Goal: Information Seeking & Learning: Learn about a topic

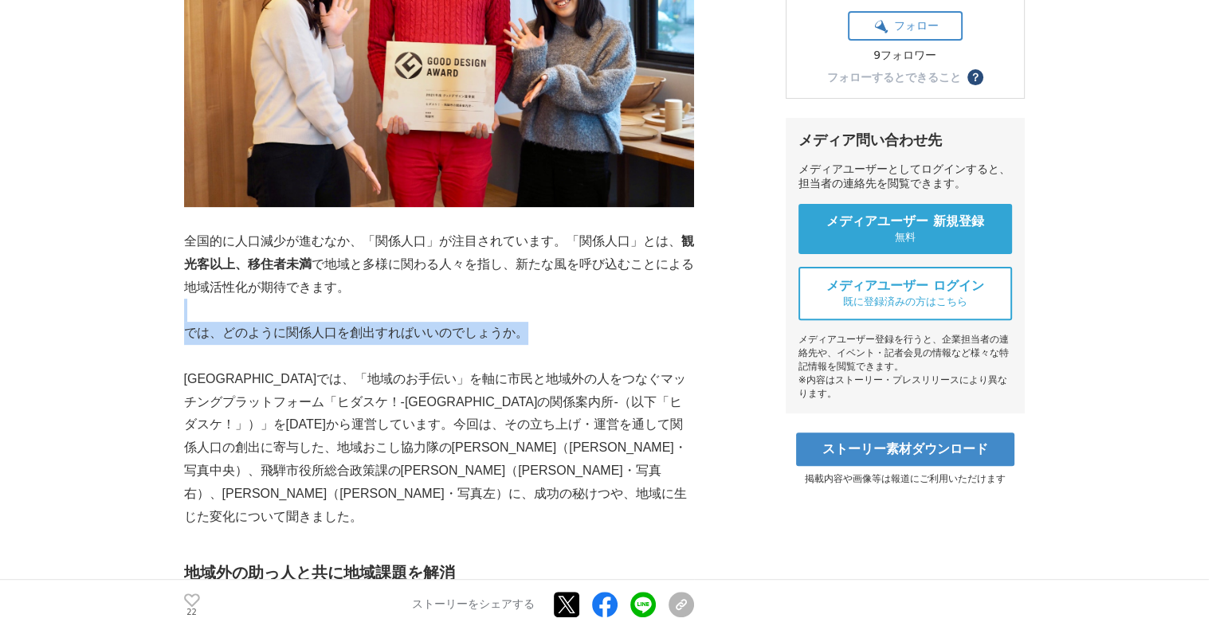
drag, startPoint x: 656, startPoint y: 293, endPoint x: 654, endPoint y: 280, distance: 12.9
click at [654, 299] on p at bounding box center [439, 310] width 510 height 23
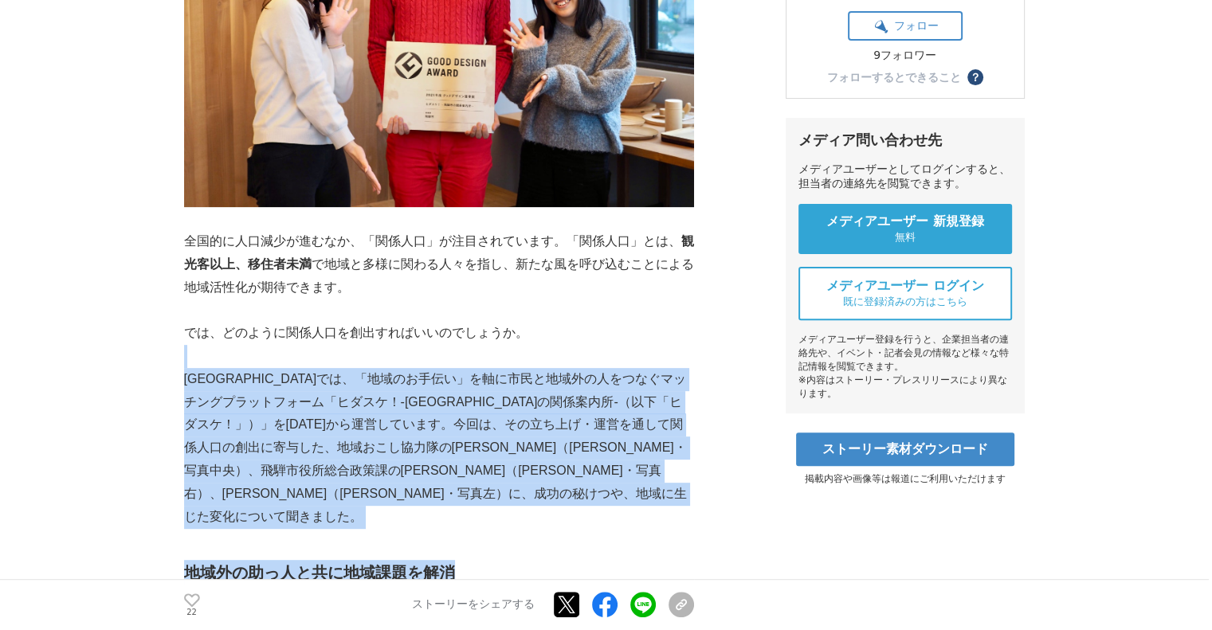
drag, startPoint x: 622, startPoint y: 477, endPoint x: 631, endPoint y: 326, distance: 150.9
click at [631, 345] on p at bounding box center [439, 356] width 510 height 23
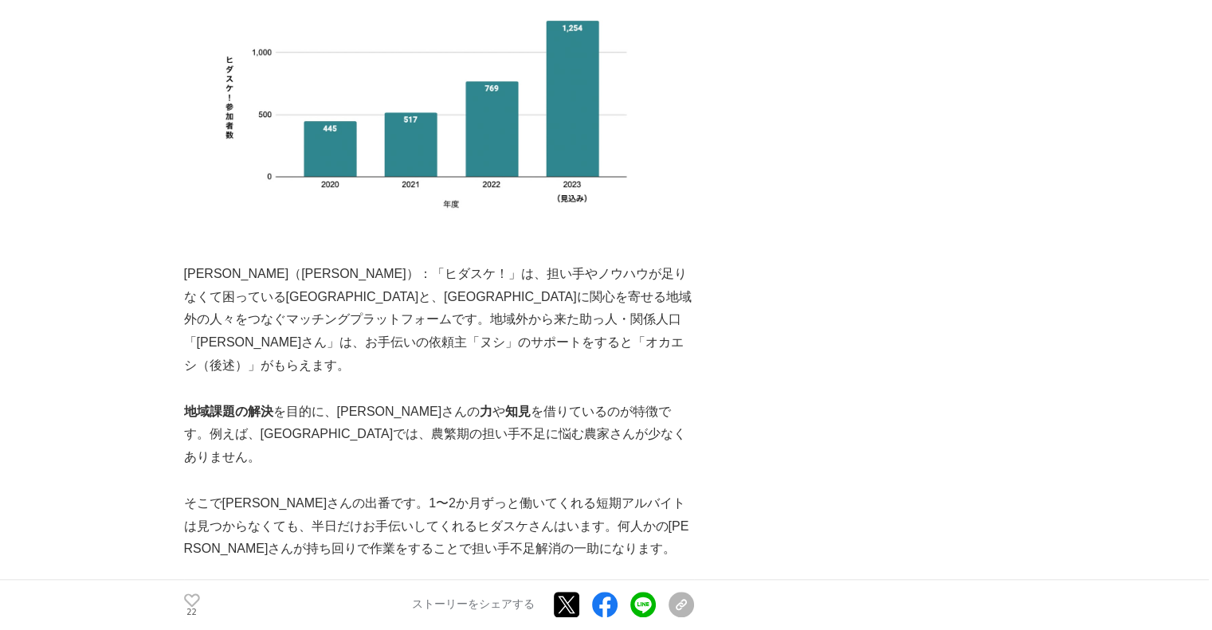
scroll to position [1674, 0]
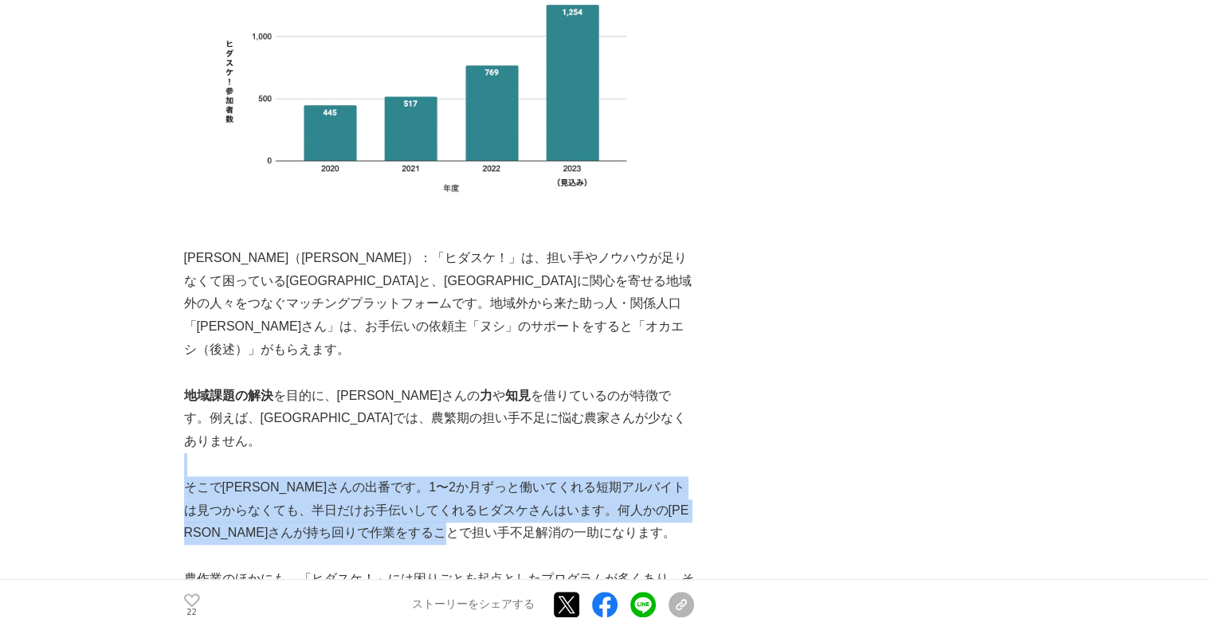
drag, startPoint x: 624, startPoint y: 368, endPoint x: 624, endPoint y: 427, distance: 59.0
click at [624, 477] on p "そこでヒダスケさんの出番です。1〜2か月ずっと働いてくれる短期アルバイトは見つからなくても、半日だけお手伝いしてくれるヒダスケさんはいます。何人かのヒダスケさ…" at bounding box center [439, 511] width 510 height 69
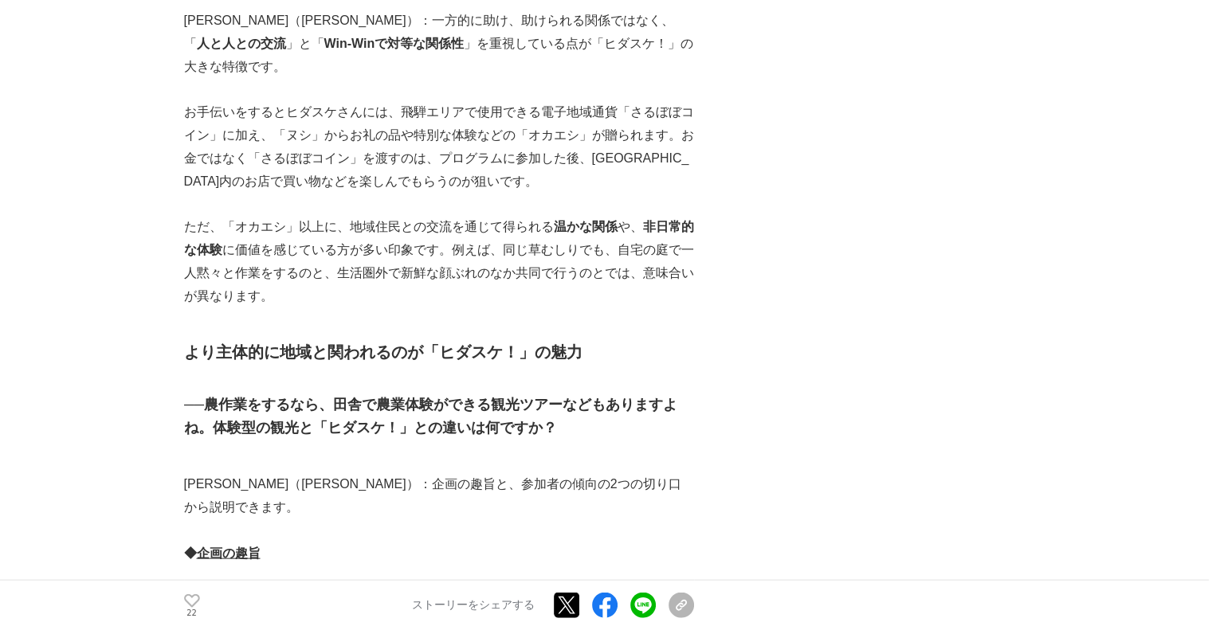
scroll to position [3347, 0]
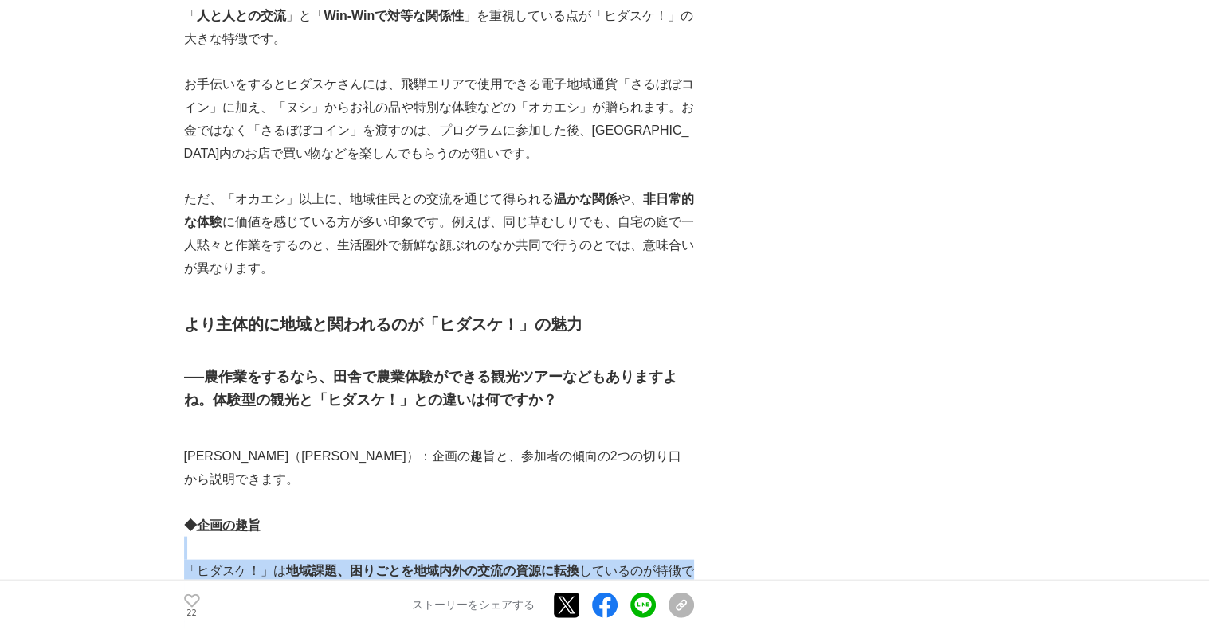
drag, startPoint x: 589, startPoint y: 480, endPoint x: 592, endPoint y: 401, distance: 79.0
click at [592, 537] on p at bounding box center [439, 548] width 510 height 23
drag, startPoint x: 404, startPoint y: 470, endPoint x: 183, endPoint y: 428, distance: 224.8
click at [184, 560] on p "「ヒダスケ！」は 地域課題、困りごとを地域内外の交流の資源に転換 しているのが特徴です。観光客の需要というより、 地域の需要をベースに企画 を考えるという点で…" at bounding box center [439, 594] width 510 height 69
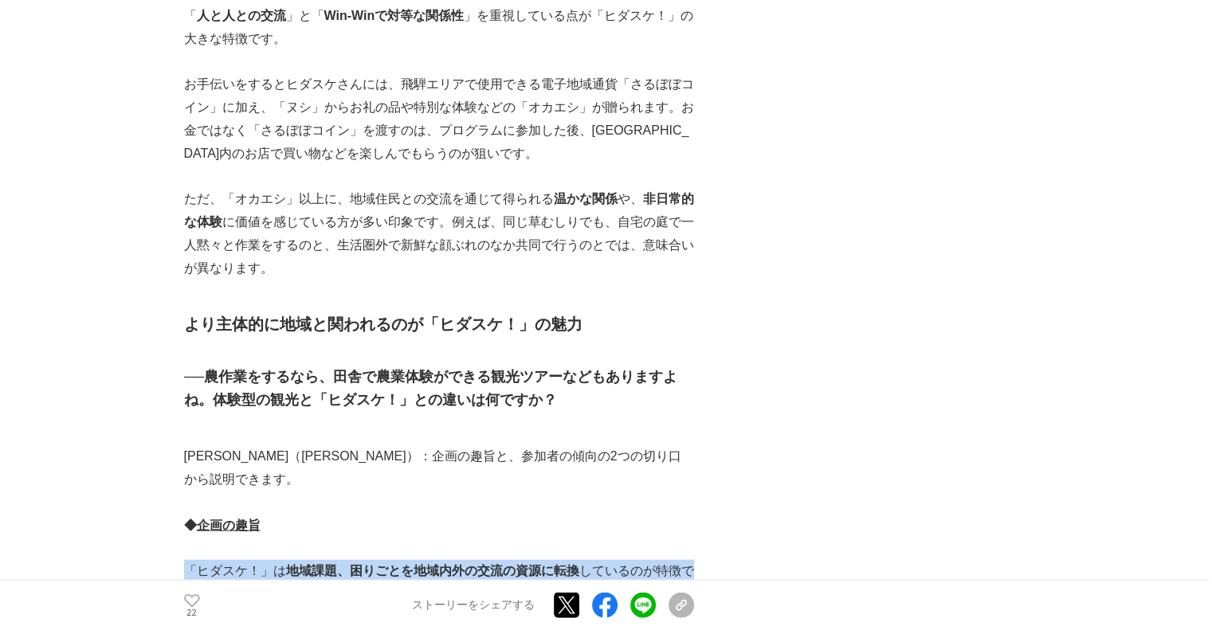
click at [184, 560] on p "「ヒダスケ！」は 地域課題、困りごとを地域内外の交流の資源に転換 しているのが特徴です。観光客の需要というより、 地域の需要をベースに企画 を考えるという点で…" at bounding box center [439, 594] width 510 height 69
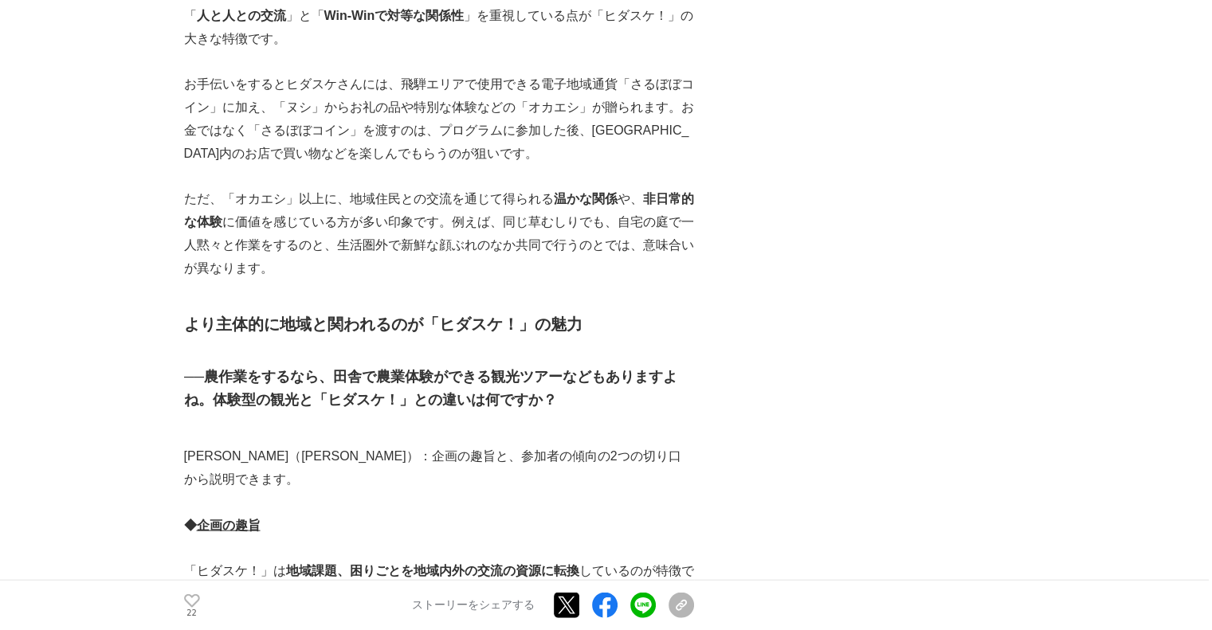
click at [277, 492] on p at bounding box center [439, 503] width 510 height 23
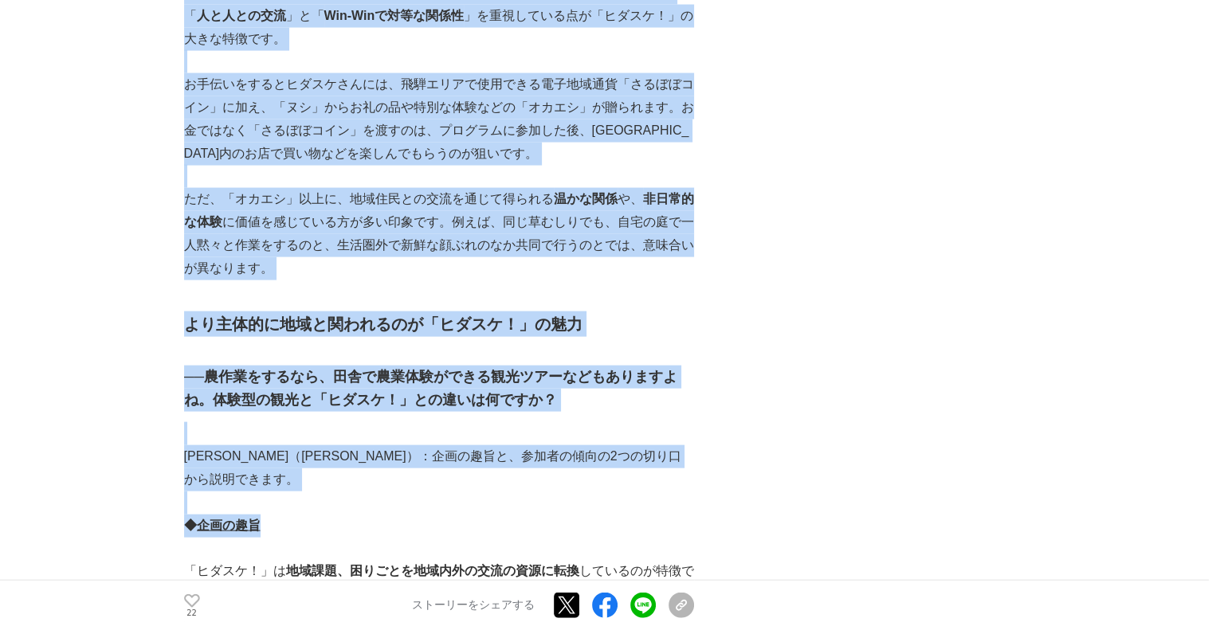
drag, startPoint x: 278, startPoint y: 379, endPoint x: 161, endPoint y: 382, distance: 117.2
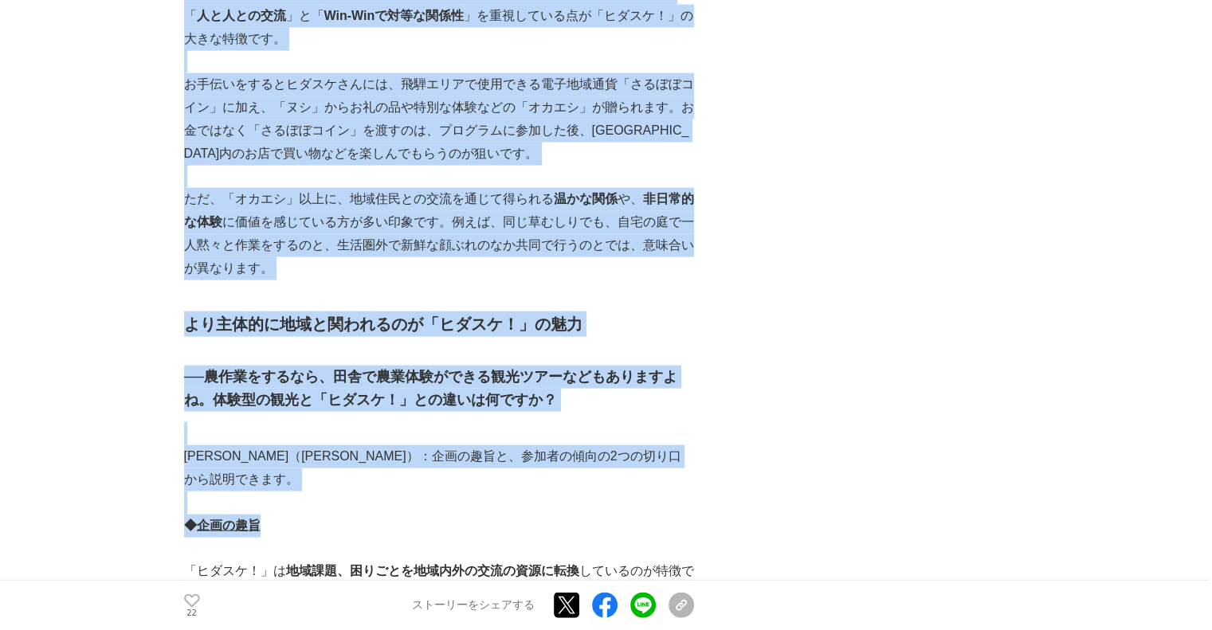
drag, startPoint x: 180, startPoint y: 387, endPoint x: 308, endPoint y: 382, distance: 128.4
click at [308, 515] on p "◆ 企画の趣旨" at bounding box center [439, 526] width 510 height 23
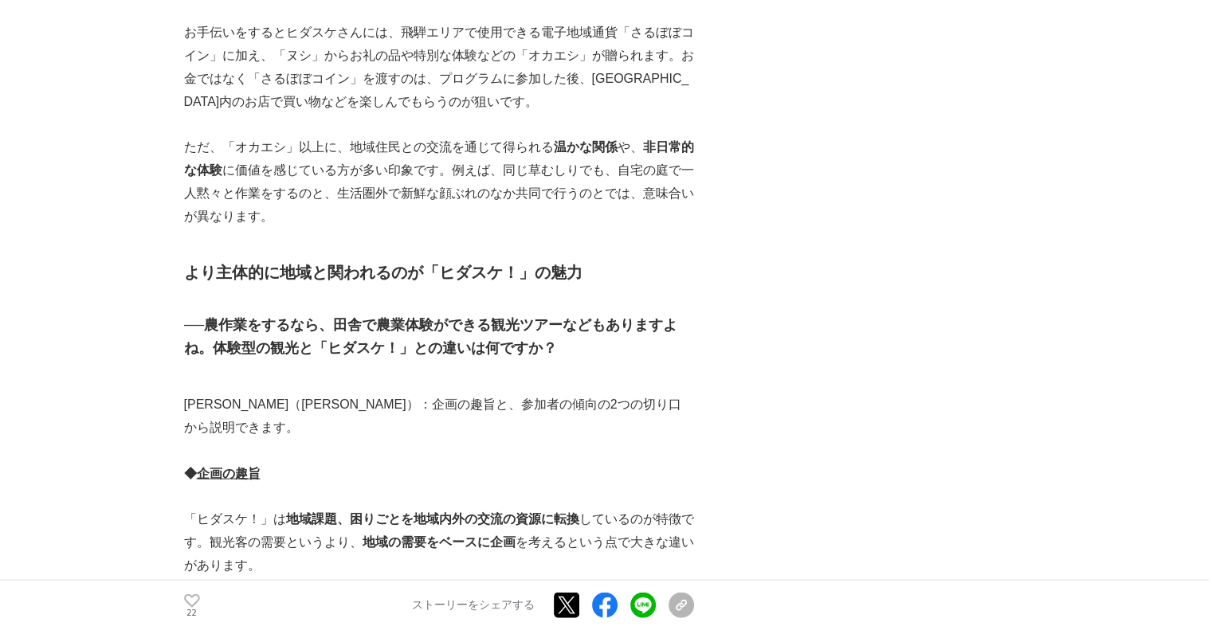
scroll to position [3427, 0]
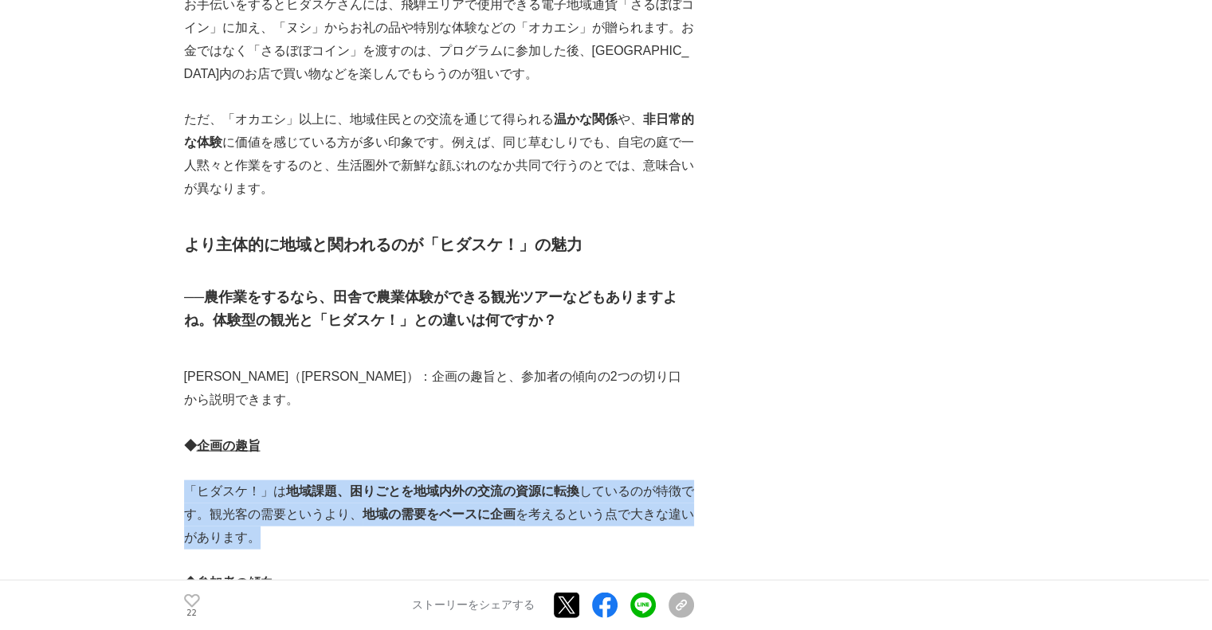
drag, startPoint x: 349, startPoint y: 399, endPoint x: 187, endPoint y: 355, distance: 168.2
click at [187, 481] on p "「ヒダスケ！」は 地域課題、困りごとを地域内外の交流の資源に転換 しているのが特徴です。観光客の需要というより、 地域の需要をベースに企画 を考えるという点で…" at bounding box center [439, 515] width 510 height 69
drag, startPoint x: 184, startPoint y: 355, endPoint x: 312, endPoint y: 395, distance: 134.6
click at [312, 481] on p "「ヒダスケ！」は 地域課題、困りごとを地域内外の交流の資源に転換 しているのが特徴です。観光客の需要というより、 地域の需要をベースに企画 を考えるという点で…" at bounding box center [439, 515] width 510 height 69
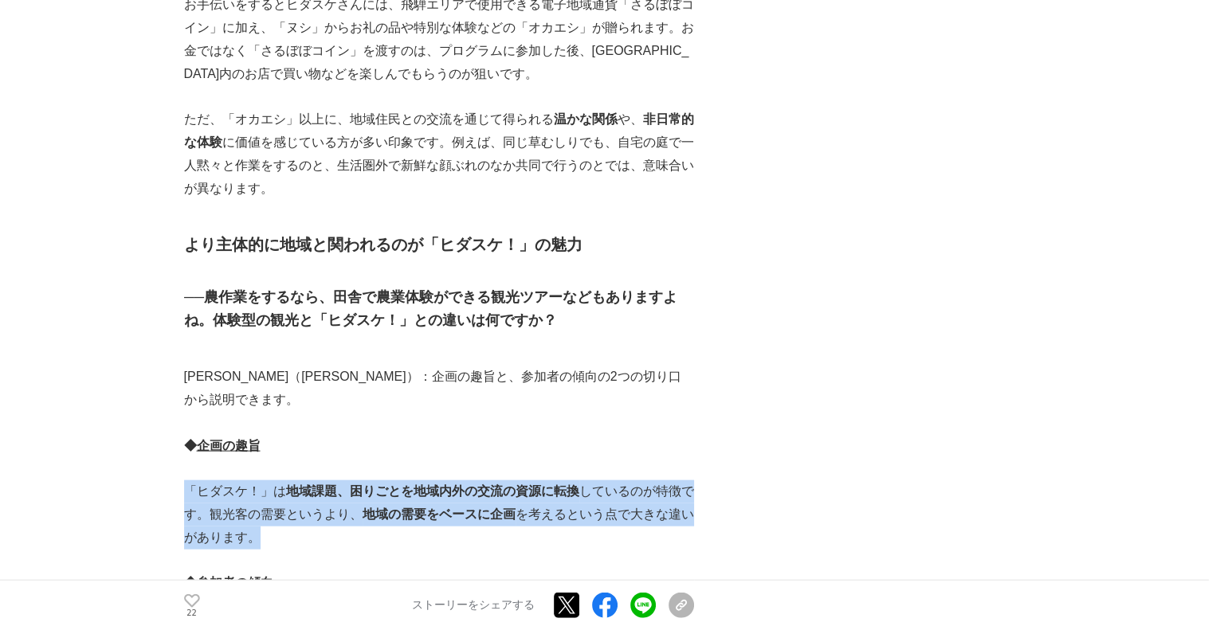
click at [312, 481] on p "「ヒダスケ！」は 地域課題、困りごとを地域内外の交流の資源に転換 しているのが特徴です。観光客の需要というより、 地域の需要をベースに企画 を考えるという点で…" at bounding box center [439, 515] width 510 height 69
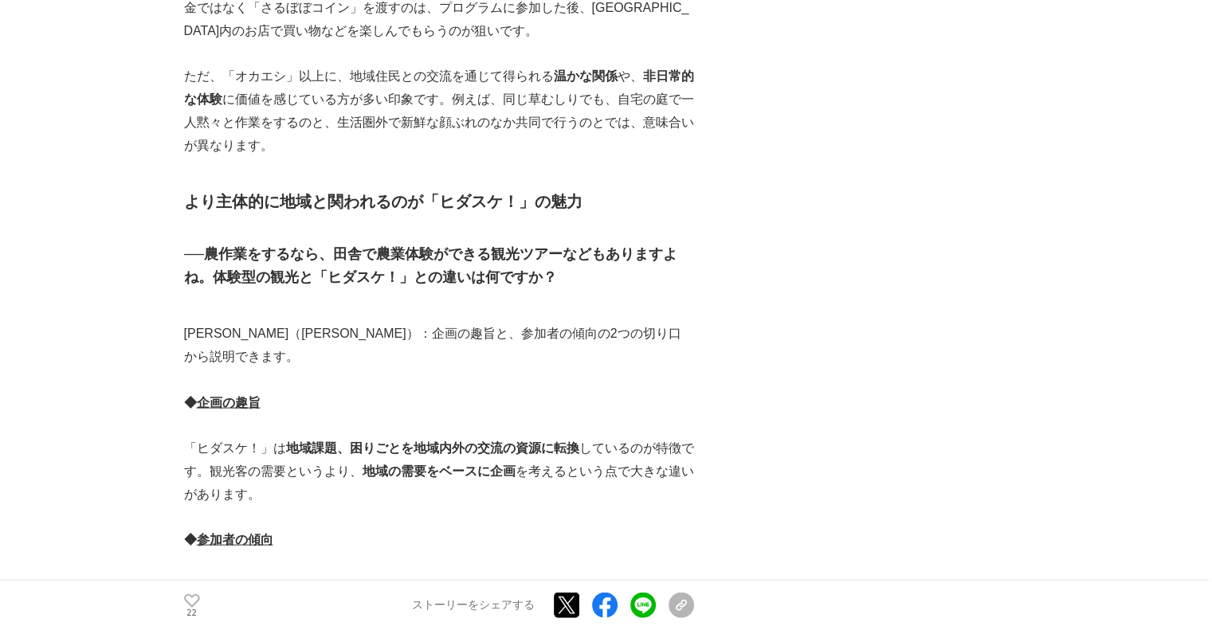
scroll to position [3507, 0]
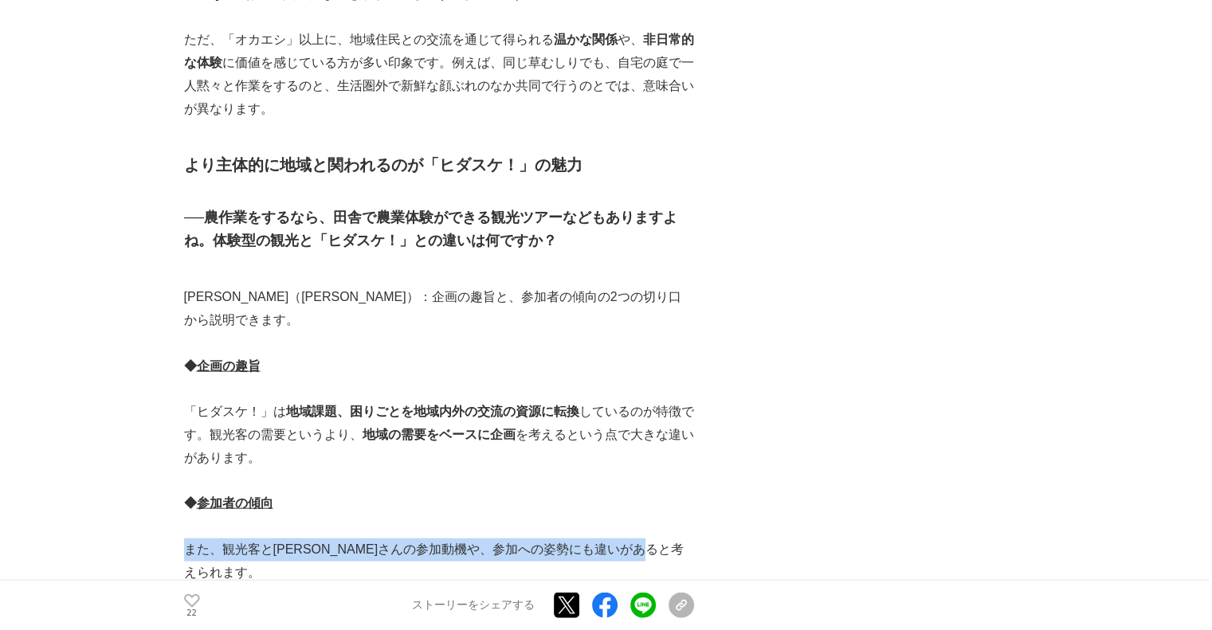
drag, startPoint x: 359, startPoint y: 433, endPoint x: 188, endPoint y: 412, distance: 172.6
click at [188, 539] on p "また、観光客とヒダスケさんの参加動機や、参加への姿勢にも違いがあると考えられます。" at bounding box center [439, 562] width 510 height 46
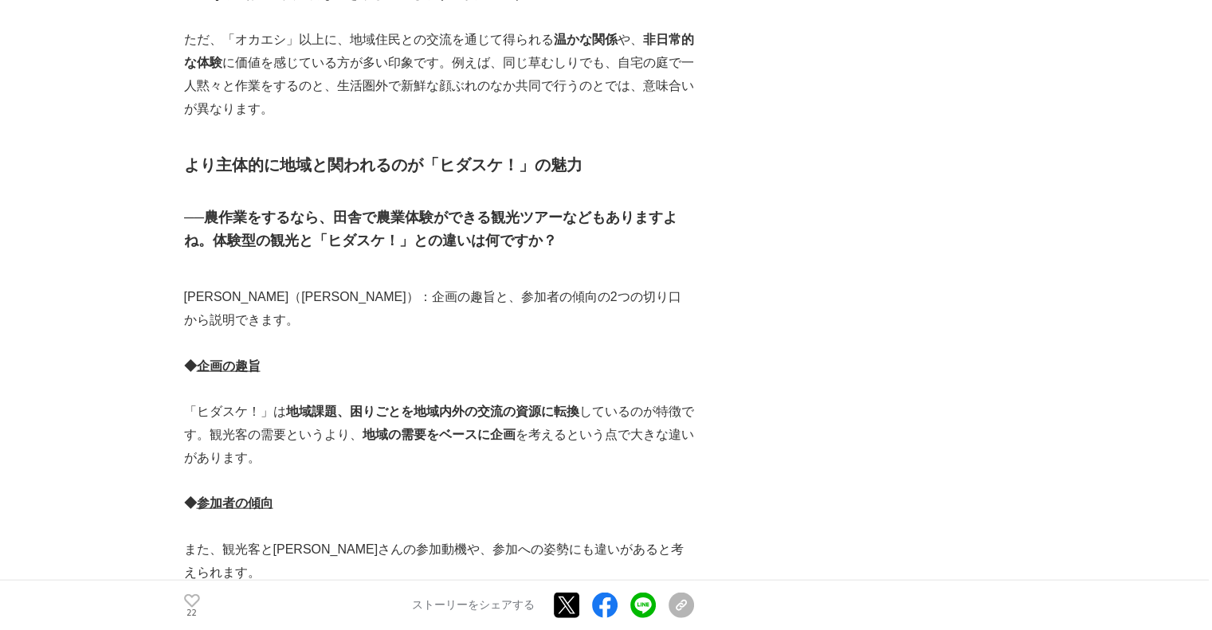
scroll to position [3587, 0]
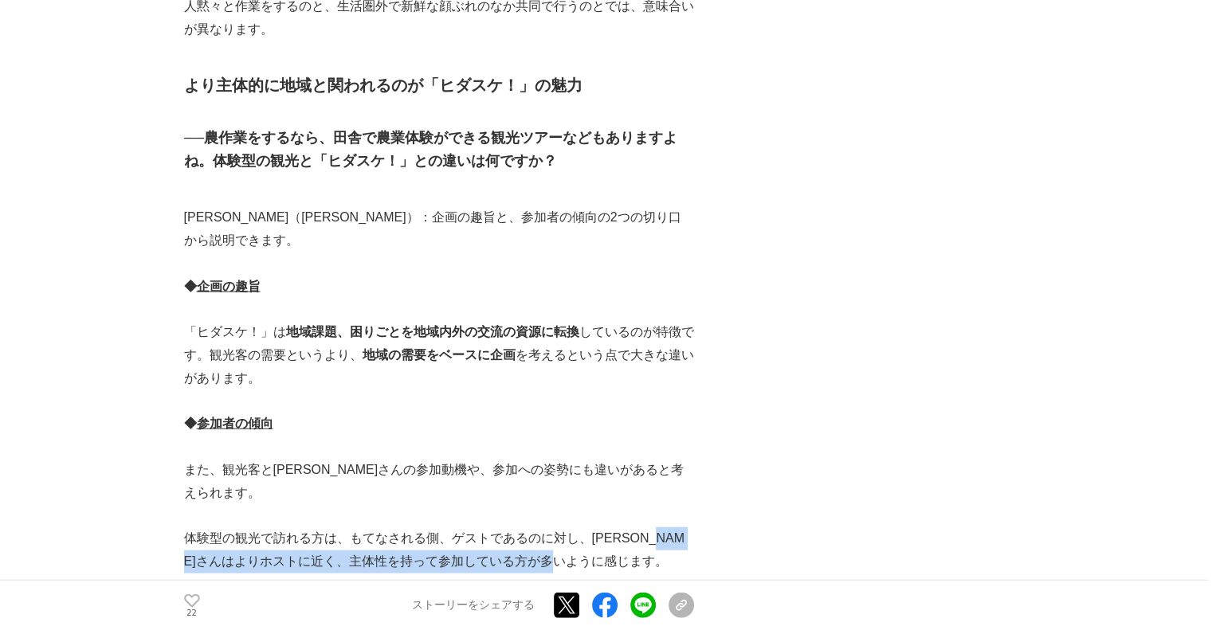
drag, startPoint x: 638, startPoint y: 412, endPoint x: 188, endPoint y: 410, distance: 449.5
click at [188, 528] on p "体験型の観光で訪れる方は、もてなされる側、ゲストであるのに対し、ヒダスケさんはよりホストに近く、主体性を持って参加している方が多いように感じます。" at bounding box center [439, 551] width 510 height 46
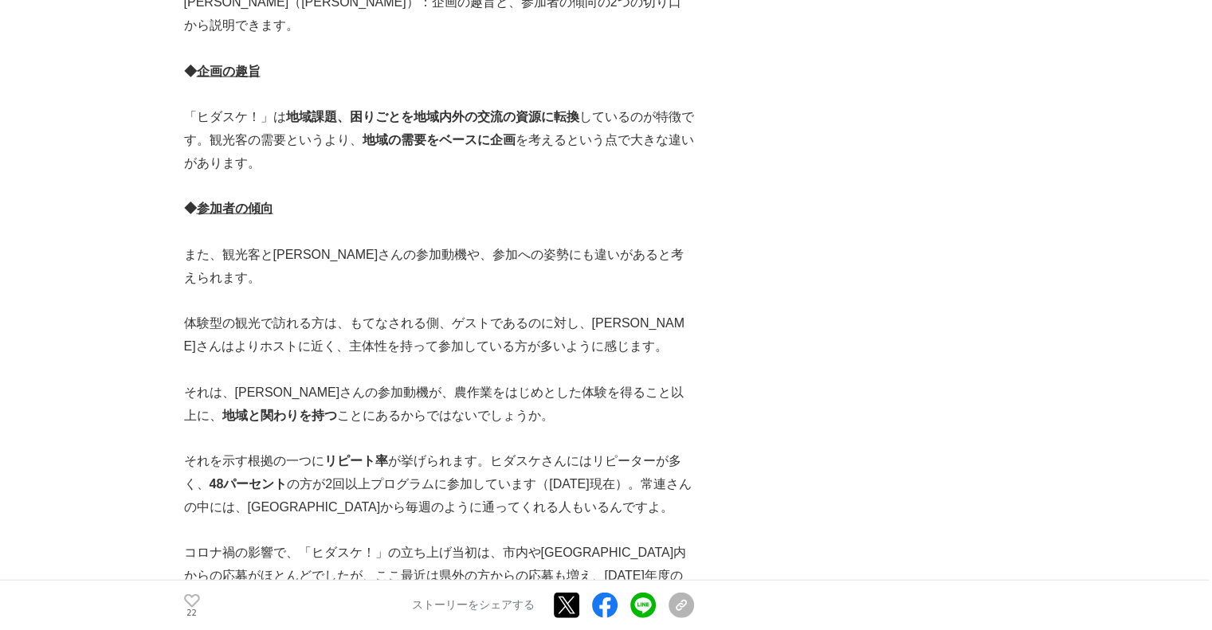
scroll to position [3826, 0]
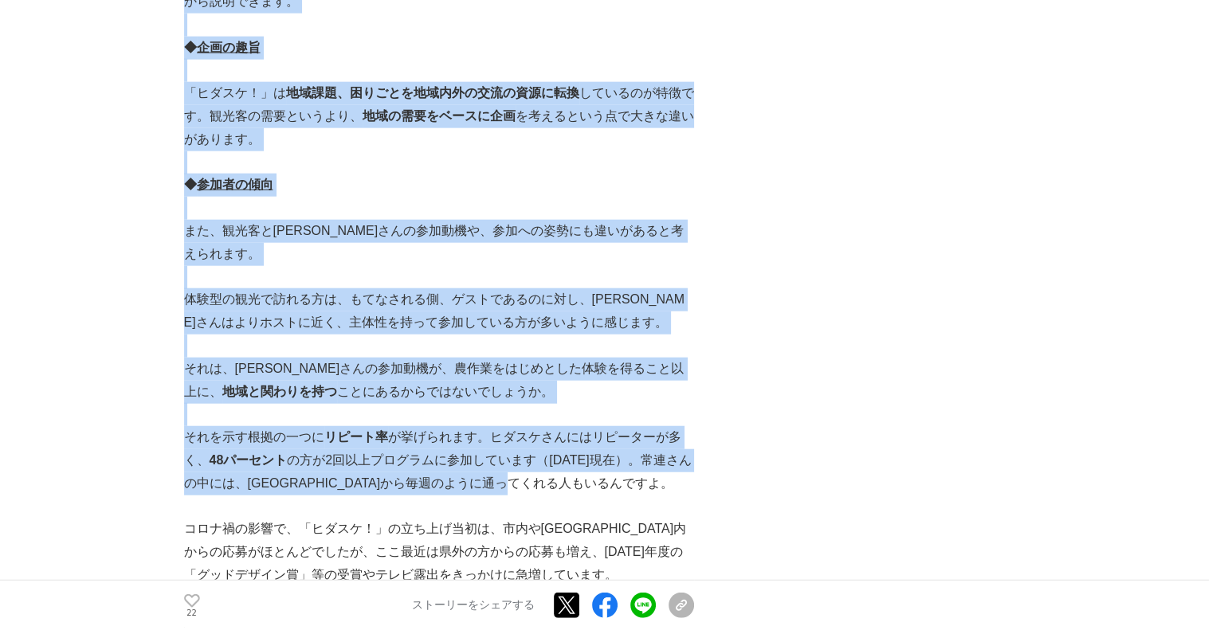
drag, startPoint x: 622, startPoint y: 345, endPoint x: 174, endPoint y: 289, distance: 452.2
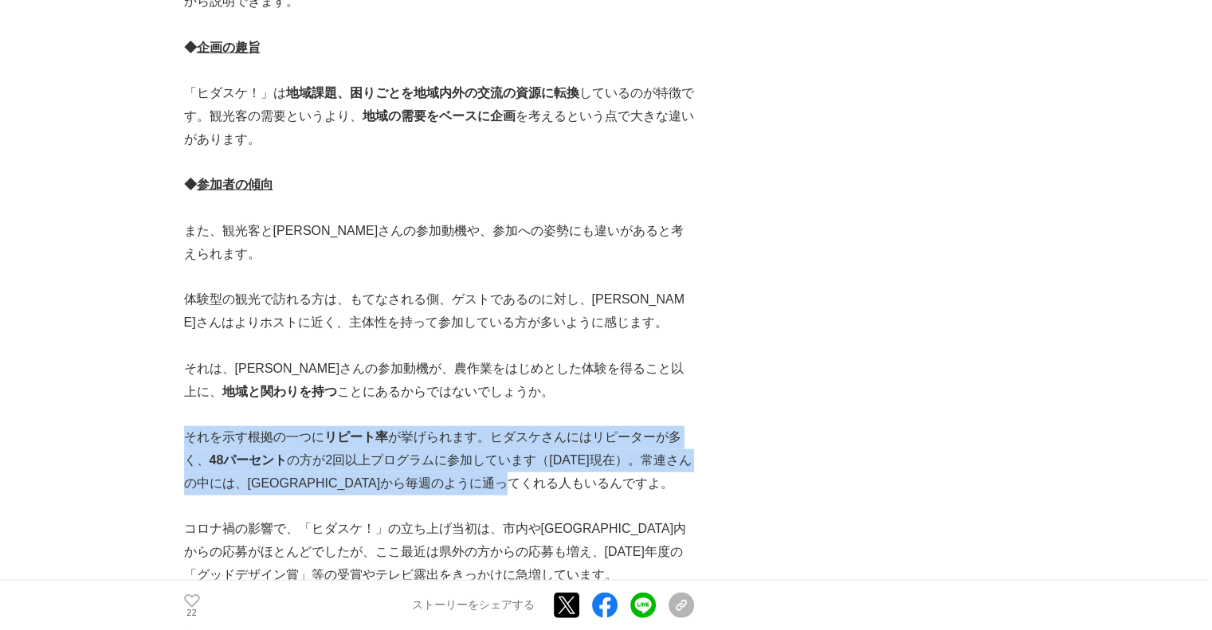
drag, startPoint x: 190, startPoint y: 286, endPoint x: 692, endPoint y: 340, distance: 505.0
click at [692, 426] on p "それを示す根拠の一つに リピート率 が挙げられます。ヒダスケさんにはリピーターが多く、 48パーセント の方が2回以上プログラムに参加しています（2024年1…" at bounding box center [439, 460] width 510 height 69
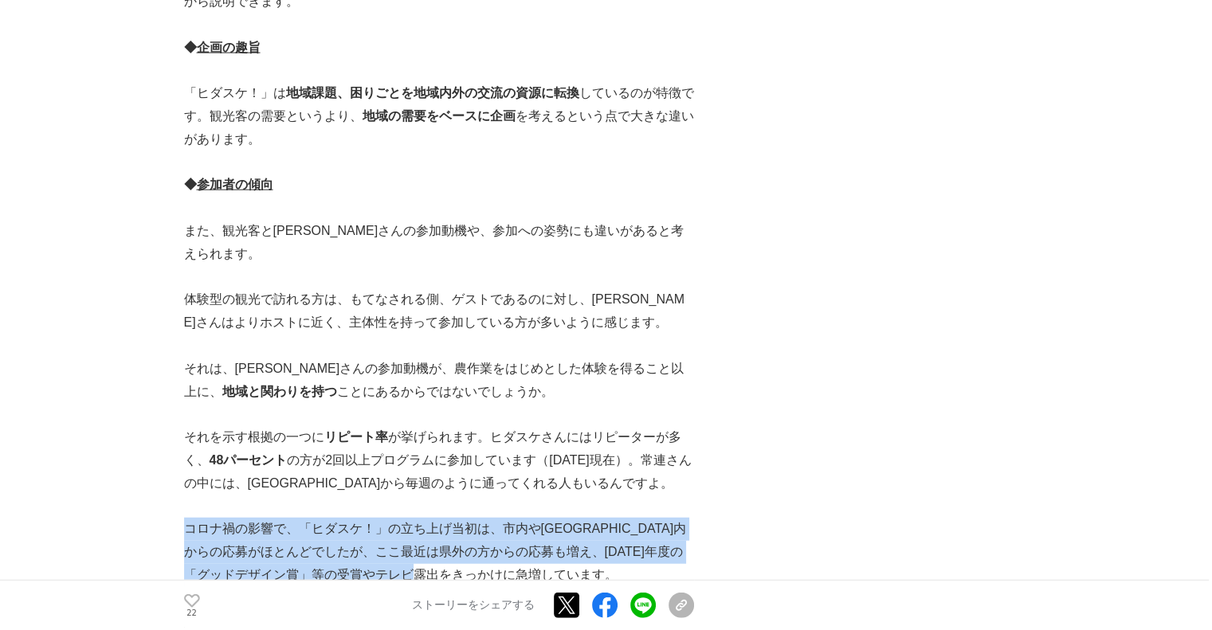
drag, startPoint x: 563, startPoint y: 430, endPoint x: 185, endPoint y: 381, distance: 380.9
click at [185, 518] on p "コロナ禍の影響で、「ヒダスケ！」の立ち上げ当初は、市内や岐阜県内からの応募がほとんどでしたが、ここ最近は県外の方からの応募も増え、2021年度の「グッドデザイ…" at bounding box center [439, 552] width 510 height 69
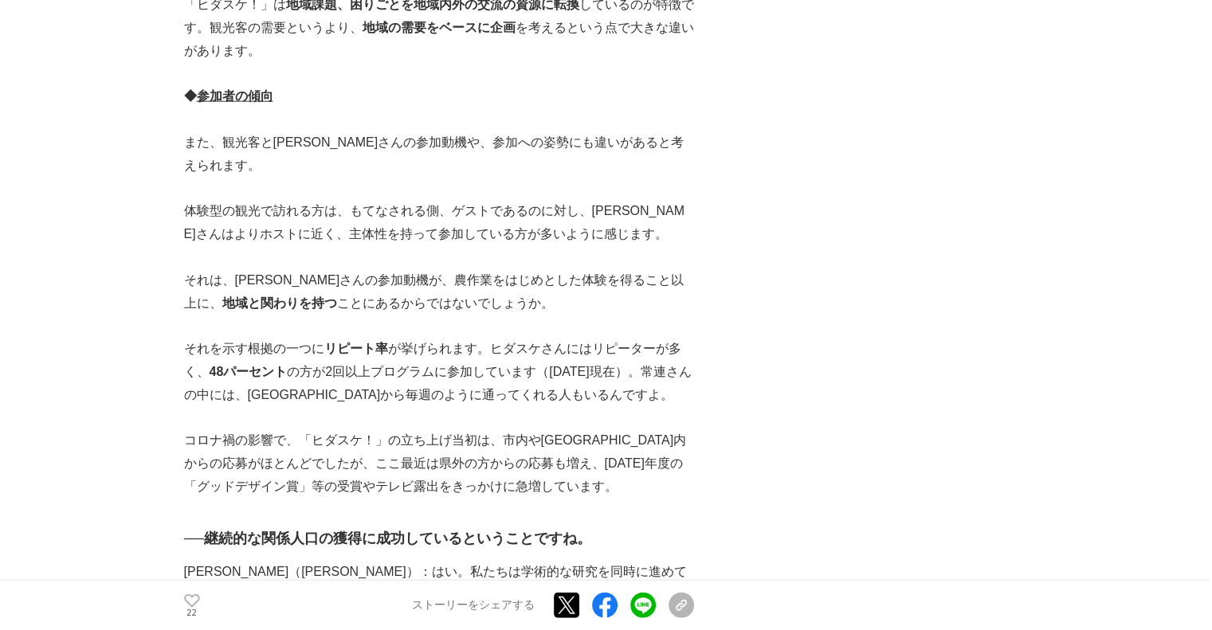
scroll to position [4065, 0]
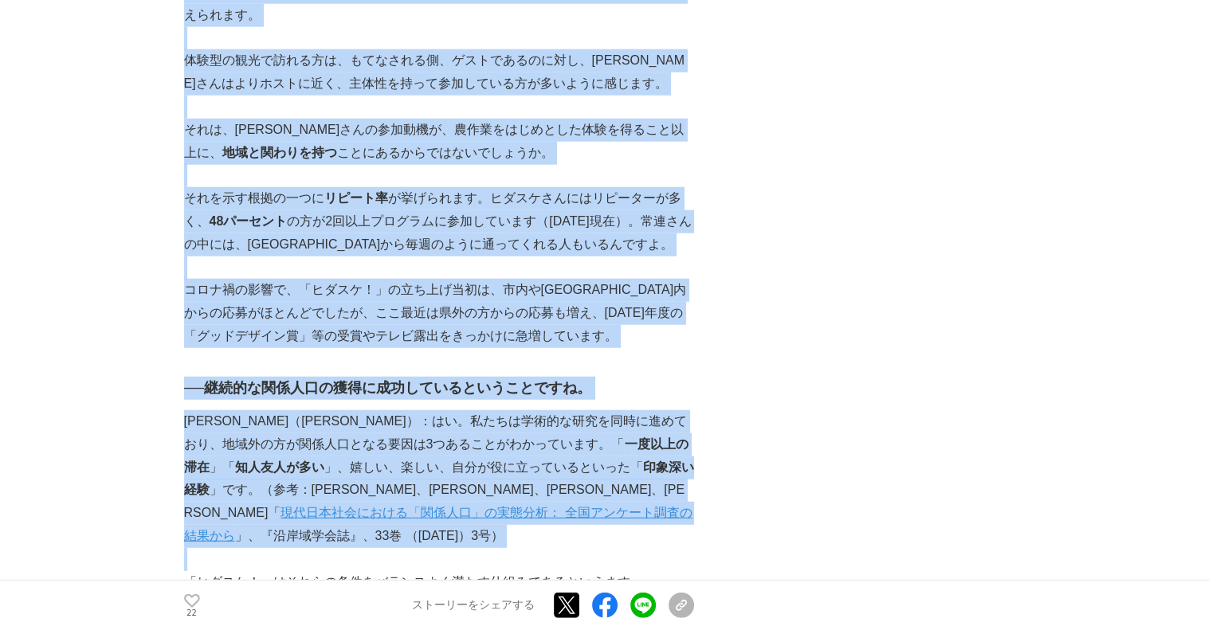
drag, startPoint x: 622, startPoint y: 383, endPoint x: 182, endPoint y: 284, distance: 451.1
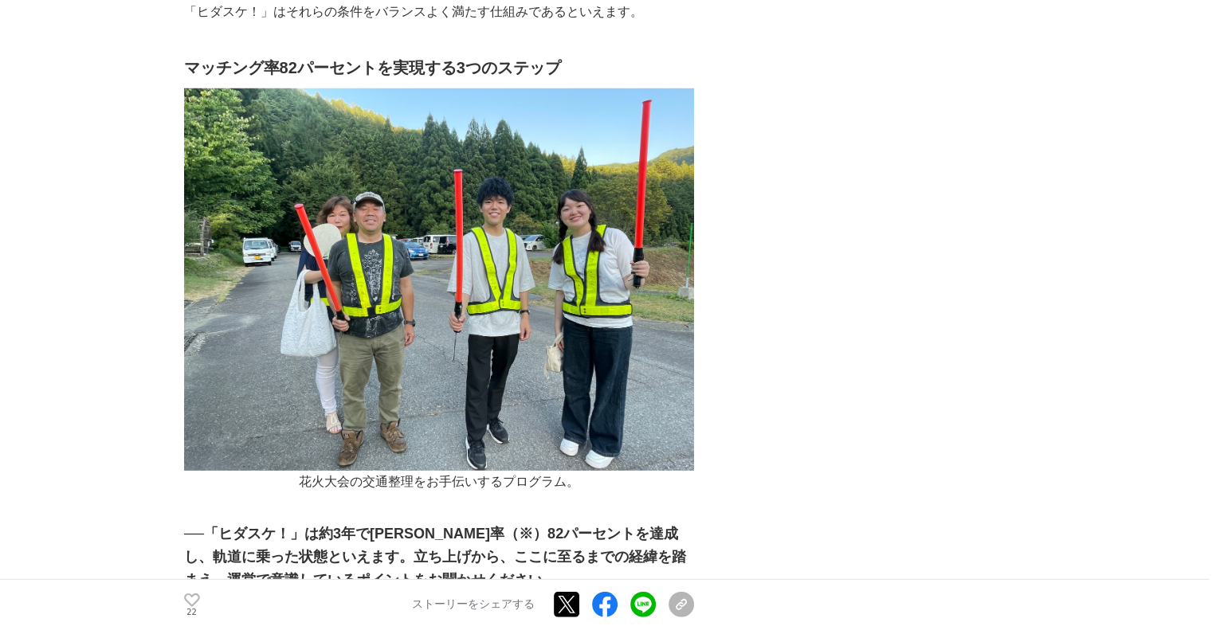
scroll to position [4623, 0]
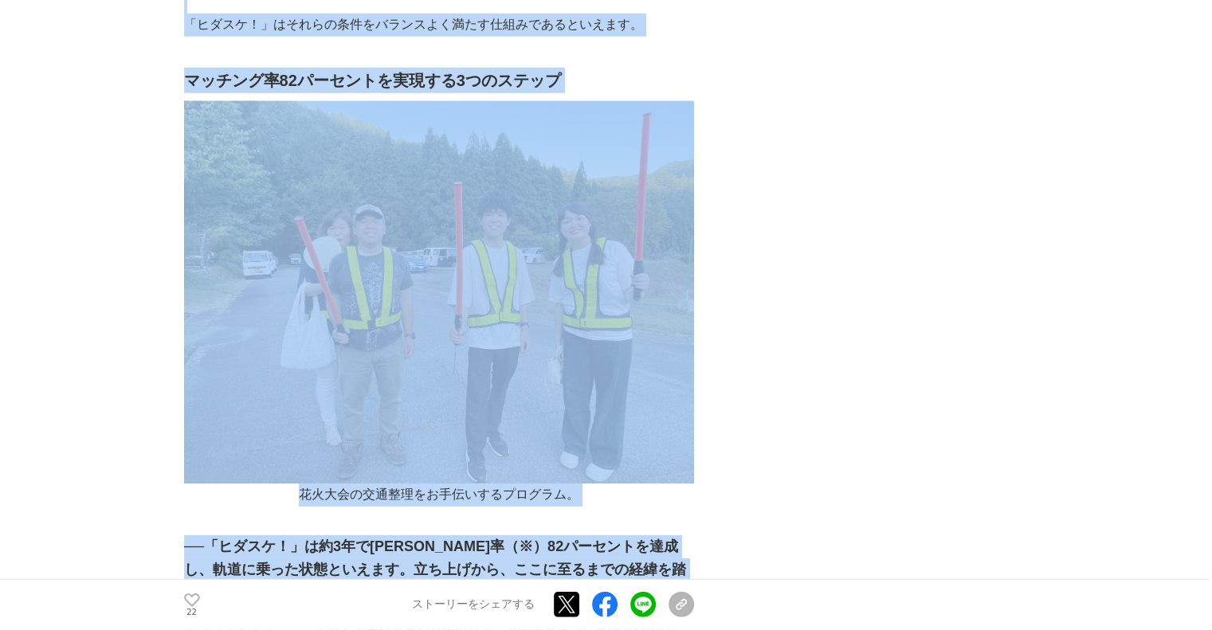
drag, startPoint x: 539, startPoint y: 430, endPoint x: 175, endPoint y: 379, distance: 366.9
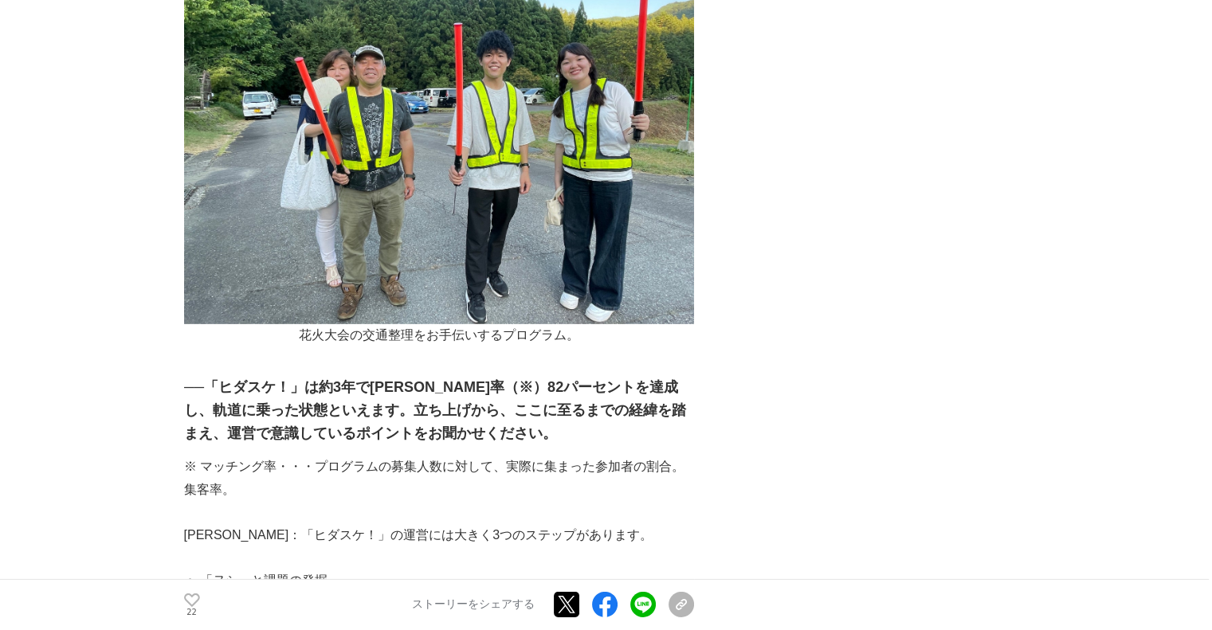
scroll to position [4862, 0]
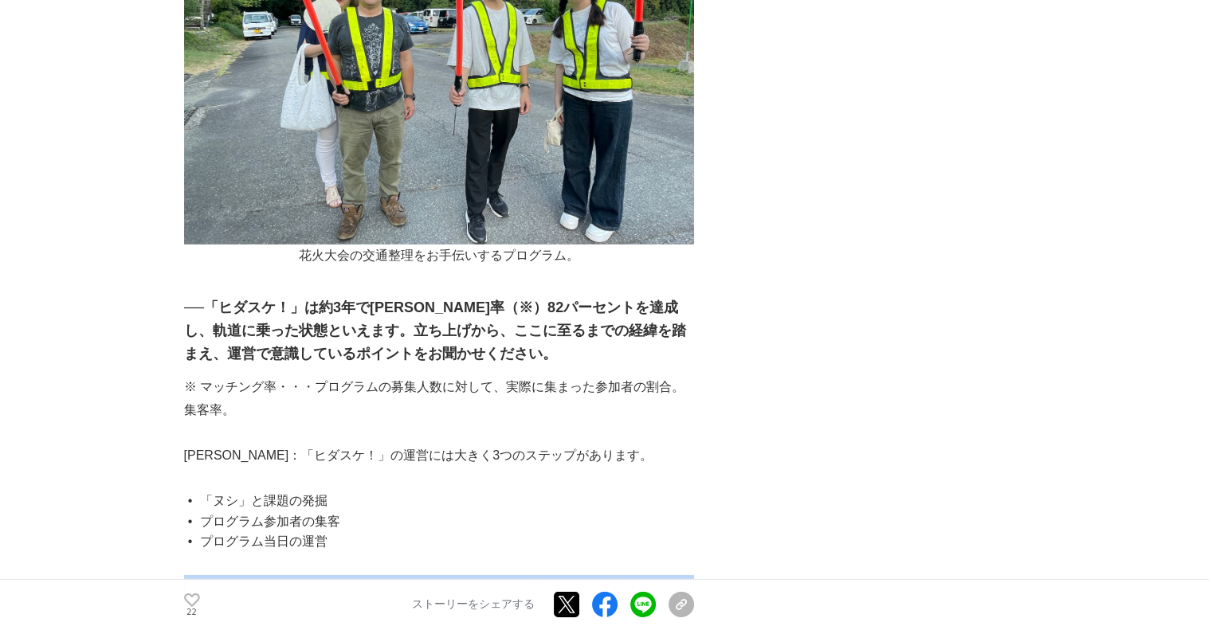
drag, startPoint x: 556, startPoint y: 441, endPoint x: 185, endPoint y: 419, distance: 371.2
click at [185, 575] on p "課題の発掘からプログラムへの落とし込み、当日の運営まで 伴走 するのが「 コーディネーター 」である私の役割です。" at bounding box center [439, 598] width 510 height 46
click at [450, 575] on p "課題の発掘からプログラムへの落とし込み、当日の運営まで 伴走 するのが「 コーディネーター 」である私の役割です。" at bounding box center [439, 598] width 510 height 46
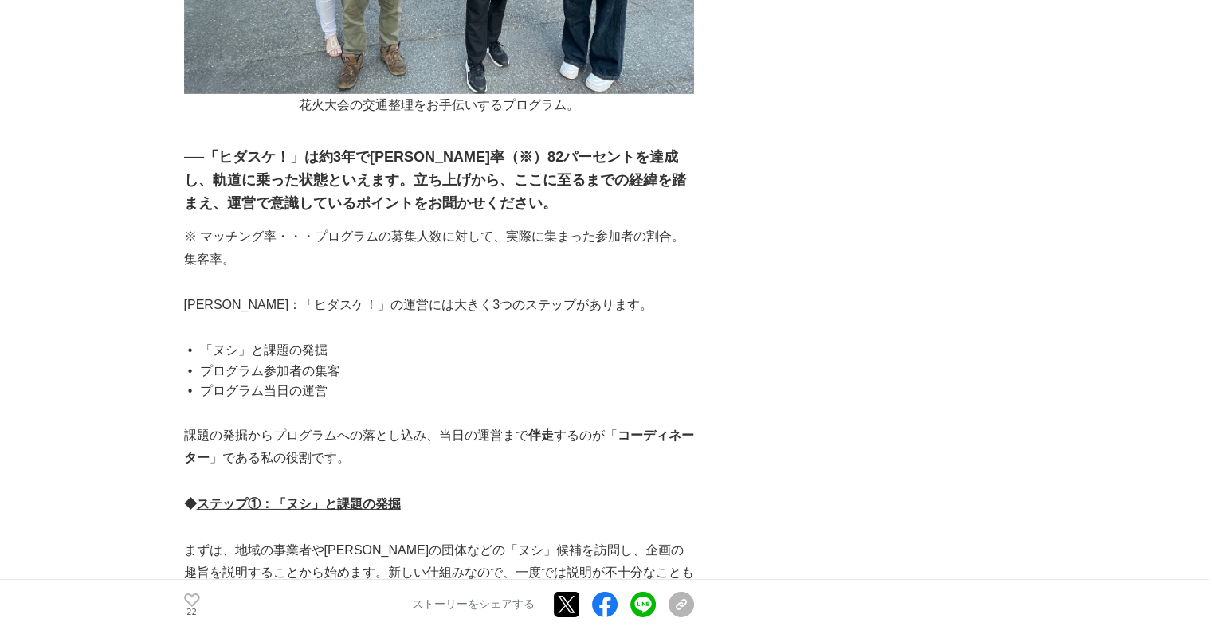
scroll to position [5021, 0]
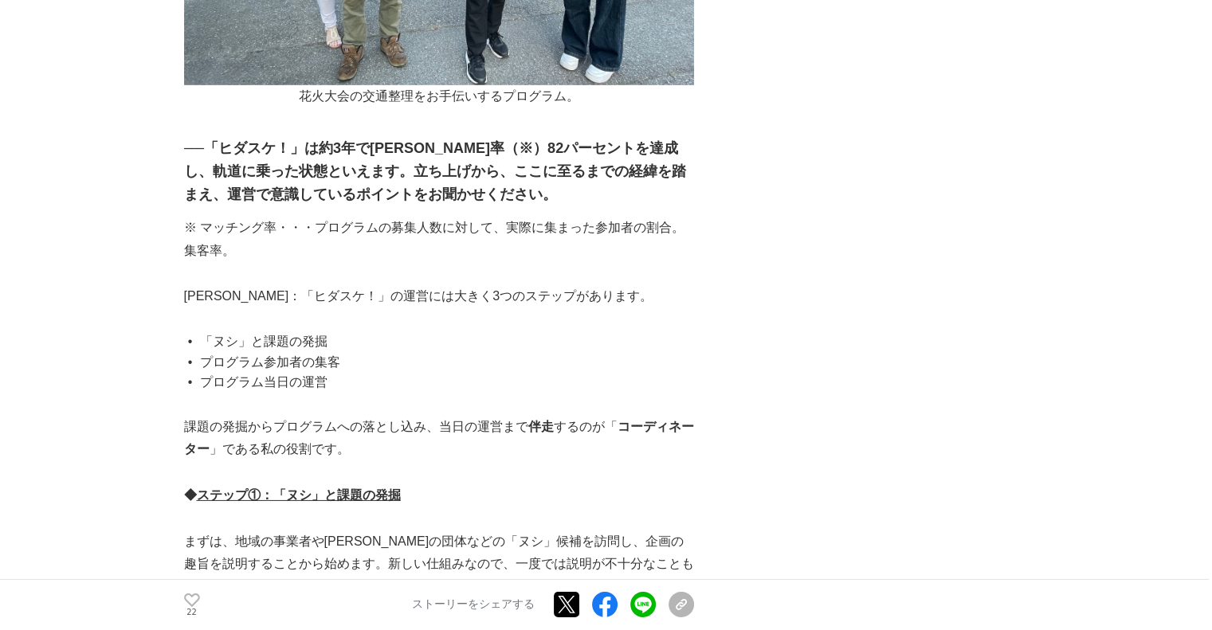
click at [465, 508] on p at bounding box center [439, 519] width 510 height 23
drag, startPoint x: 466, startPoint y: 340, endPoint x: 200, endPoint y: 332, distance: 266.3
click at [643, 485] on p "◆ ステップ①：「ヌシ」と課題の発掘" at bounding box center [439, 496] width 510 height 23
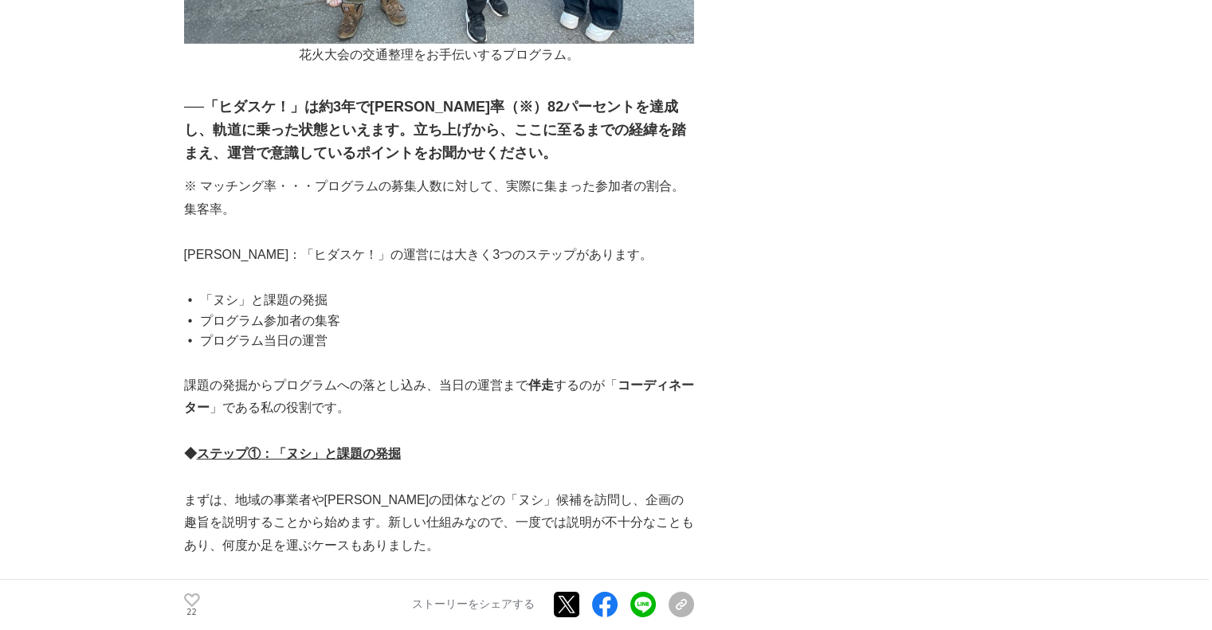
scroll to position [5101, 0]
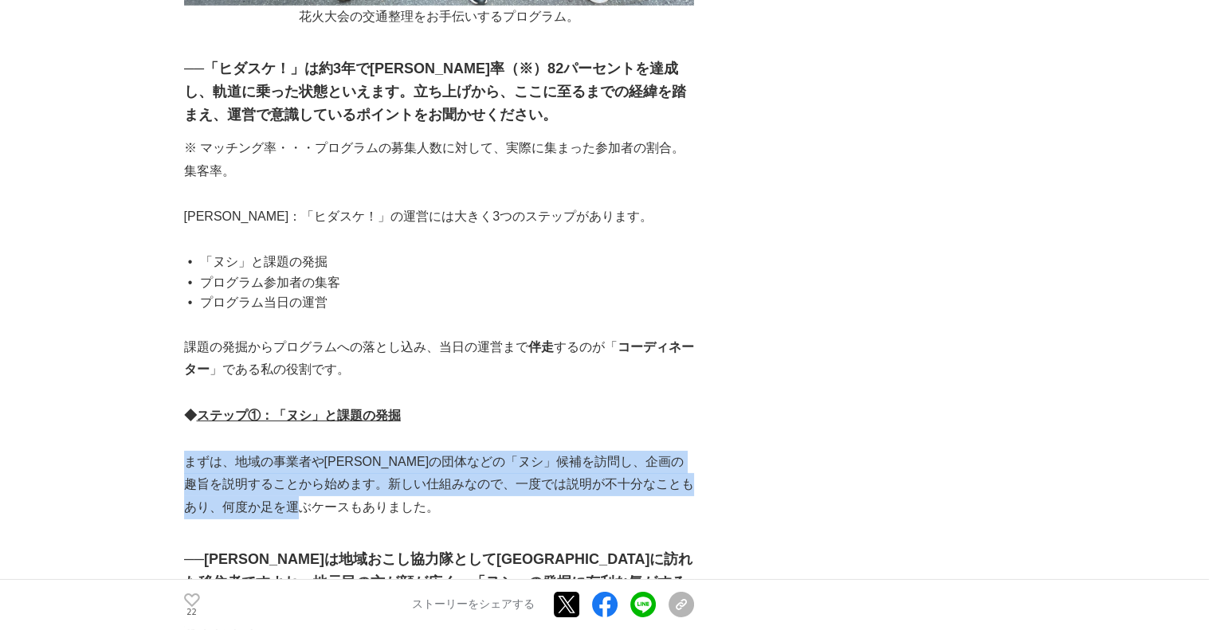
drag, startPoint x: 513, startPoint y: 337, endPoint x: 185, endPoint y: 305, distance: 329.9
click at [185, 451] on p "まずは、地域の事業者や有志の団体などの「ヌシ」候補を訪問し、企画の趣旨を説明することから始めます。新しい仕組みなので、一度では説明が不十分なこともあり、何度か…" at bounding box center [439, 485] width 510 height 69
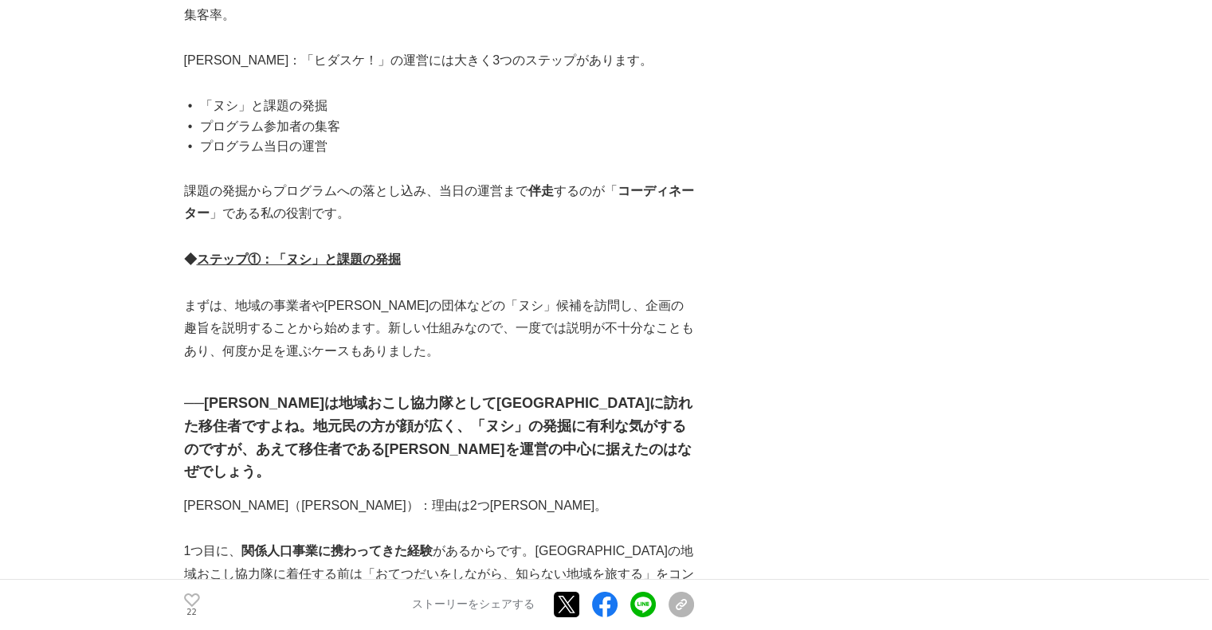
scroll to position [5260, 0]
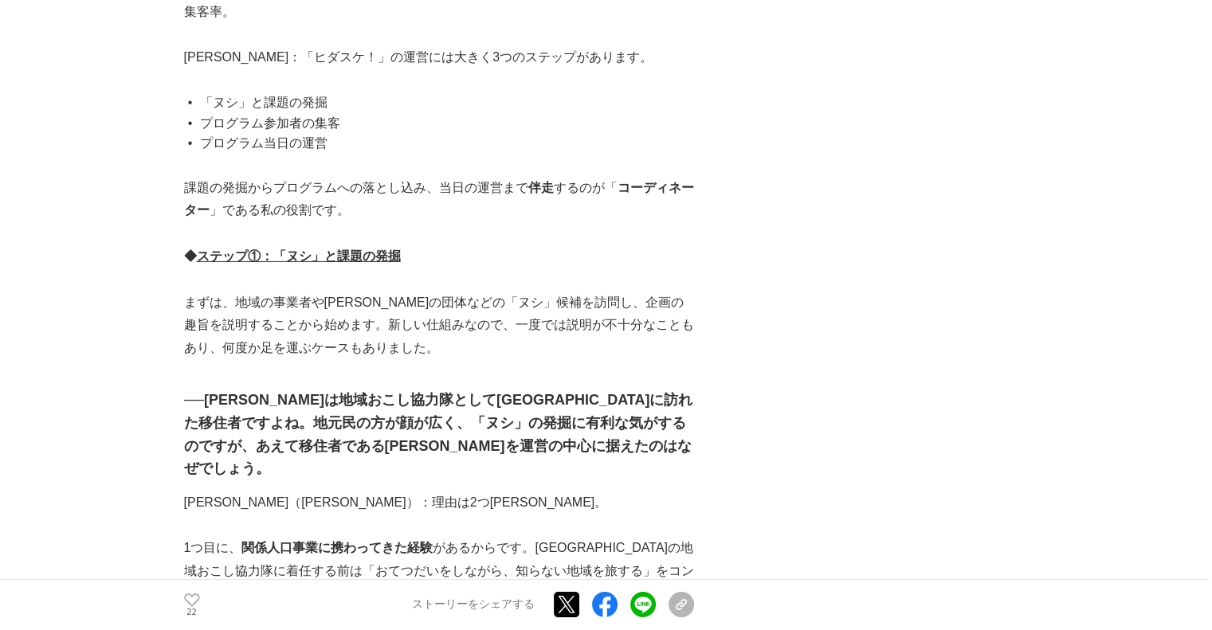
click at [477, 492] on p "上田（昌）：理由は2つあります。" at bounding box center [439, 503] width 510 height 23
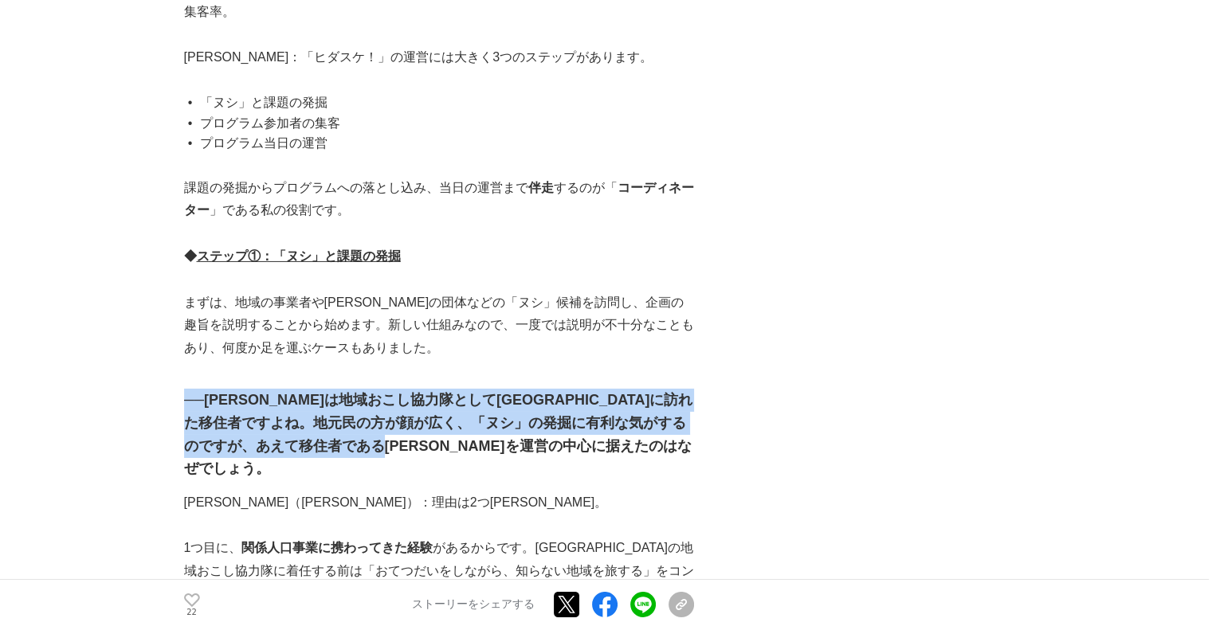
drag, startPoint x: 567, startPoint y: 284, endPoint x: 188, endPoint y: 245, distance: 380.6
click at [188, 389] on h3 "──永石さんは地域おこし協力隊として飛騨市に訪れた移住者ですよね。地元民の方が顔が広く、「ヌシ」の発掘に有利な気がするのですが、あえて移住者である永石さんを運…" at bounding box center [439, 435] width 510 height 92
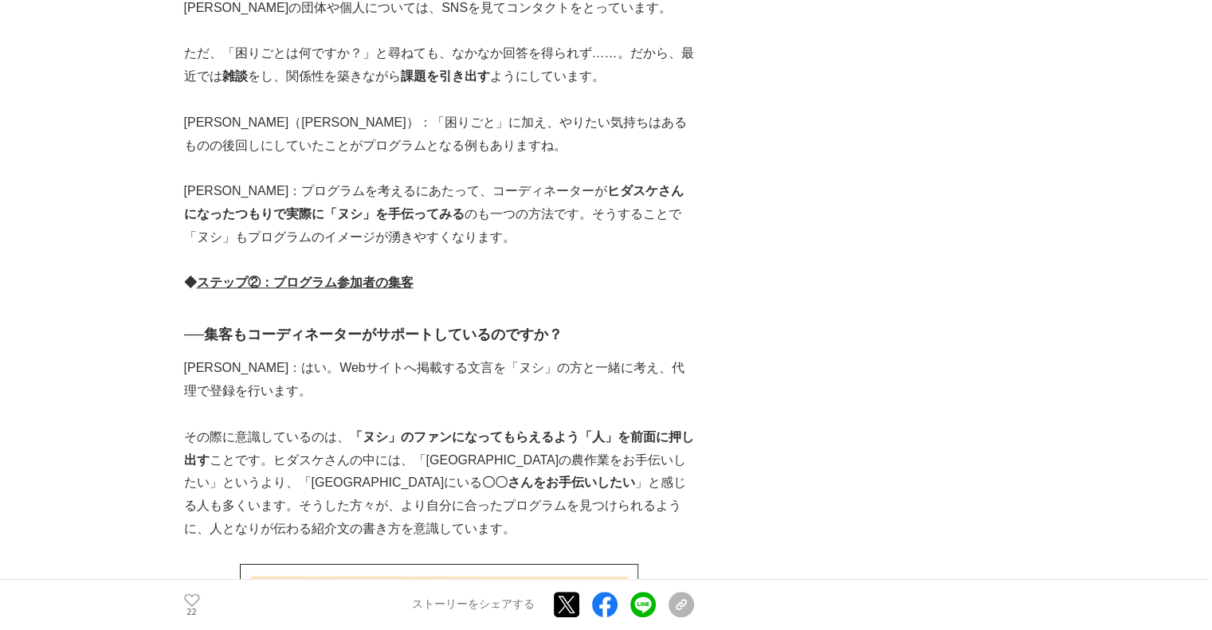
scroll to position [6536, 0]
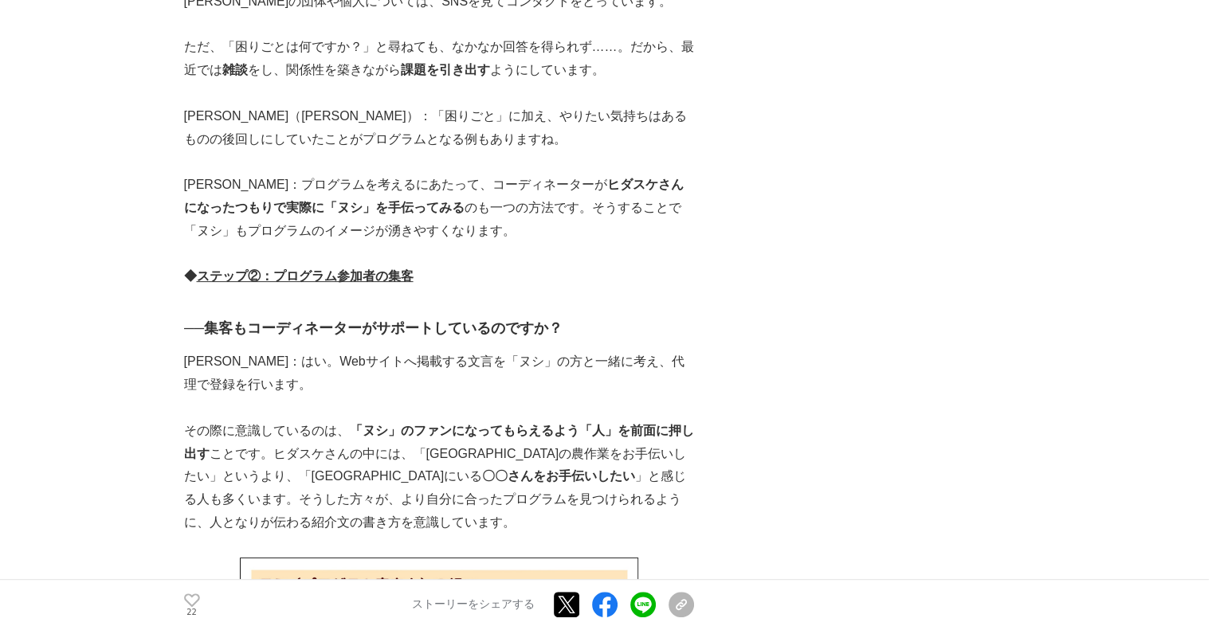
click at [605, 420] on p "その際に意識しているのは、 「ヌシ」のファンになってもらえるよう「人」を前面に押し出す ことです。ヒダスケさんの中には、「飛騨市の農作業をお手伝いしたい」とい…" at bounding box center [439, 477] width 510 height 115
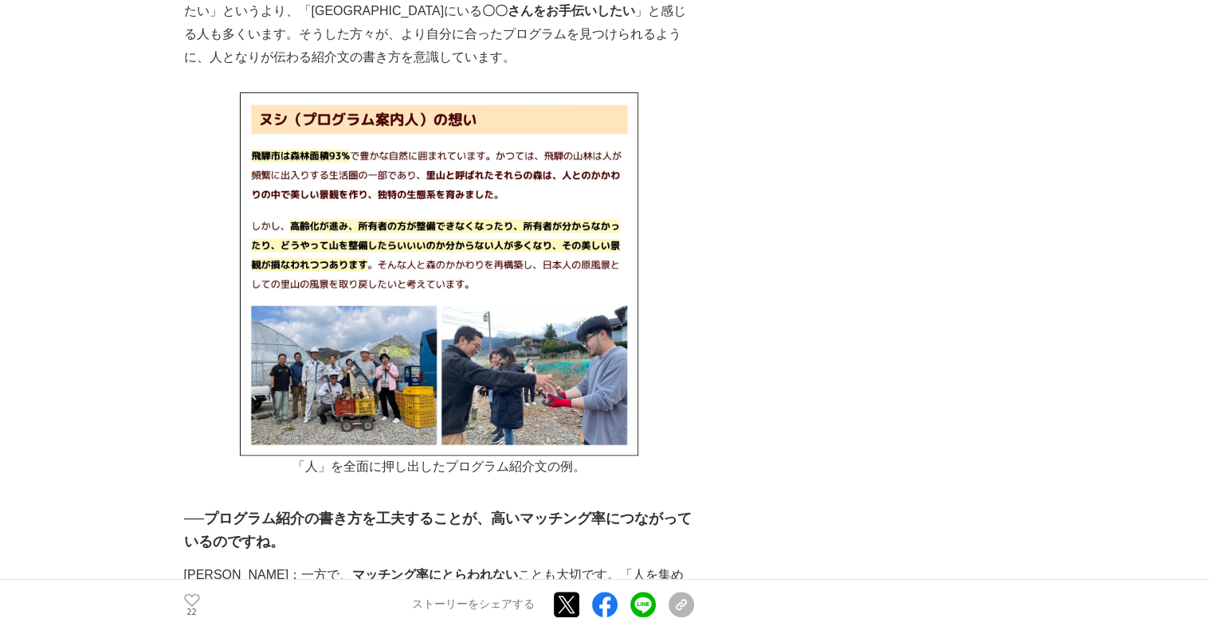
scroll to position [7014, 0]
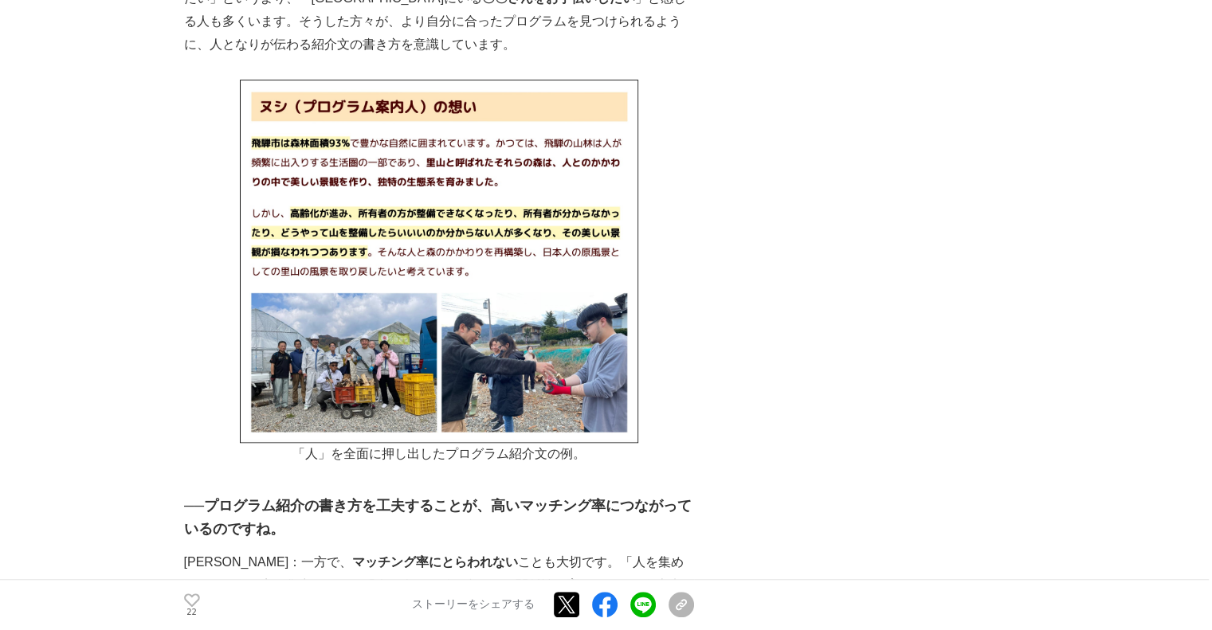
click at [605, 495] on h3 "──プログラム紹介の書き方を工夫することが、高いマッチング率につながっているのですね。" at bounding box center [439, 518] width 510 height 46
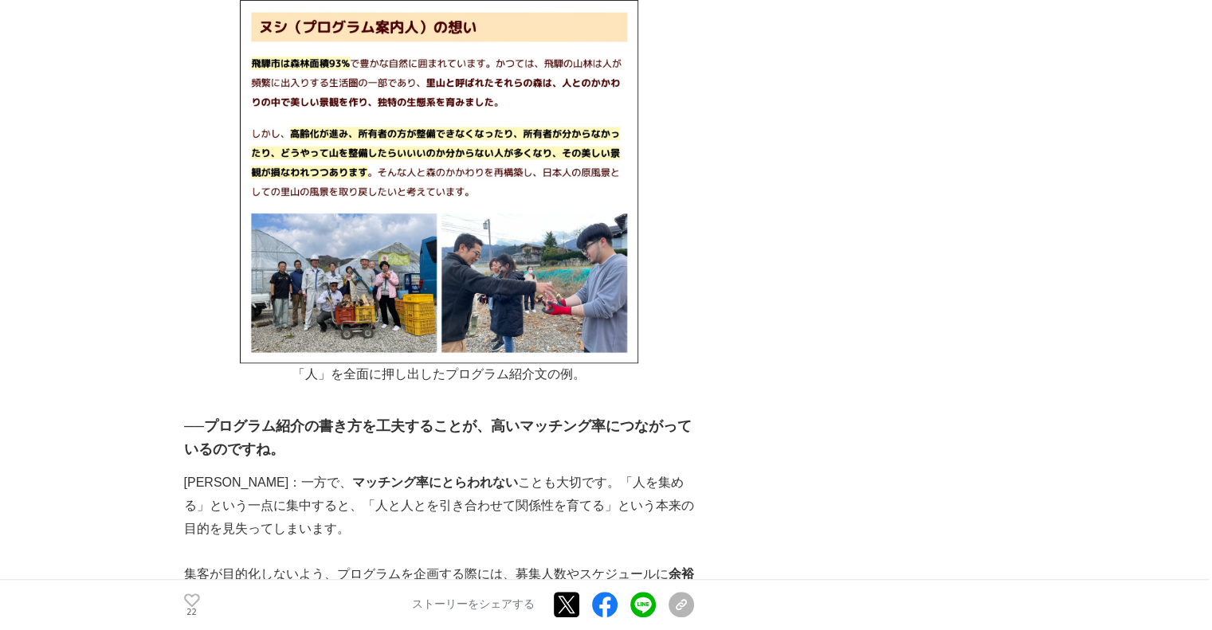
click at [605, 472] on p "永石：一方で、 マッチング率にとらわれない ことも大切です。「人を集める」という一点に集中すると、「人と人とを引き合わせて関係性を育てる」という本来の目的を見…" at bounding box center [439, 506] width 510 height 69
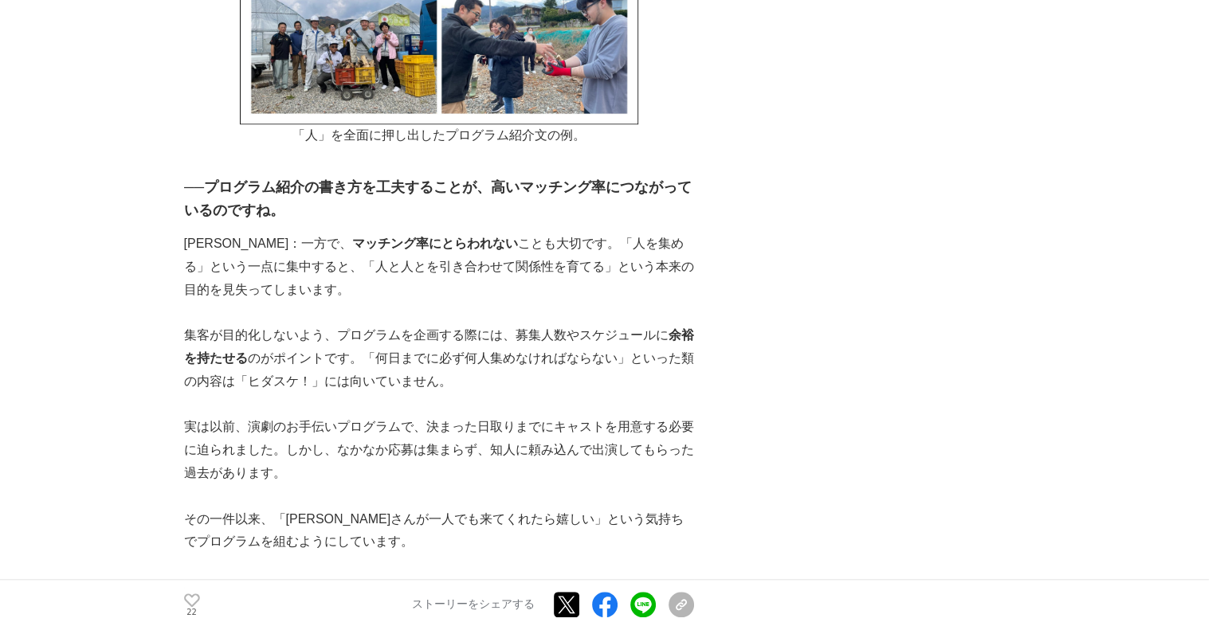
click at [605, 508] on p "その一件以来、「ヒダスケさんが一人でも来てくれたら嬉しい」という気持ちでプログラムを組むようにしています。" at bounding box center [439, 531] width 510 height 46
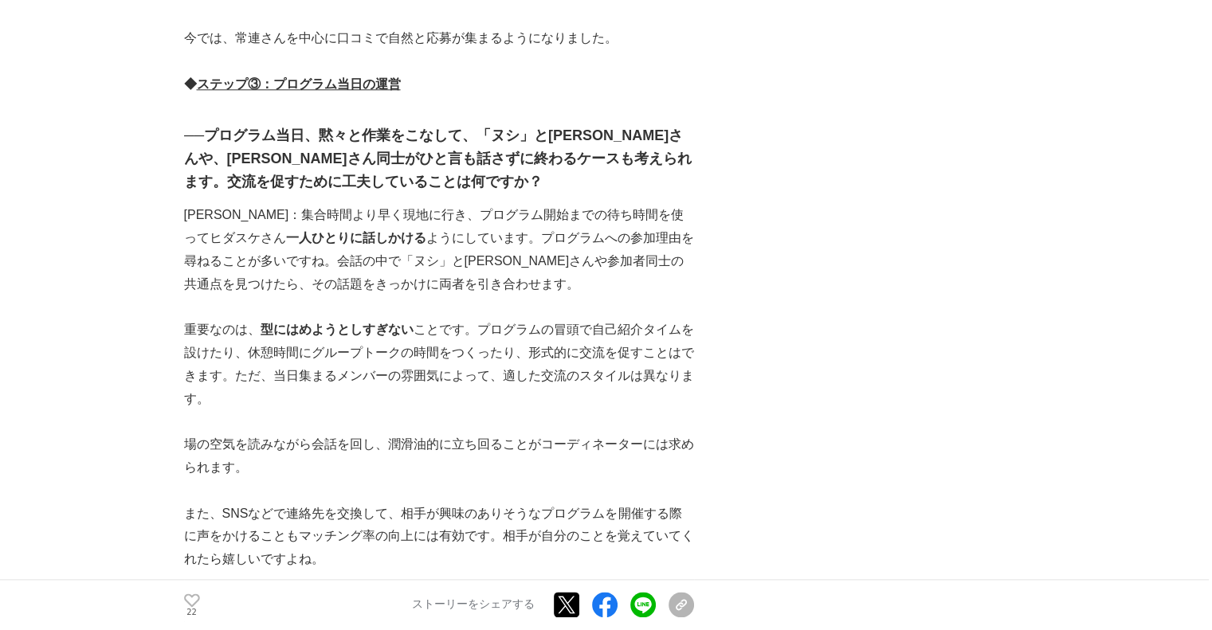
scroll to position [7890, 0]
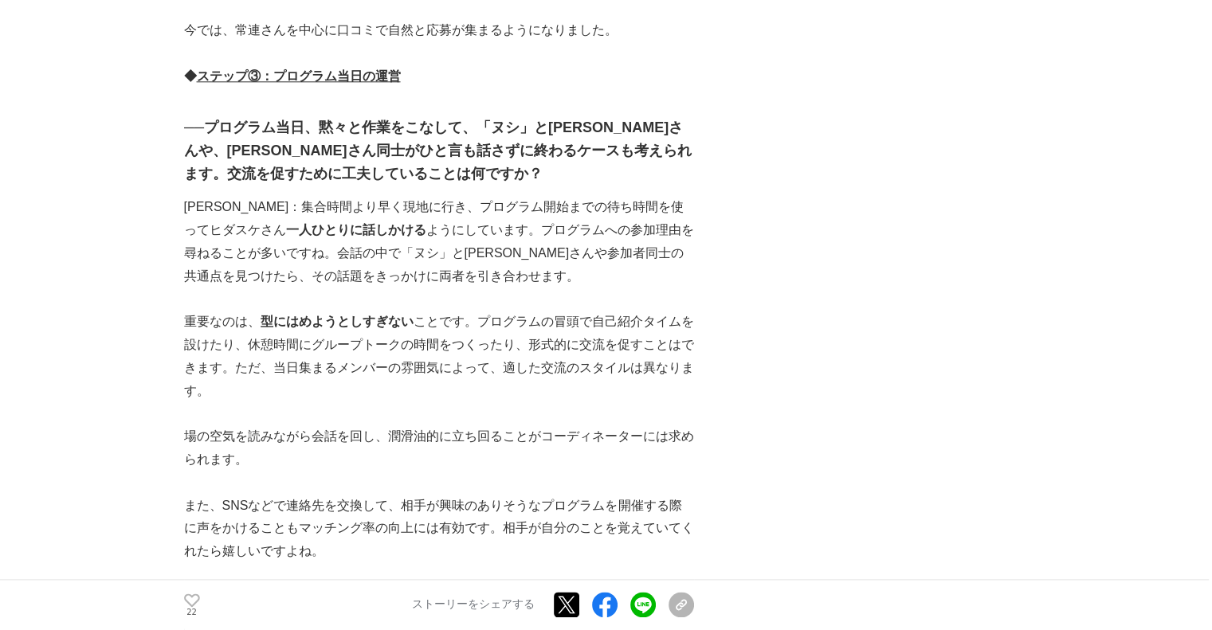
click at [605, 495] on p "また、SNSなどで連絡先を交換して、相手が興味のありそうなプログラムを開催する際に声をかけることもマッチング率の向上には有効です。相手が自分のことを覚えていて…" at bounding box center [439, 529] width 510 height 69
click at [517, 426] on p "場の空気を読みながら会話を回し、潤滑油的に立ち回ることがコーディネーターには求められます。" at bounding box center [439, 449] width 510 height 46
click at [512, 495] on p "また、SNSなどで連絡先を交換して、相手が興味のありそうなプログラムを開催する際に声をかけることもマッチング率の向上には有効です。相手が自分のことを覚えていて…" at bounding box center [439, 529] width 510 height 69
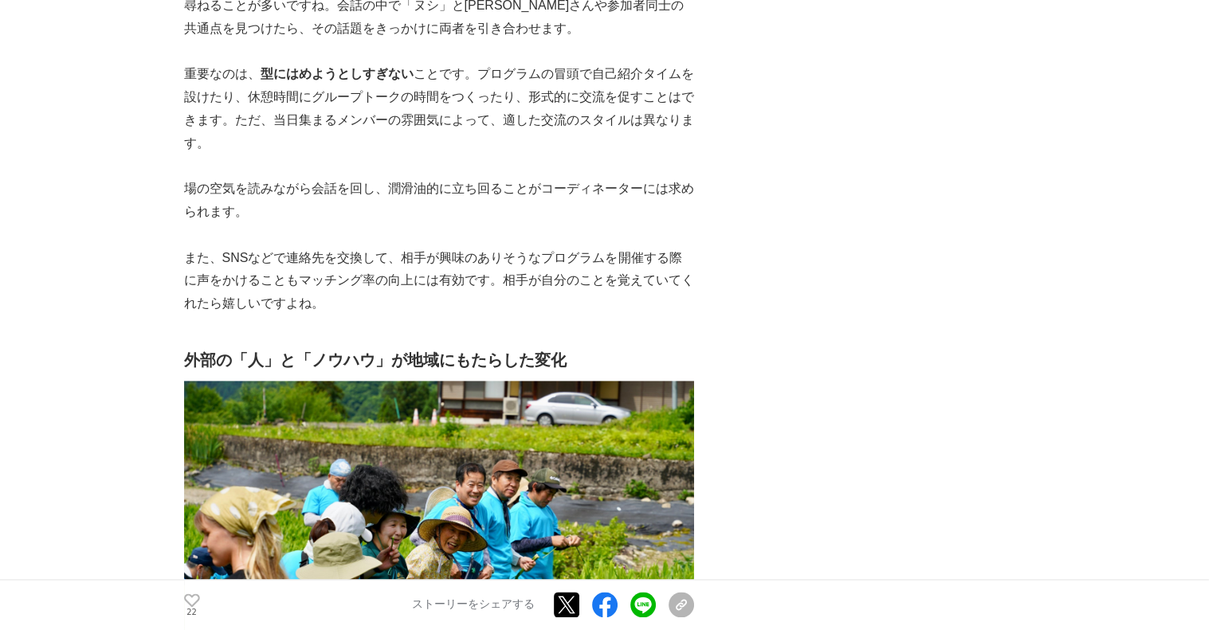
scroll to position [8209, 0]
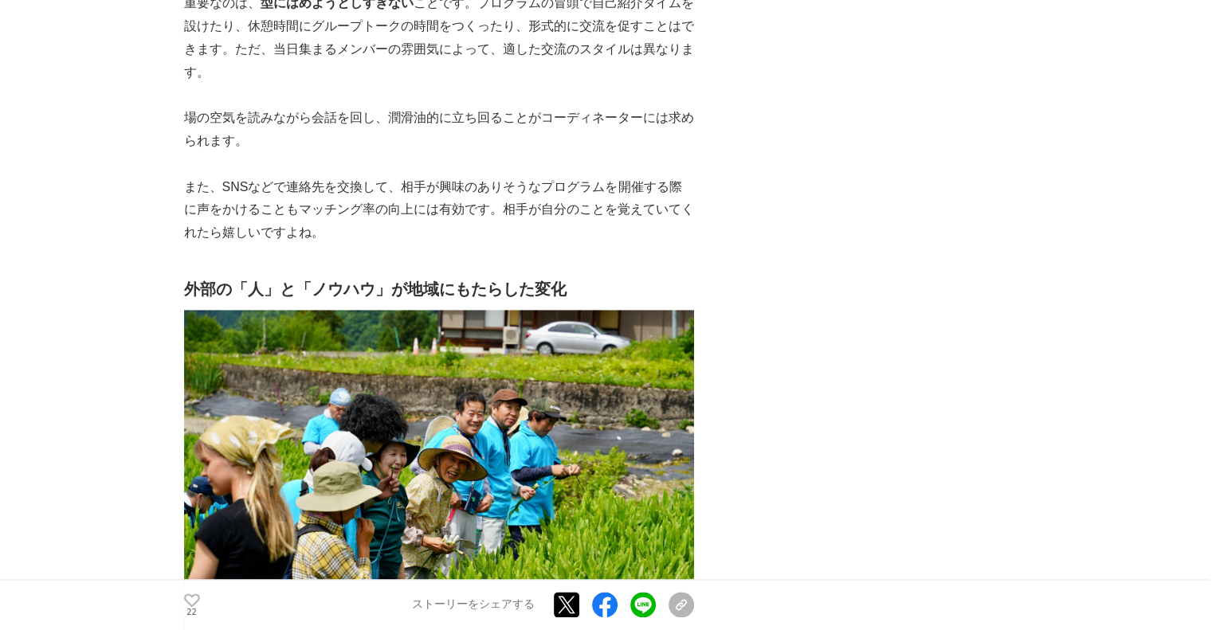
click at [578, 310] on img at bounding box center [439, 480] width 510 height 340
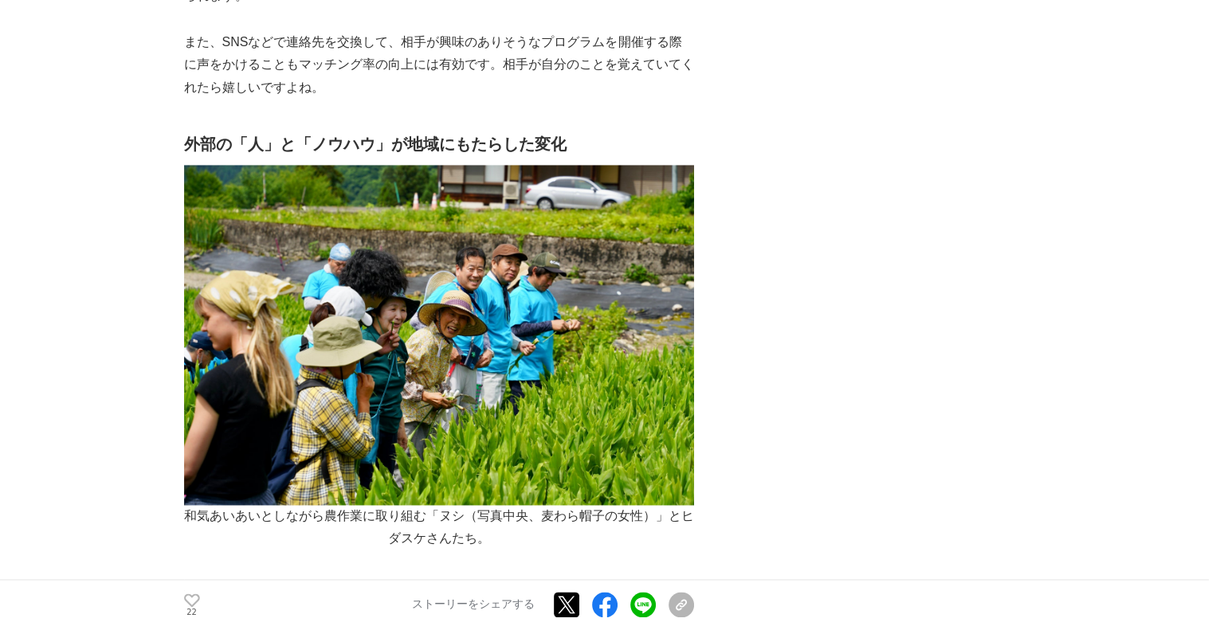
scroll to position [8448, 0]
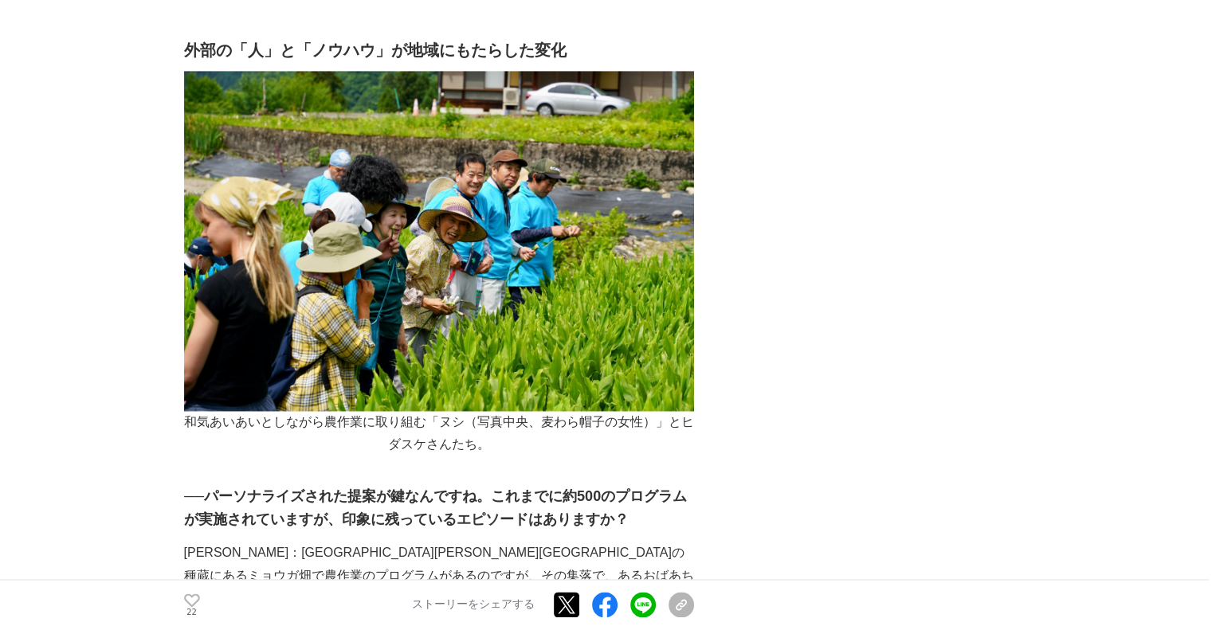
click at [655, 485] on h3 "──パーソナライズされた提案が鍵なんですね。これまでに約500のプログラムが実施されていますが、印象に残っているエピソードはありますか？" at bounding box center [439, 508] width 510 height 46
click at [646, 542] on p "永石：飛騨市宮川町の種蔵にあるミョウガ畑で農作業のプログラムがあるのですが、その集落で、あるおばあちゃんが感動して涙を流された瞬間は忘れられません。" at bounding box center [439, 576] width 510 height 69
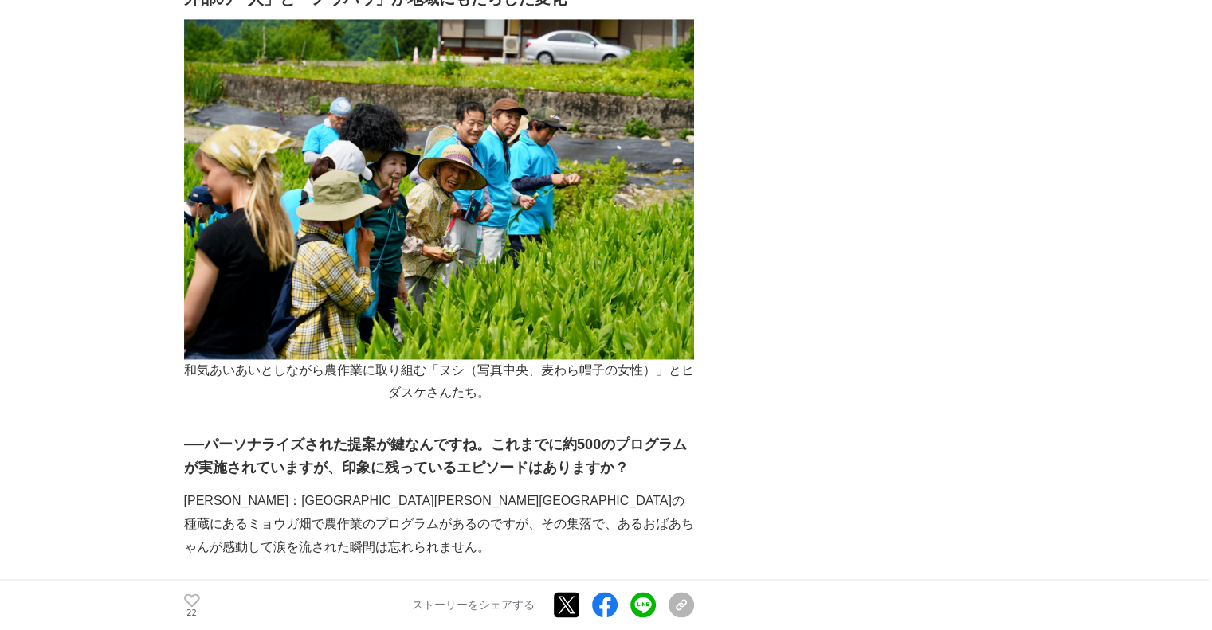
scroll to position [8528, 0]
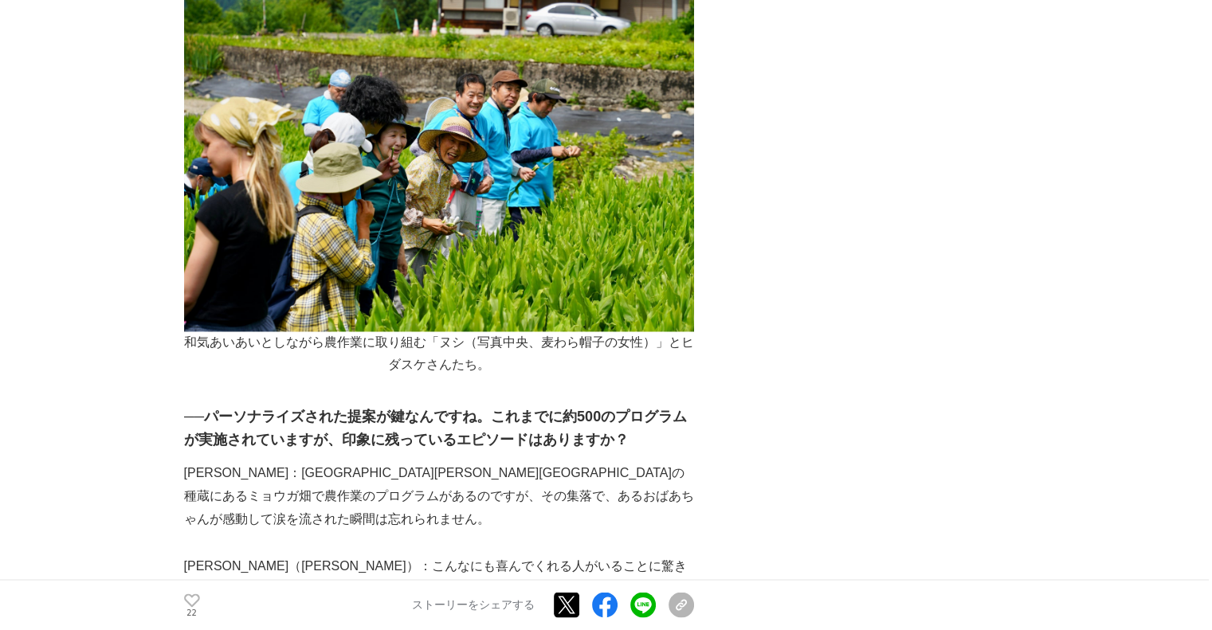
click at [632, 555] on p "上田（昌）：こんなにも喜んでくれる人がいることに驚きました。「関係人口」が地域の方にとってそこまでの存在になるとは、「ヒダスケ！」を立ち上げた当初は想像もして…" at bounding box center [439, 589] width 510 height 69
click at [622, 555] on p "上田（昌）：こんなにも喜んでくれる人がいることに驚きました。「関係人口」が地域の方にとってそこまでの存在になるとは、「ヒダスケ！」を立ち上げた当初は想像もして…" at bounding box center [439, 589] width 510 height 69
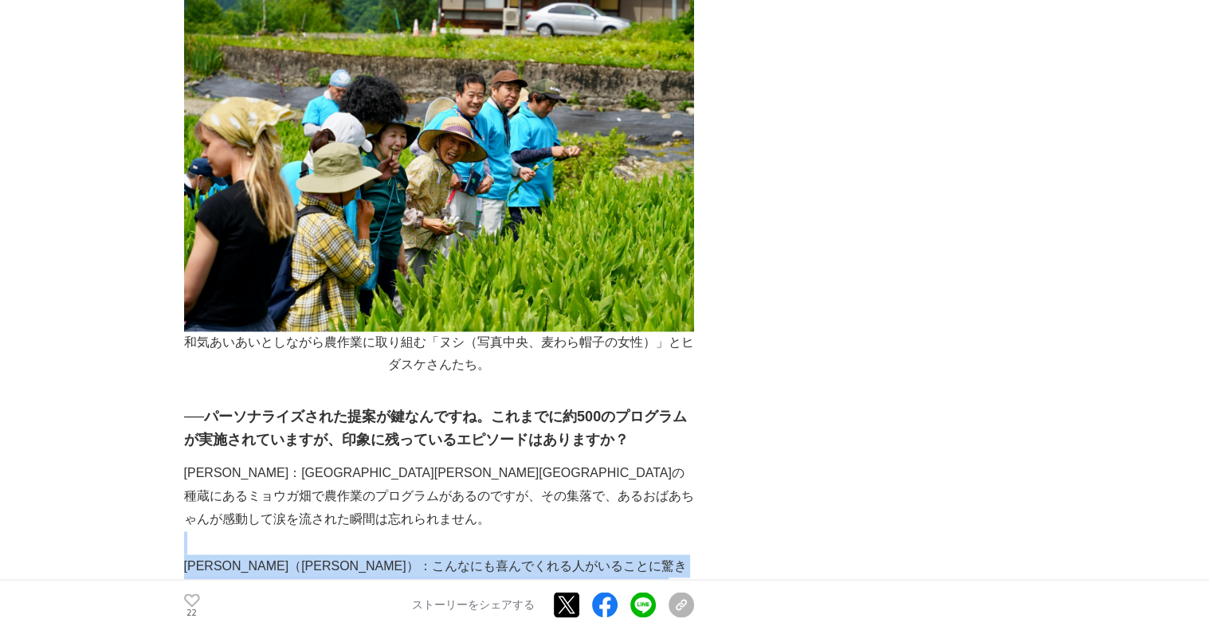
drag, startPoint x: 622, startPoint y: 405, endPoint x: 646, endPoint y: 320, distance: 88.6
click at [646, 532] on p at bounding box center [439, 543] width 510 height 23
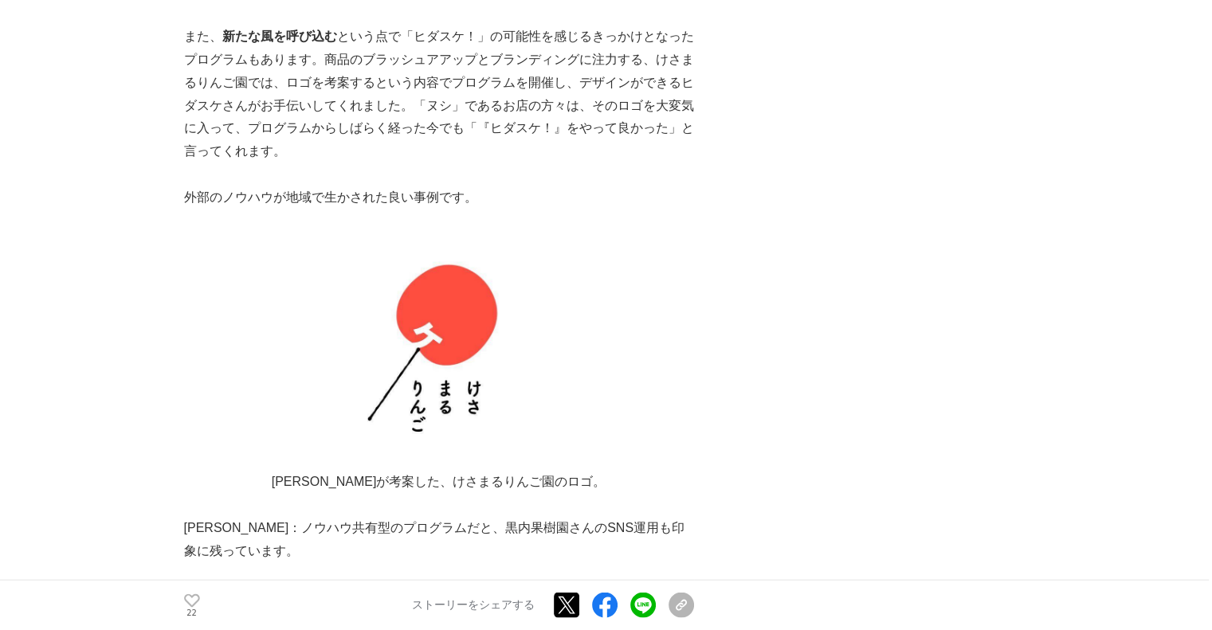
scroll to position [9245, 0]
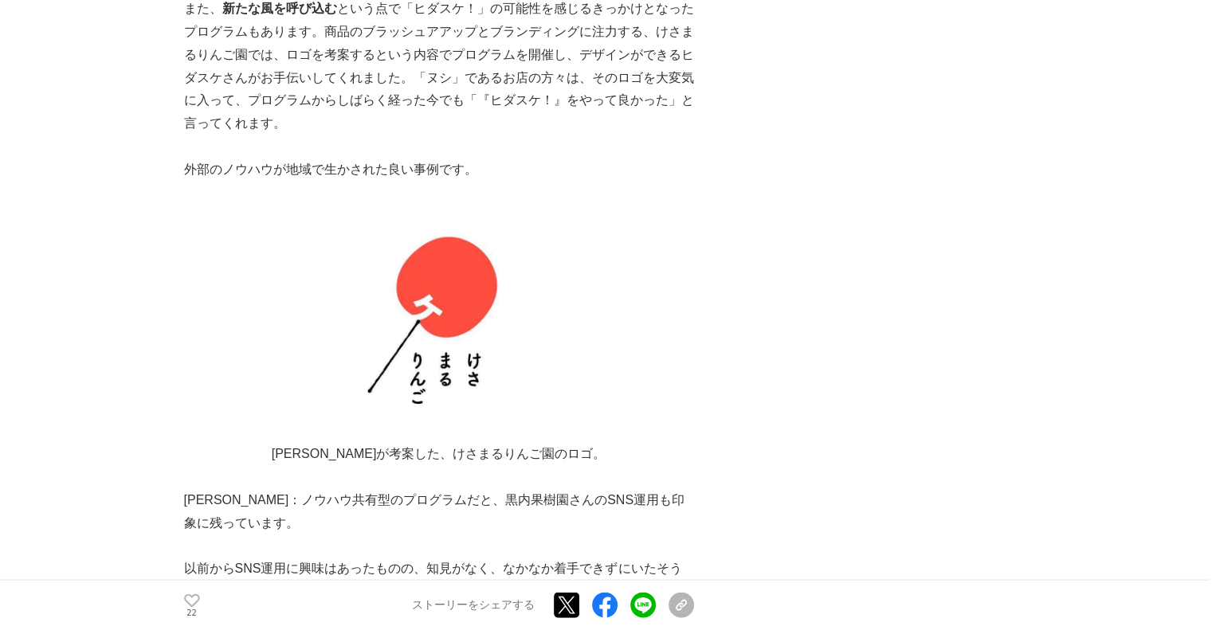
click at [452, 489] on p "永石：ノウハウ共有型のプログラムだと、黒内果樹園さんのSNS運用も印象に残っています。" at bounding box center [439, 512] width 510 height 46
click at [631, 558] on p "以前からSNS運用に興味はあったものの、知見がなく、なかなか着手できずにいたそうです。そこで、SNS運用に知見のあるヒダスケさんに立ち上げをお手伝いしてもらい…" at bounding box center [439, 592] width 510 height 69
click at [625, 536] on p at bounding box center [439, 547] width 510 height 23
click at [636, 558] on p "以前からSNS運用に興味はあったものの、知見がなく、なかなか着手できずにいたそうです。そこで、SNS運用に知見のあるヒダスケさんに立ち上げをお手伝いしてもらい…" at bounding box center [439, 592] width 510 height 69
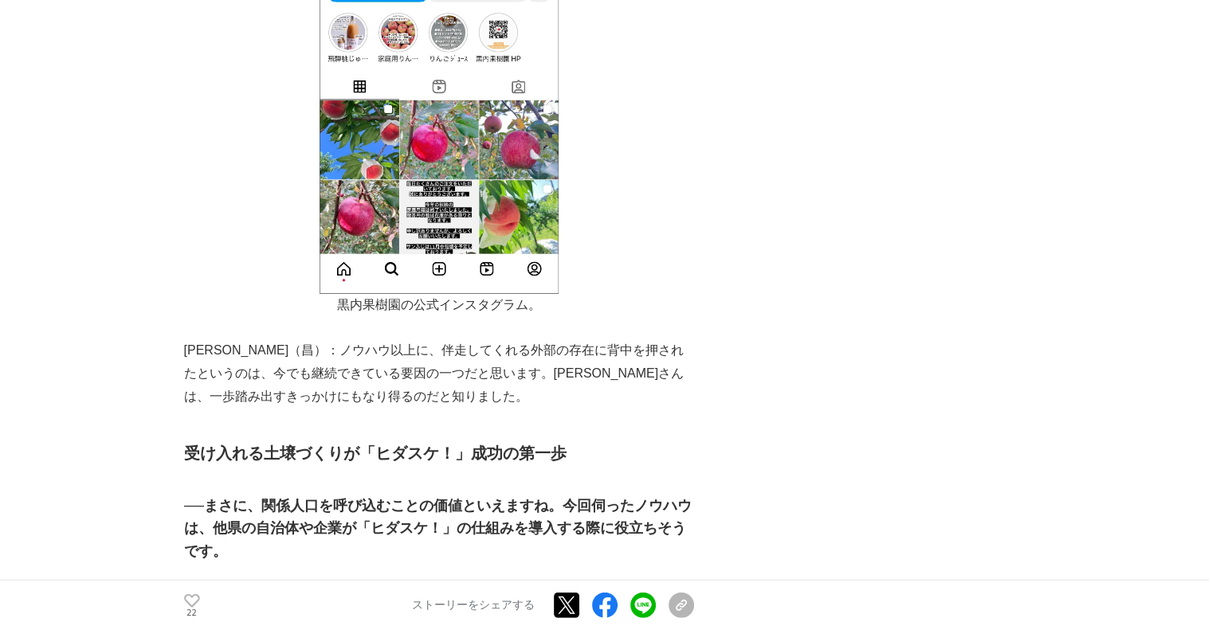
scroll to position [10202, 0]
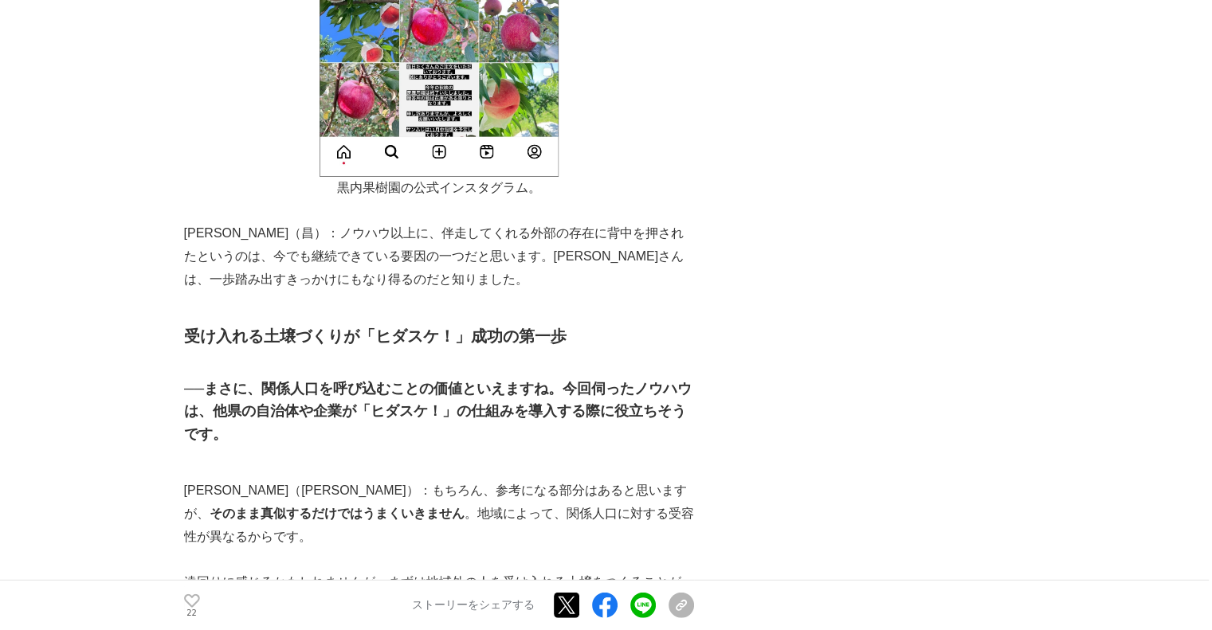
click at [638, 618] on p at bounding box center [439, 629] width 510 height 23
click at [627, 571] on p "遠回りに感じるかもしれませんが、まずは地域外の人を受け入れる土壌をつくることが、関係人口創出への第一歩です。" at bounding box center [439, 594] width 510 height 46
drag, startPoint x: 644, startPoint y: 366, endPoint x: 670, endPoint y: 328, distance: 46.4
click at [670, 549] on p at bounding box center [439, 560] width 510 height 23
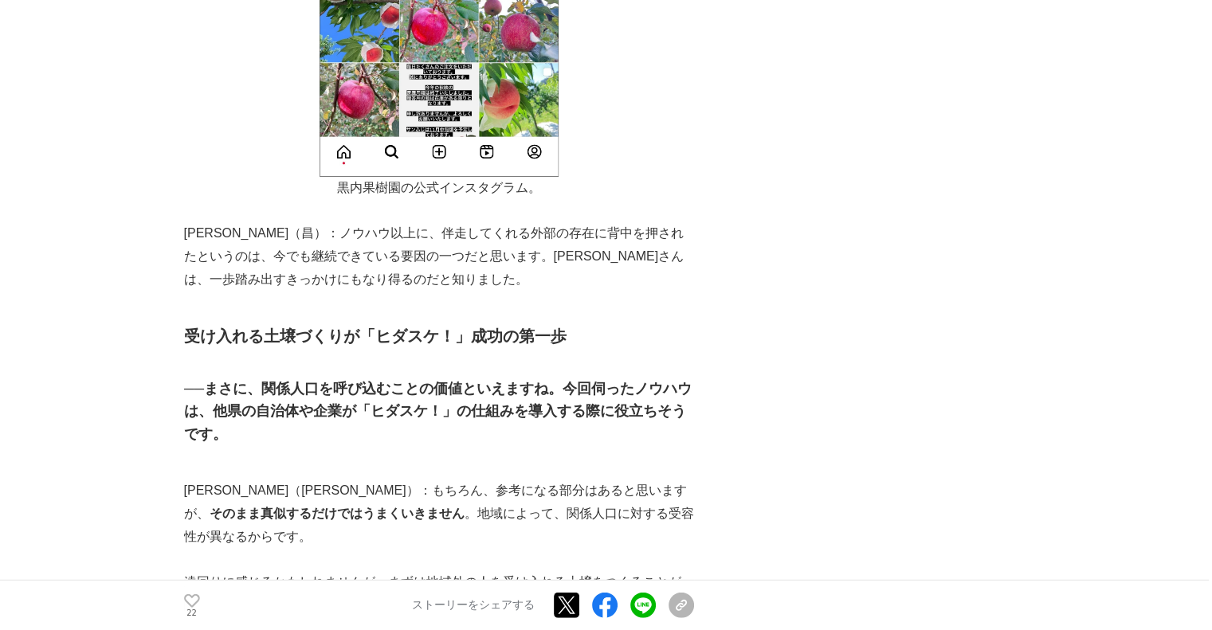
click at [588, 618] on p at bounding box center [439, 629] width 510 height 23
click at [588, 571] on p "遠回りに感じるかもしれませんが、まずは地域外の人を受け入れる土壌をつくることが、関係人口創出への第一歩です。" at bounding box center [439, 594] width 510 height 46
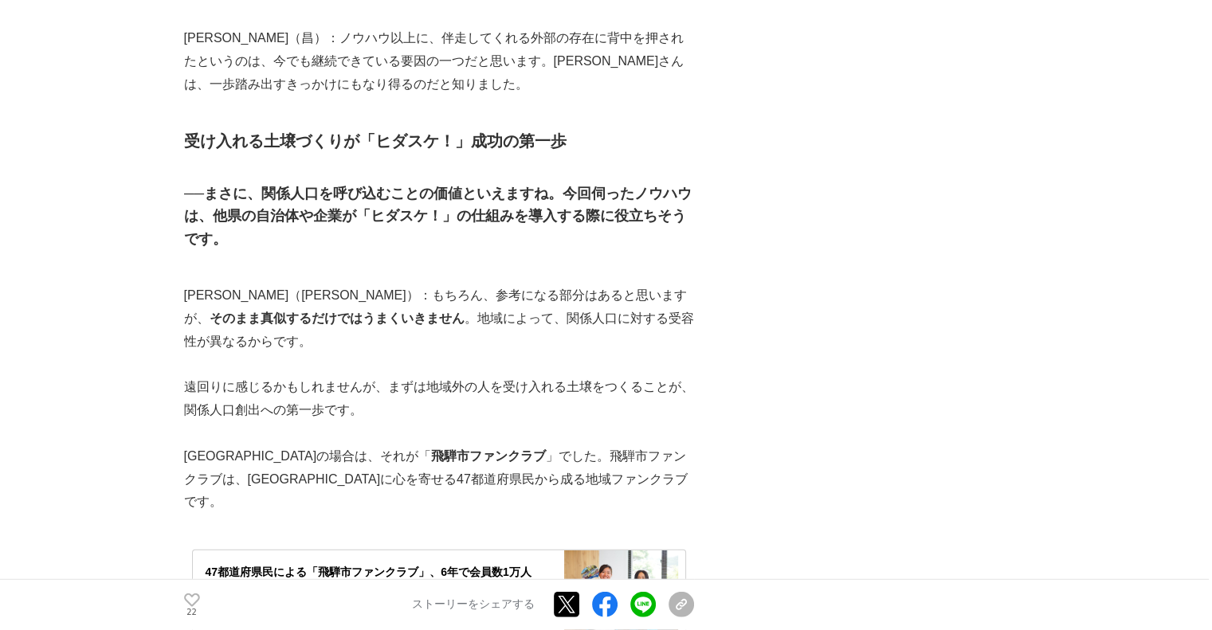
scroll to position [10521, 0]
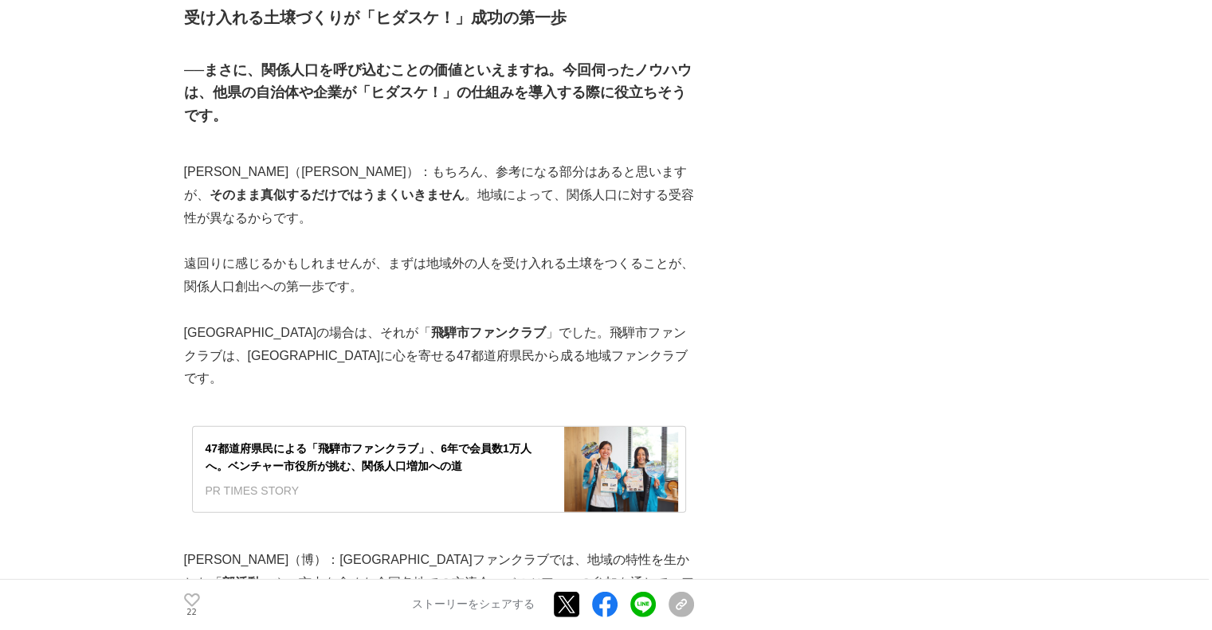
click at [408, 618] on p at bounding box center [439, 629] width 510 height 23
click at [418, 549] on p "上田（博）：飛騨市ファンクラブでは、地域の特性を生かした「 部活動 」や、市内を含めた全国各地での交流会、バスツアーへの参加を通して、 ファンクラブ会員と市民…" at bounding box center [439, 583] width 510 height 69
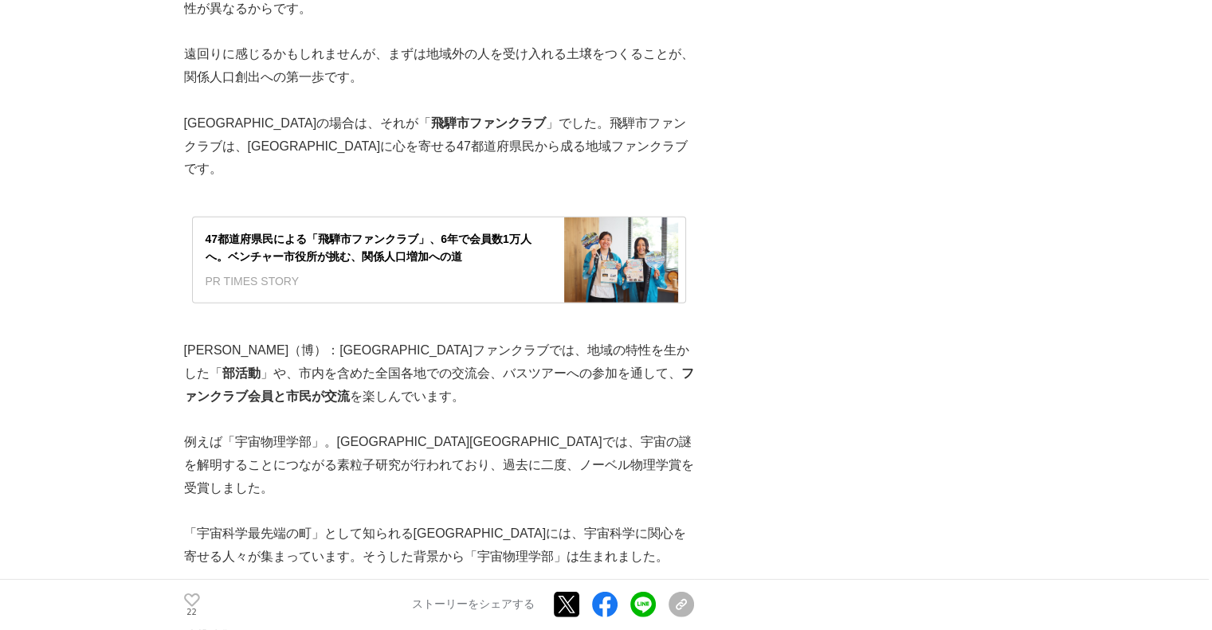
scroll to position [10760, 0]
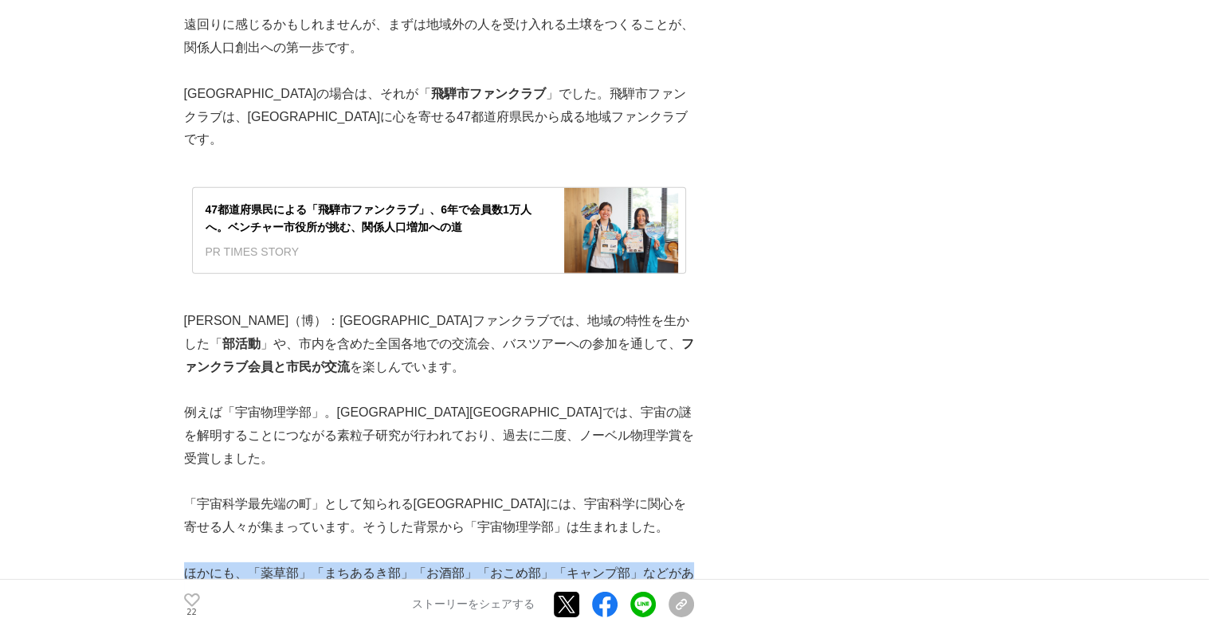
drag, startPoint x: 444, startPoint y: 315, endPoint x: 190, endPoint y: 293, distance: 255.2
click at [190, 563] on p "ほかにも、「薬草部」「まちあるき部」「お酒部」「おこめ部」「キャンプ部」などがあります。" at bounding box center [439, 586] width 510 height 46
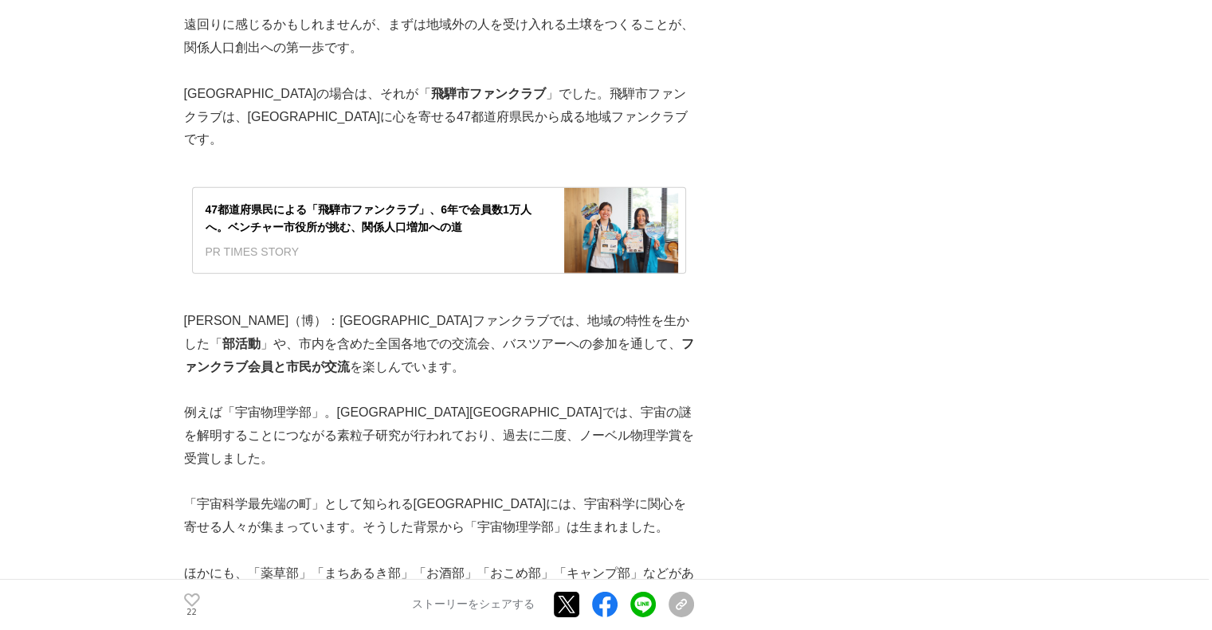
click at [344, 563] on p "ほかにも、「薬草部」「まちあるき部」「お酒部」「おこめ部」「キャンプ部」などがあります。" at bounding box center [439, 586] width 510 height 46
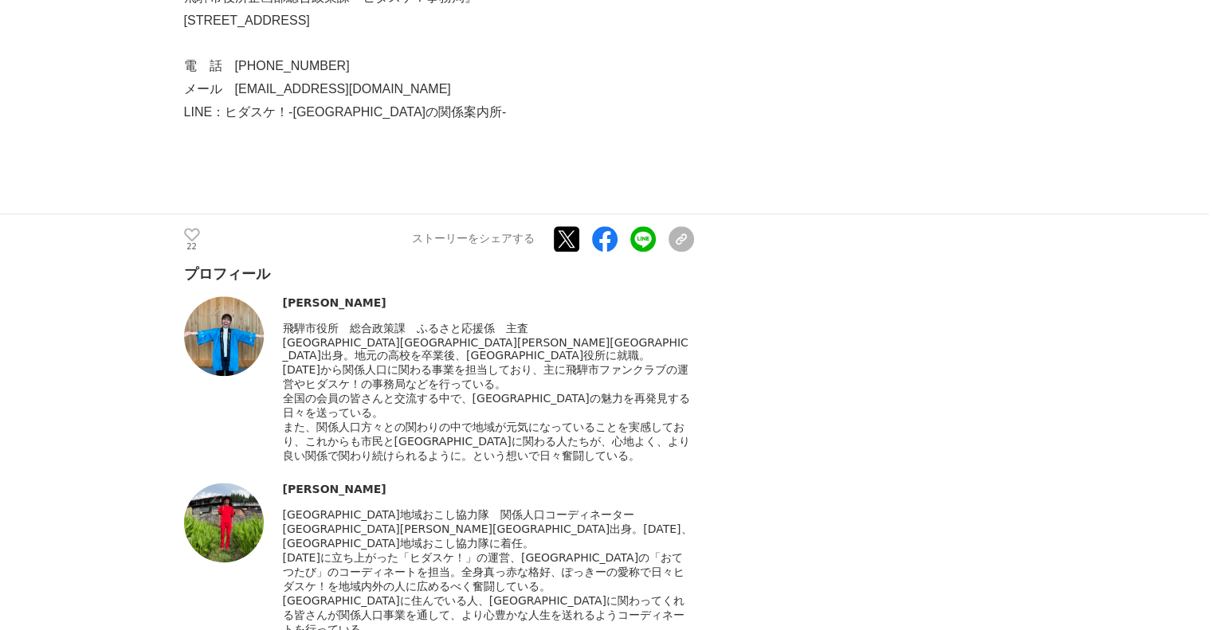
scroll to position [14267, 0]
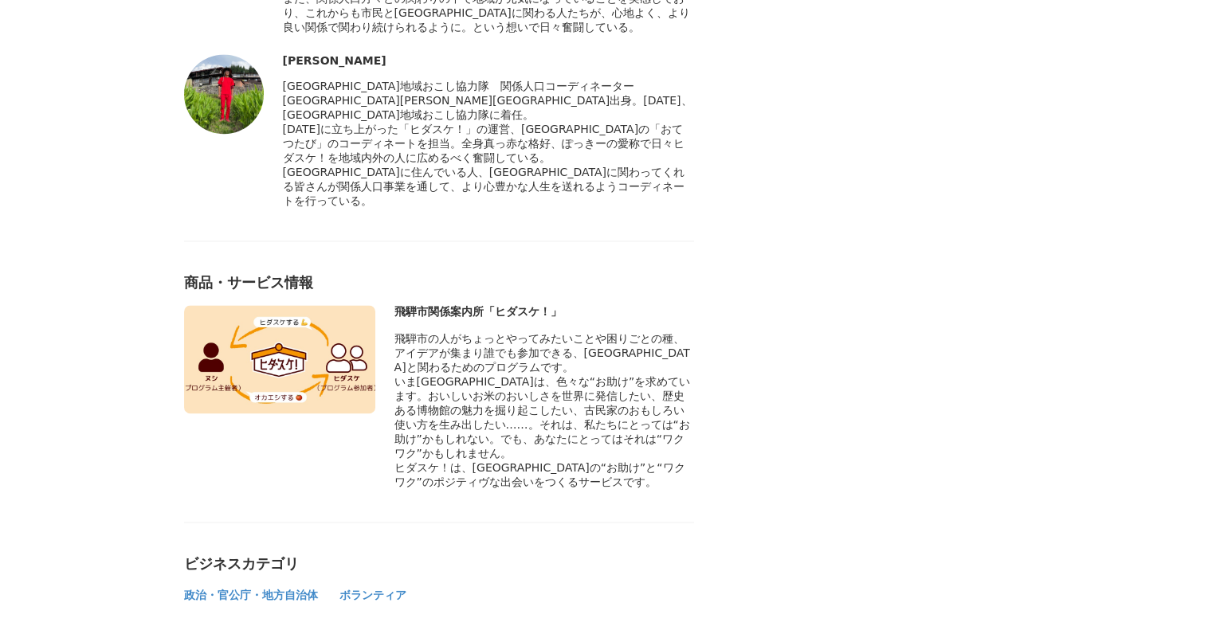
drag, startPoint x: 865, startPoint y: 379, endPoint x: 860, endPoint y: -96, distance: 475.0
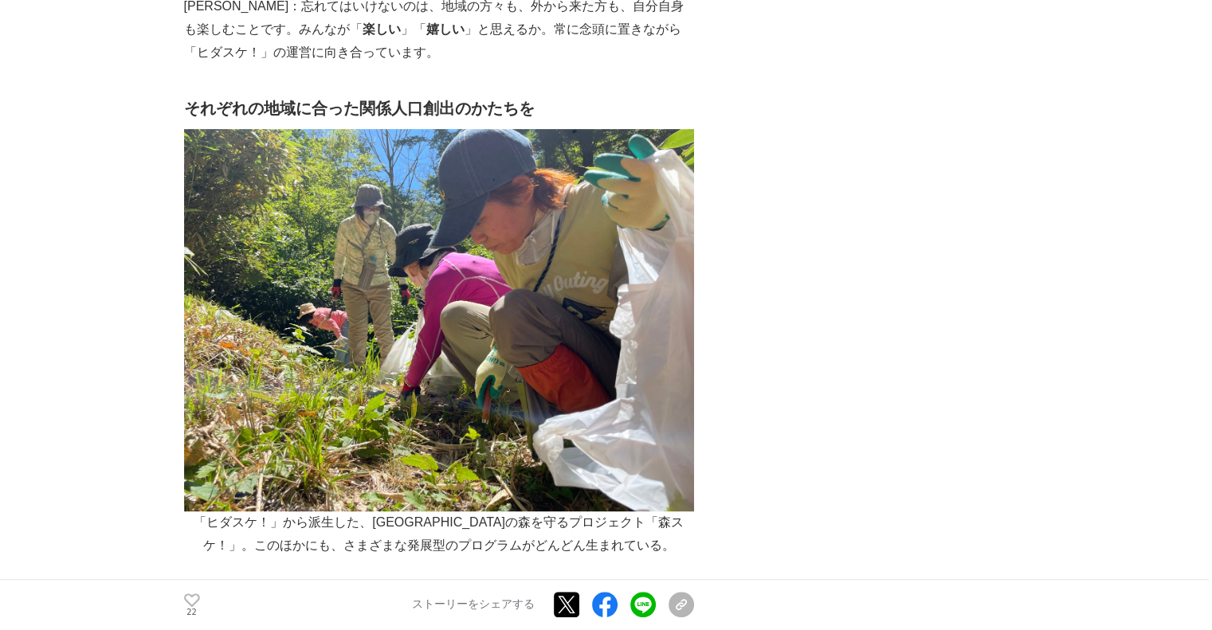
scroll to position [12716, 0]
drag, startPoint x: 689, startPoint y: 299, endPoint x: 679, endPoint y: 371, distance: 73.2
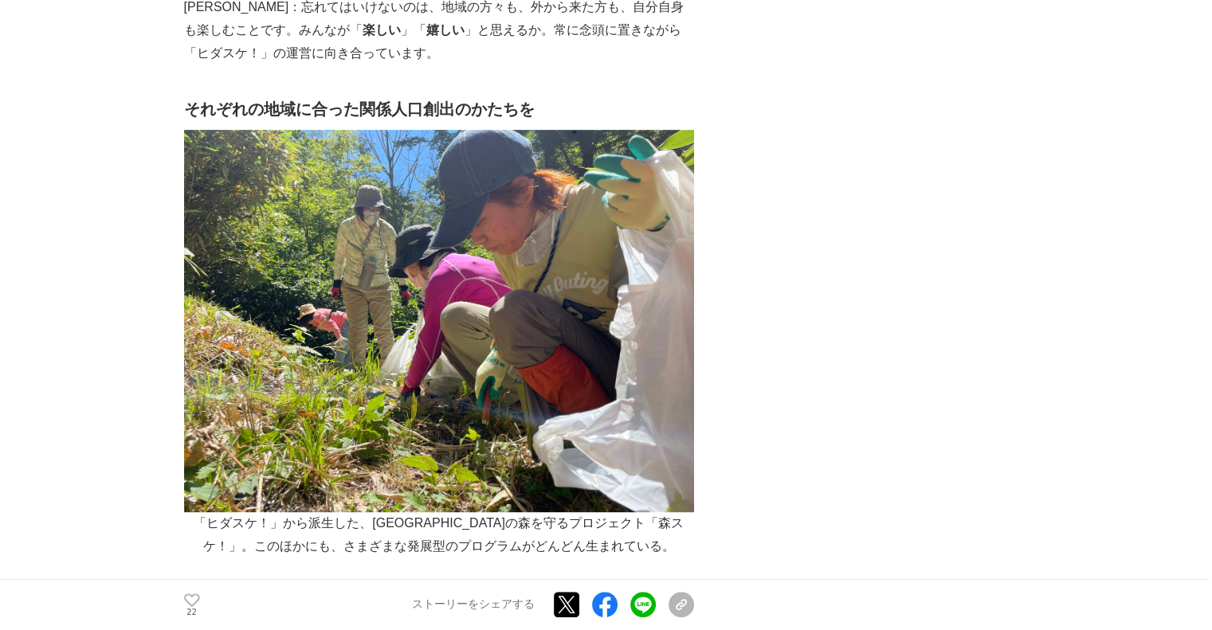
drag, startPoint x: 634, startPoint y: 360, endPoint x: 620, endPoint y: 293, distance: 69.1
click at [620, 582] on p "今回のインタビューを通してわかったのは、「ヒダスケ！」はどの地域で取り入れてもうまくいく万能の仕組みではないということです。" at bounding box center [439, 605] width 510 height 46
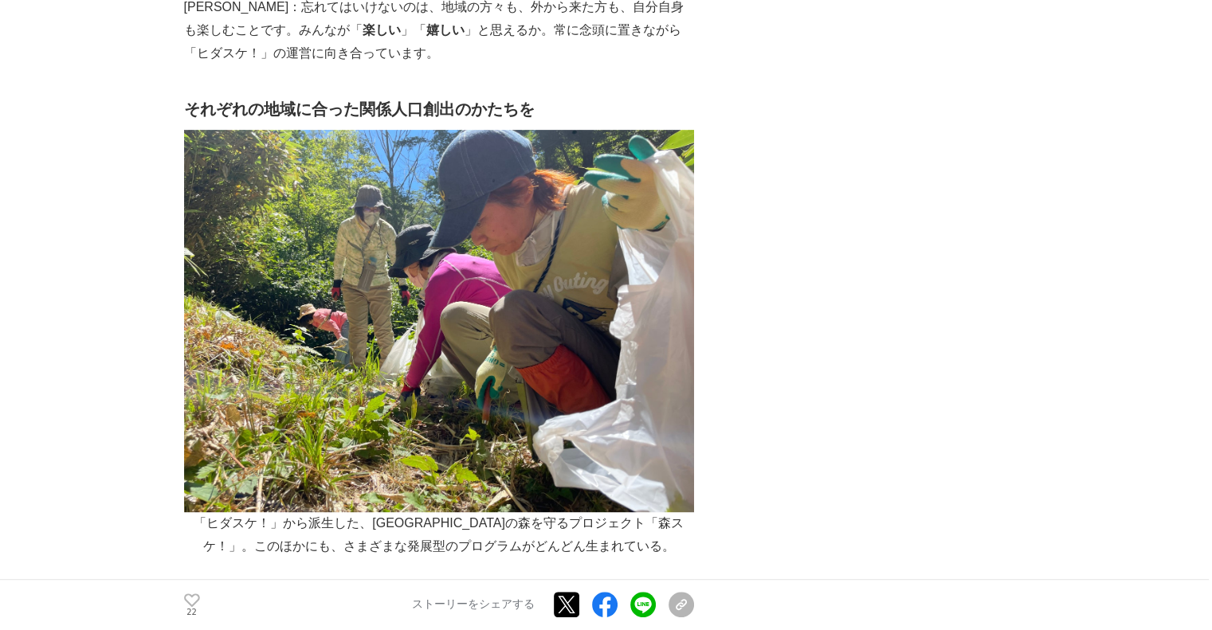
drag, startPoint x: 596, startPoint y: 442, endPoint x: 188, endPoint y: 407, distance: 409.6
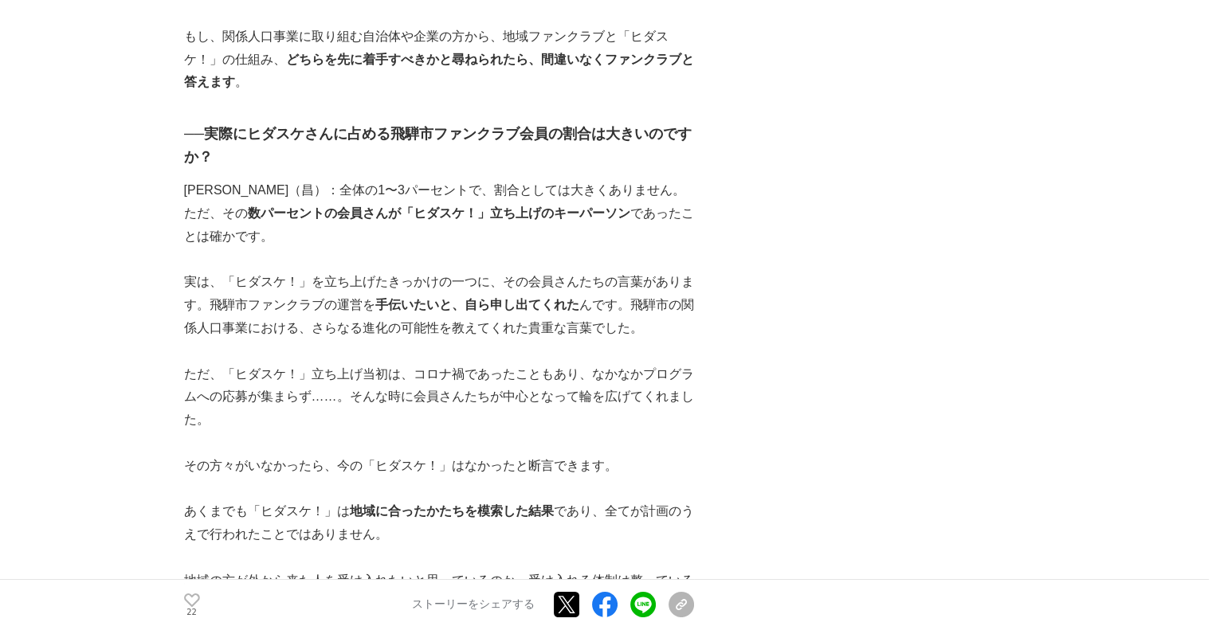
scroll to position [11760, 0]
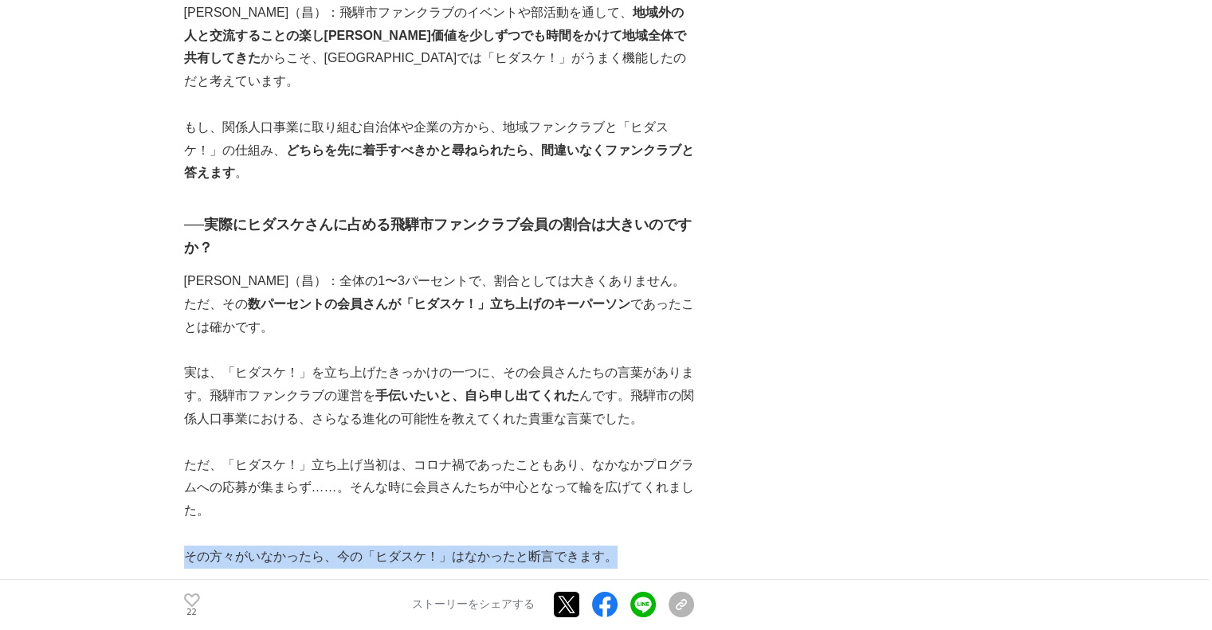
drag, startPoint x: 652, startPoint y: 229, endPoint x: 187, endPoint y: 230, distance: 465.5
click at [187, 546] on p "その方々がいなかったら、今の「ヒダスケ！」はなかったと断言できます。" at bounding box center [439, 557] width 510 height 23
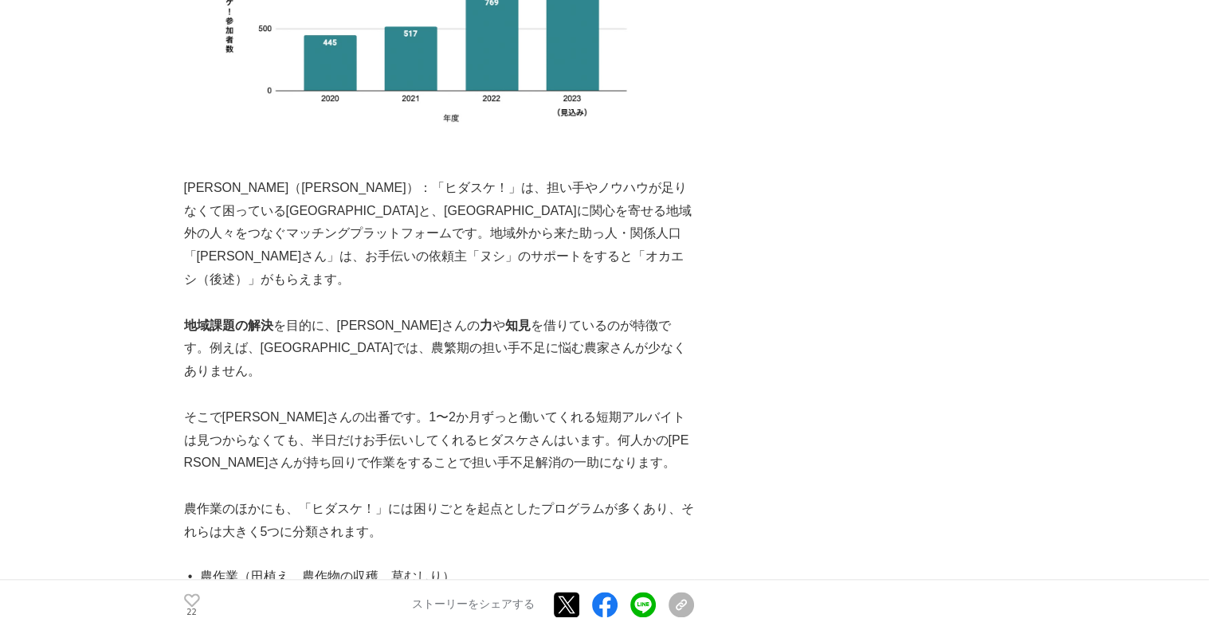
scroll to position [0, 0]
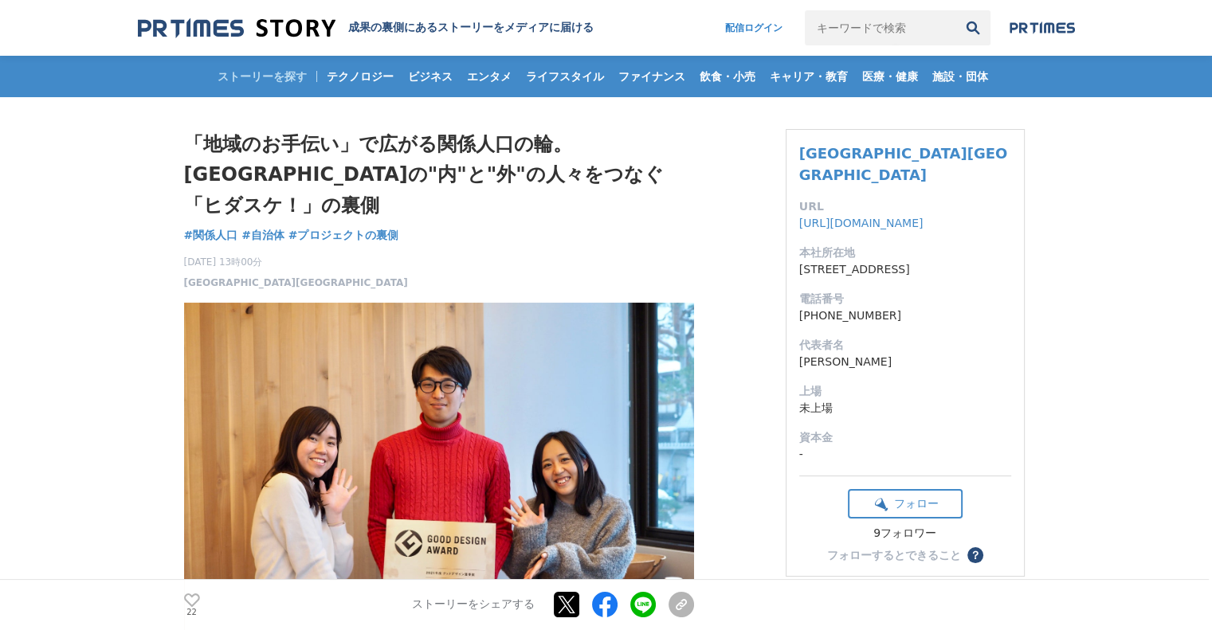
drag, startPoint x: 854, startPoint y: 65, endPoint x: 818, endPoint y: -65, distance: 135.0
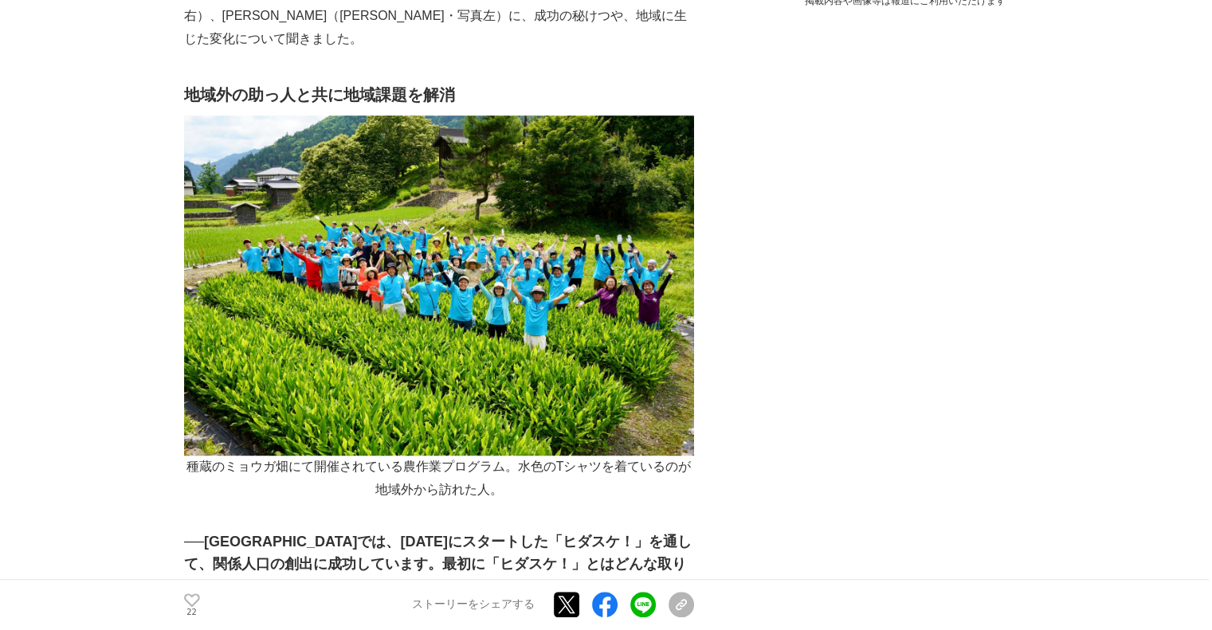
scroll to position [638, 0]
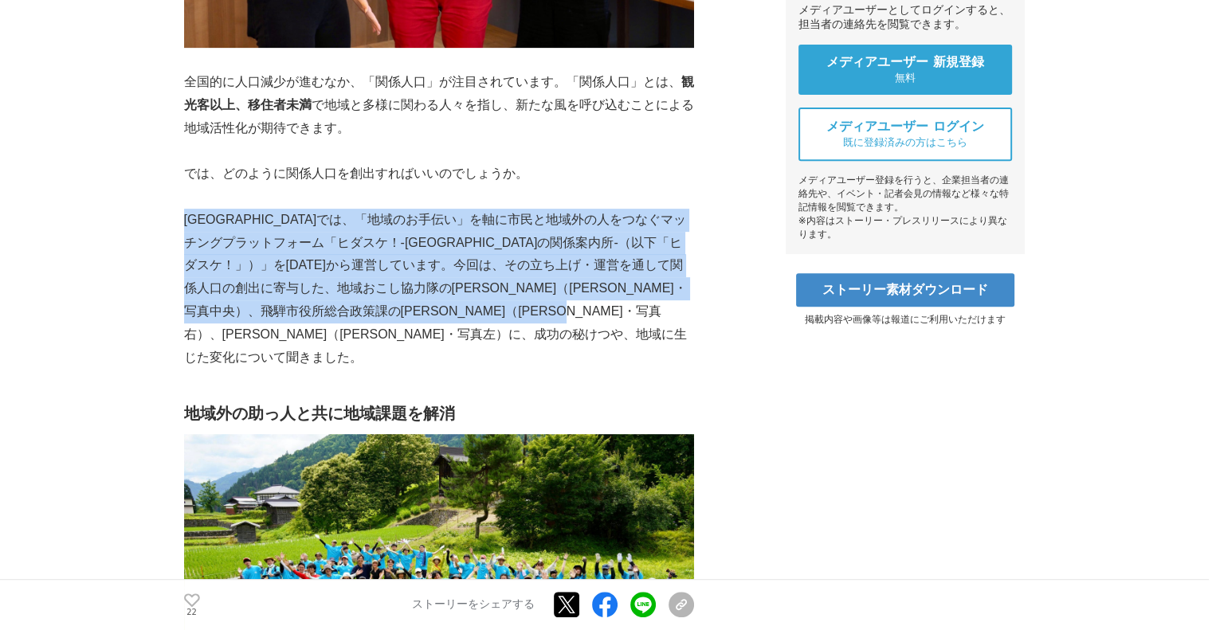
drag, startPoint x: 457, startPoint y: 299, endPoint x: 188, endPoint y: 194, distance: 289.2
click at [188, 209] on p "飛騨市では、「地域のお手伝い」を軸に市民と地域外の人をつなぐマッチングプラットフォーム「ヒダスケ！-飛騨市の関係案内所-（以下「ヒダスケ！」）」を2020年4…" at bounding box center [439, 289] width 510 height 161
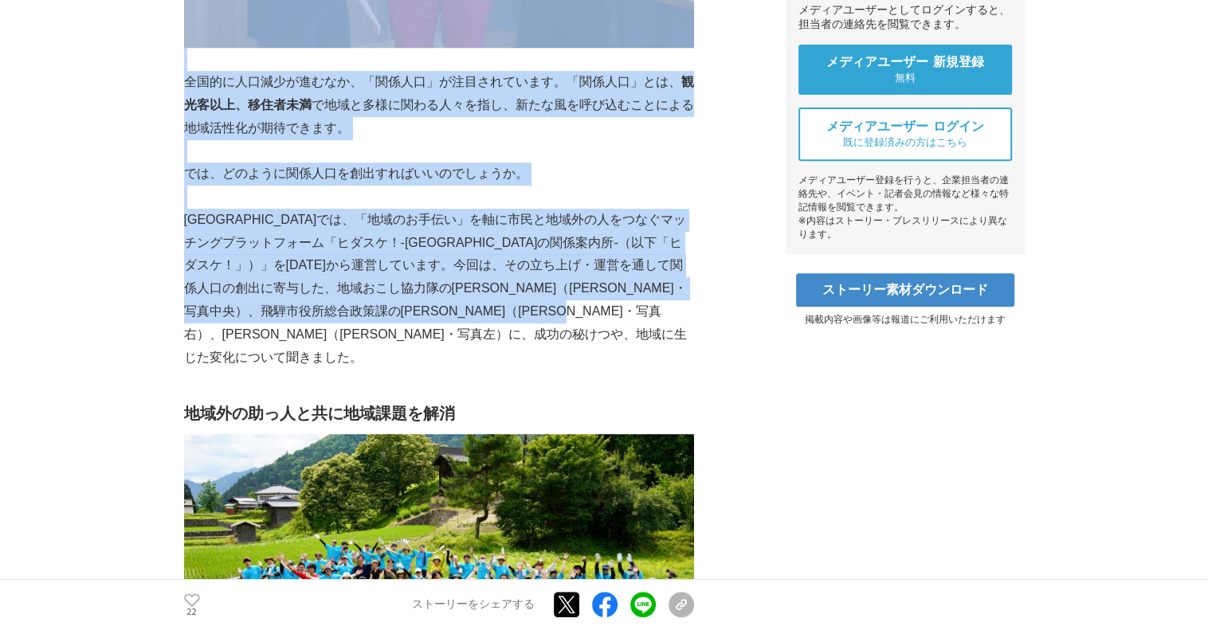
drag, startPoint x: 182, startPoint y: 191, endPoint x: 565, endPoint y: 295, distance: 397.1
click at [565, 295] on p "飛騨市では、「地域のお手伝い」を軸に市民と地域外の人をつなぐマッチングプラットフォーム「ヒダスケ！-飛騨市の関係案内所-（以下「ヒダスケ！」）」を2020年4…" at bounding box center [439, 289] width 510 height 161
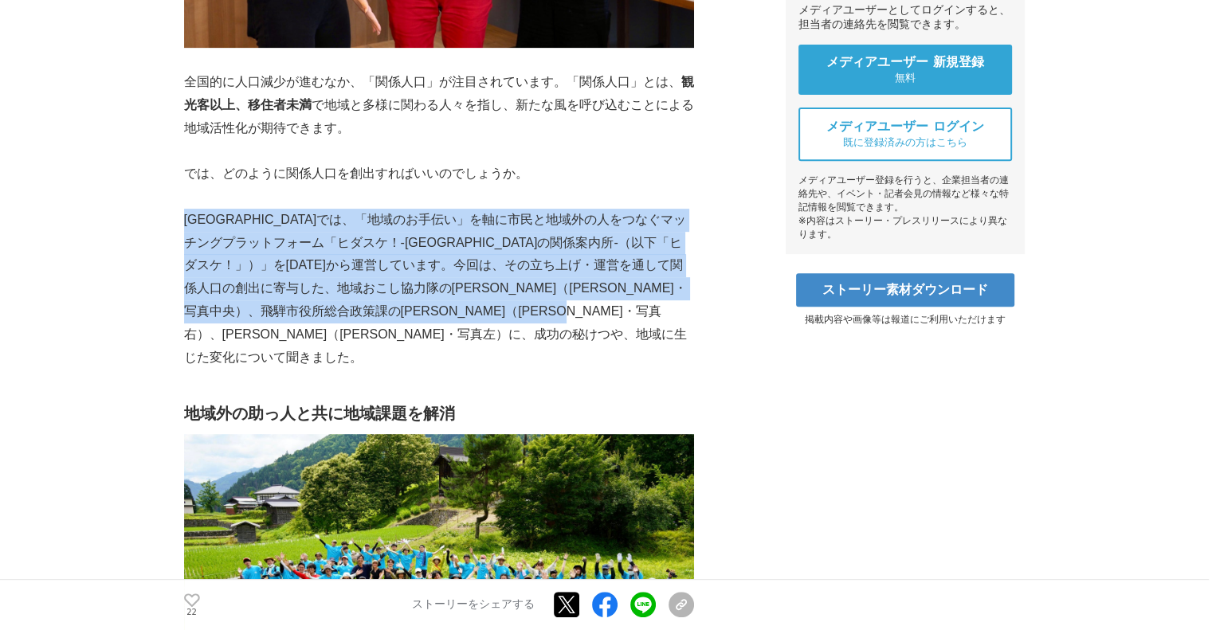
drag, startPoint x: 555, startPoint y: 305, endPoint x: 188, endPoint y: 192, distance: 383.7
click at [188, 209] on p "飛騨市では、「地域のお手伝い」を軸に市民と地域外の人をつなぐマッチングプラットフォーム「ヒダスケ！-飛騨市の関係案内所-（以下「ヒダスケ！」）」を2020年4…" at bounding box center [439, 289] width 510 height 161
click at [625, 271] on p "飛騨市では、「地域のお手伝い」を軸に市民と地域外の人をつなぐマッチングプラットフォーム「ヒダスケ！-飛騨市の関係案内所-（以下「ヒダスケ！」）」を2020年4…" at bounding box center [439, 289] width 510 height 161
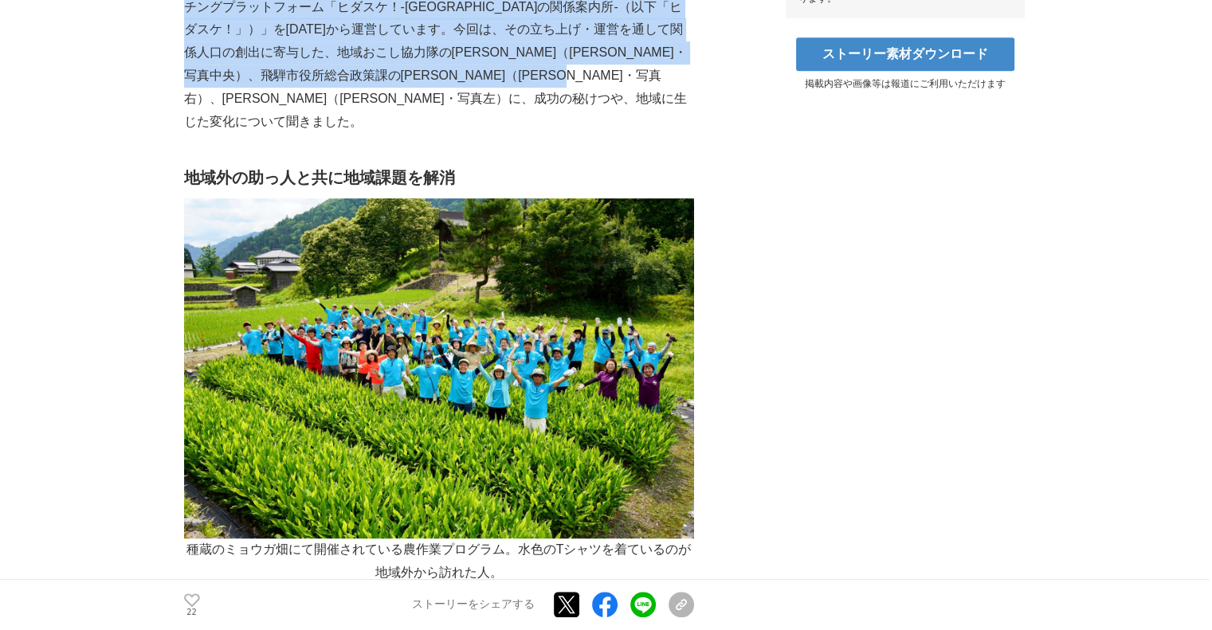
scroll to position [1116, 0]
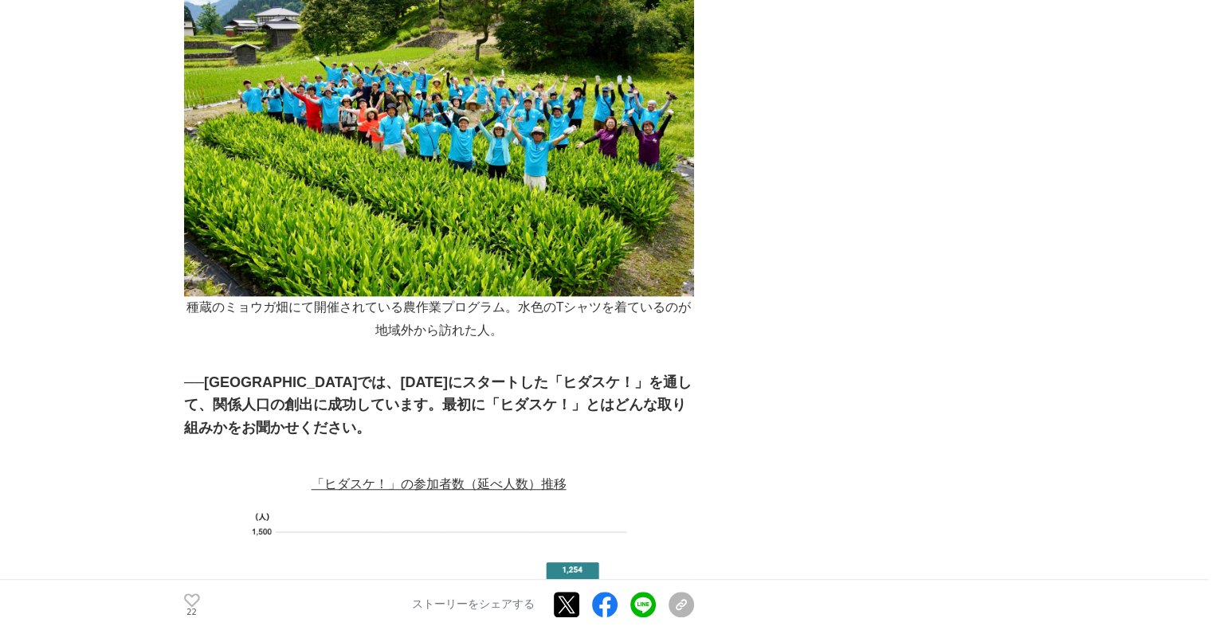
click at [650, 371] on h3 "──飛騨市では、2020年4月にスタートした「ヒダスケ！」を通して、関係人口の創出に成功しています。最初に「ヒダスケ！」とはどんな取り組みかをお聞かせください。" at bounding box center [439, 405] width 510 height 69
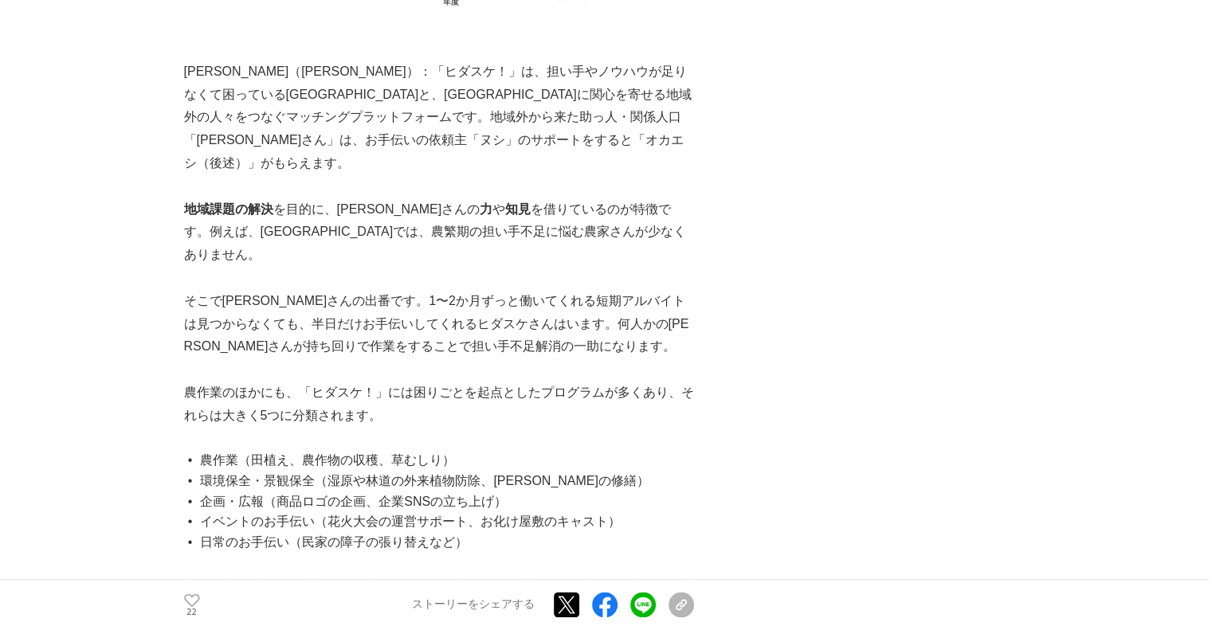
scroll to position [1993, 0]
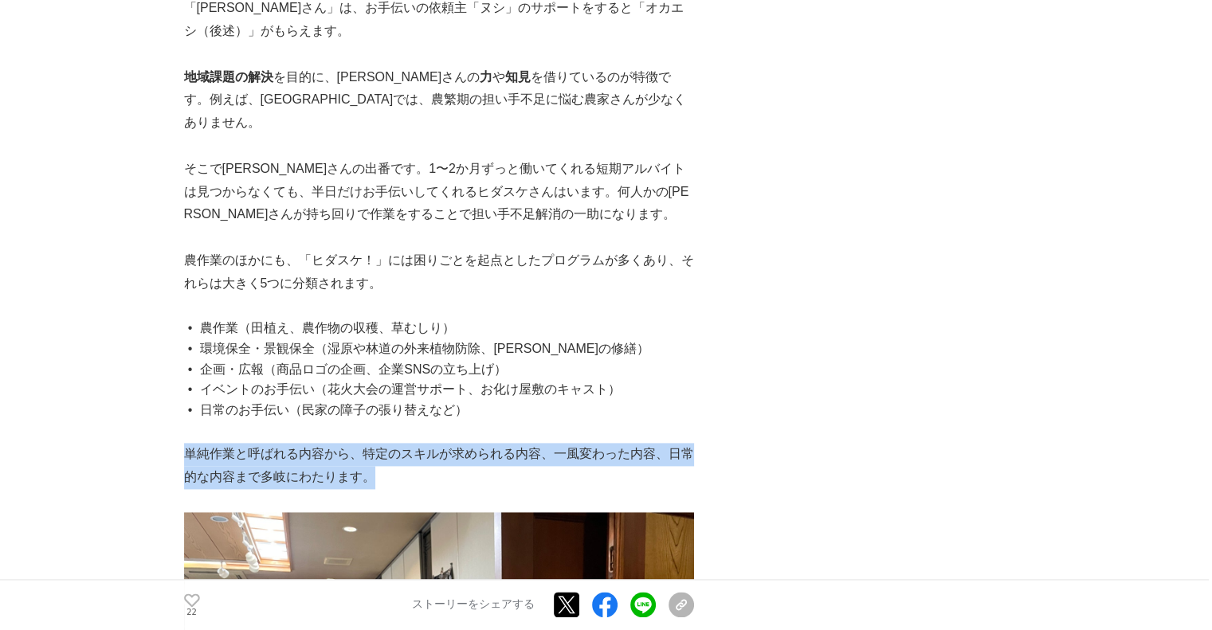
drag, startPoint x: 477, startPoint y: 388, endPoint x: 189, endPoint y: 358, distance: 289.3
click at [189, 443] on p "単純作業と呼ばれる内容から、特定のスキルが求められる内容、一風変わった内容、日常的な内容まで多岐にわたります。" at bounding box center [439, 466] width 510 height 46
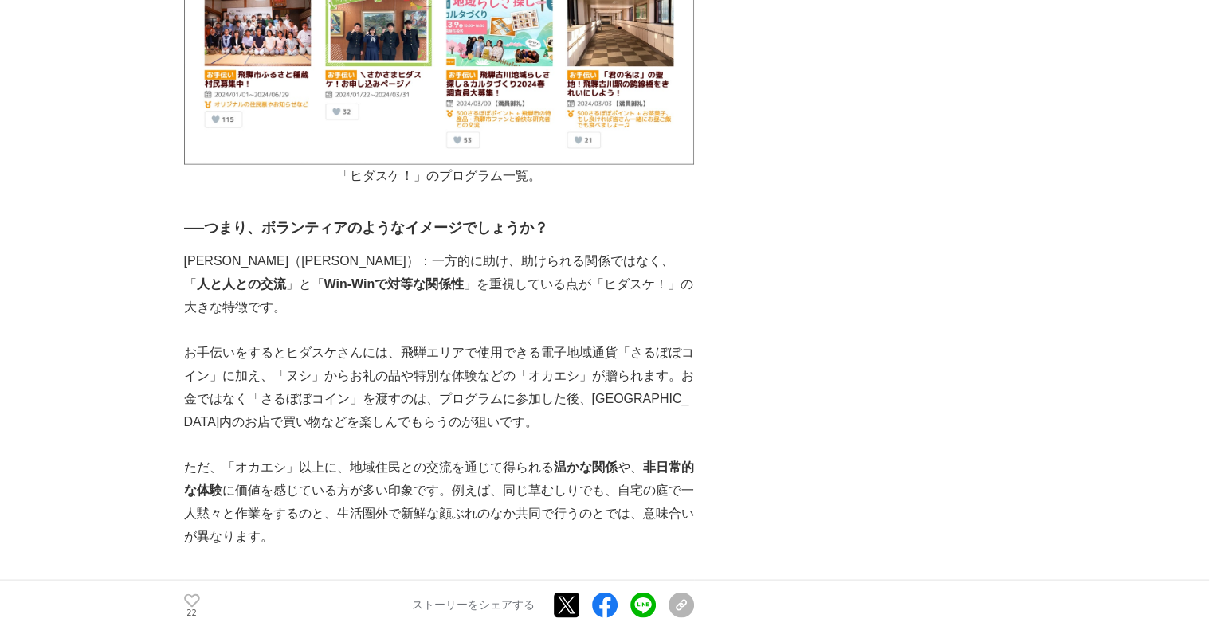
scroll to position [3108, 0]
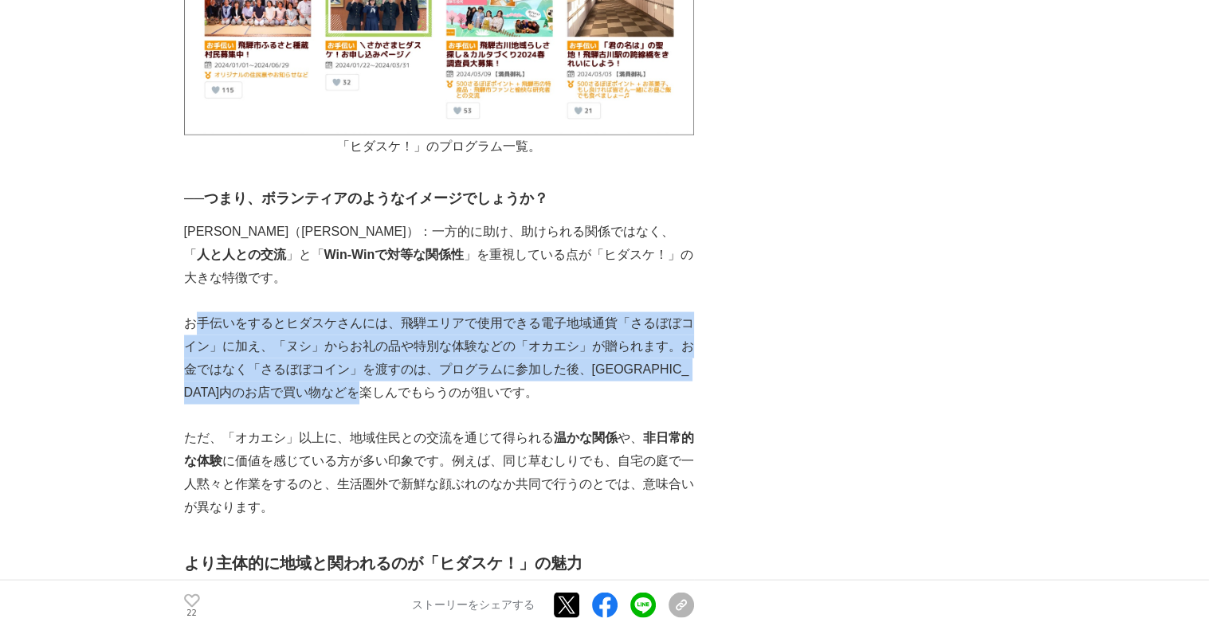
drag, startPoint x: 538, startPoint y: 270, endPoint x: 194, endPoint y: 210, distance: 348.7
click at [194, 312] on p "お手伝いをするとヒダスケさんには、飛騨エリアで使用できる電子地域通貨「さるぼぼコイン」に加え、「ヌシ」からお礼の品や特別な体験などの「オカエシ」が贈られます。…" at bounding box center [439, 358] width 510 height 92
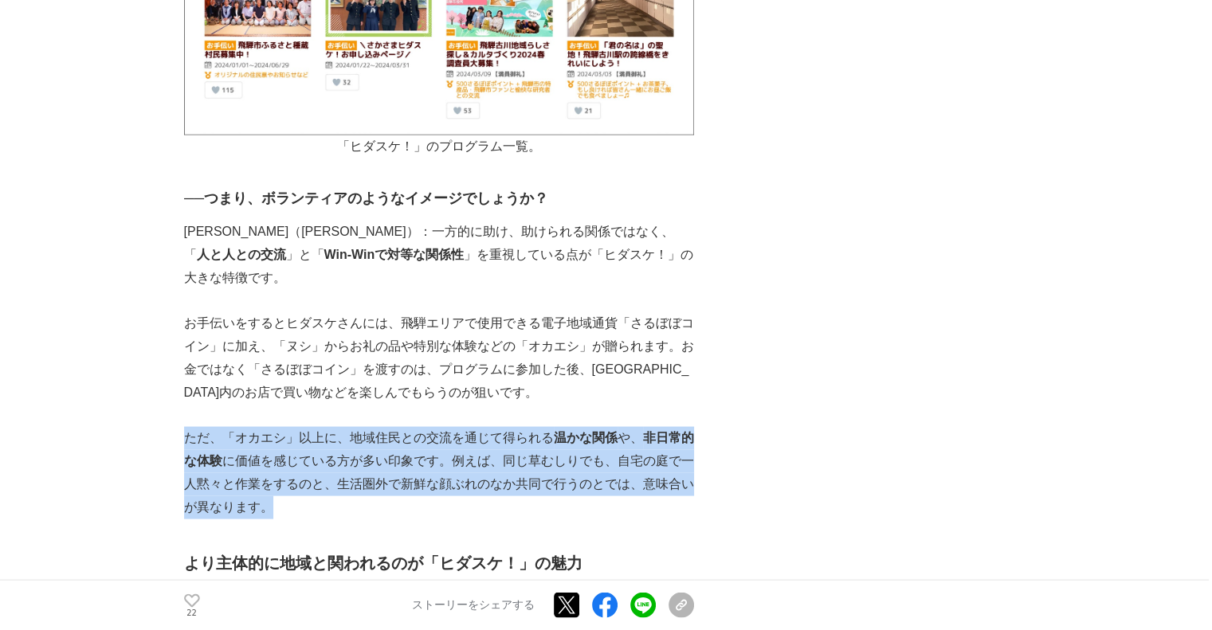
drag, startPoint x: 384, startPoint y: 383, endPoint x: 188, endPoint y: 318, distance: 206.4
click at [188, 427] on p "ただ、「オカエシ」以上に、地域住民との交流を通じて得られる 温かな関係 や、 非日常的な体験 に価値を感じている方が多い印象です。例えば、同じ草むしりでも、自…" at bounding box center [439, 473] width 510 height 92
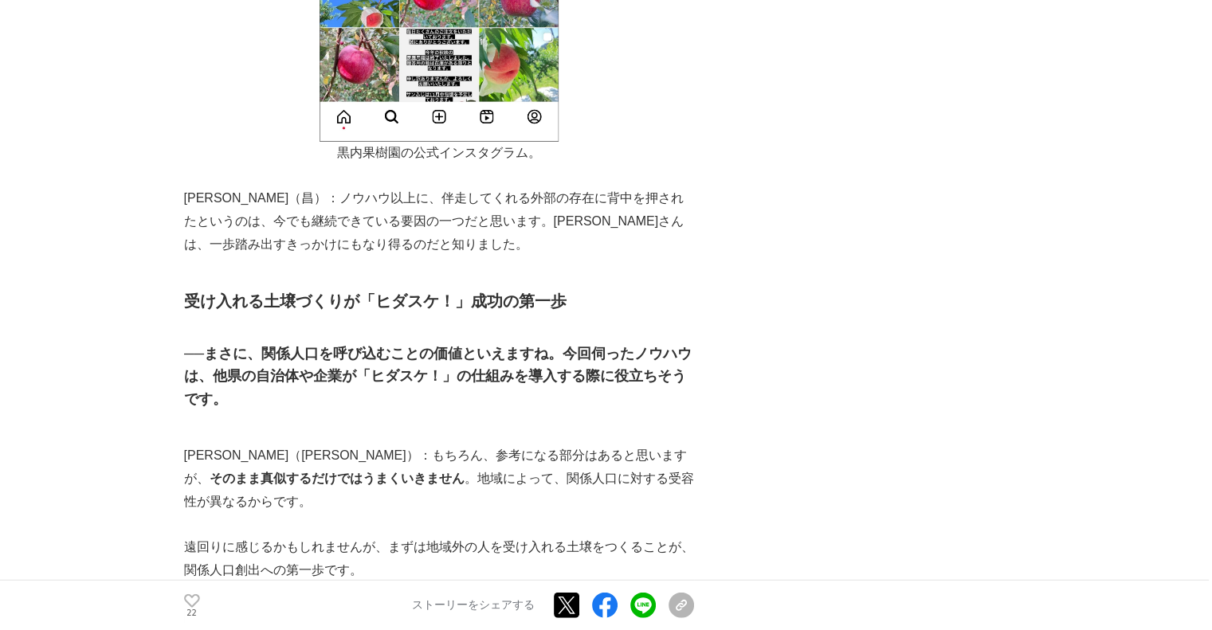
scroll to position [10202, 0]
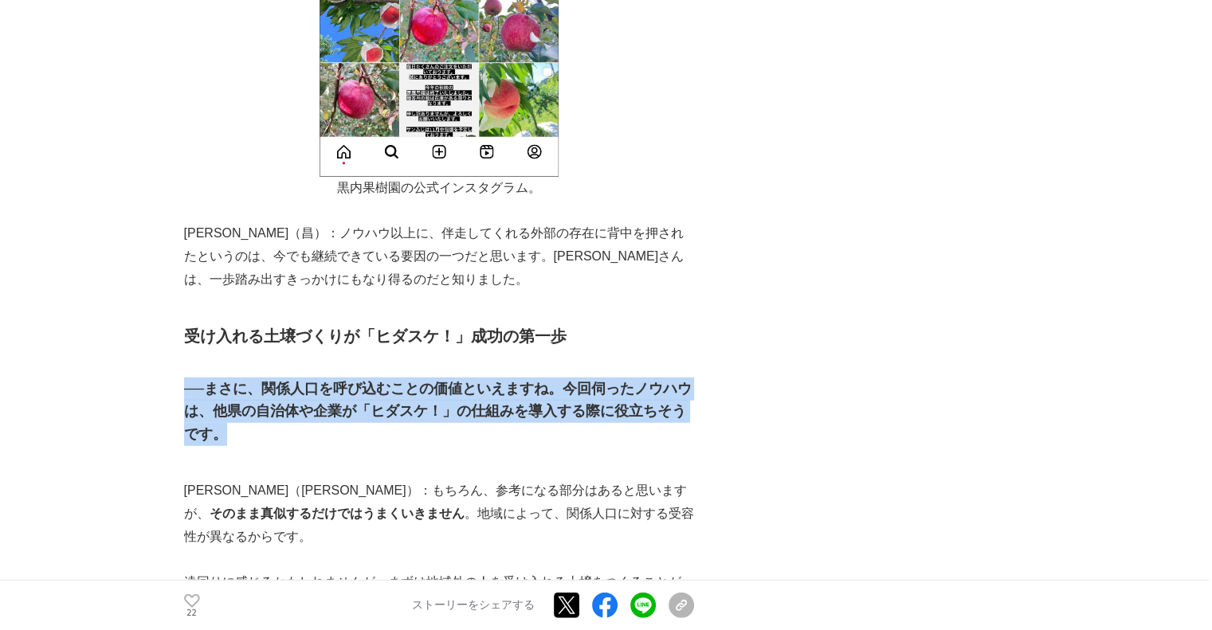
drag, startPoint x: 249, startPoint y: 228, endPoint x: 189, endPoint y: 171, distance: 83.4
click at [189, 378] on h3 "──まさに、関係人口を呼び込むことの価値といえますね。今回伺ったノウハウは、他県の自治体や企業が「ヒダスケ！」の仕組みを導入する際に役立ちそうです。" at bounding box center [439, 412] width 510 height 69
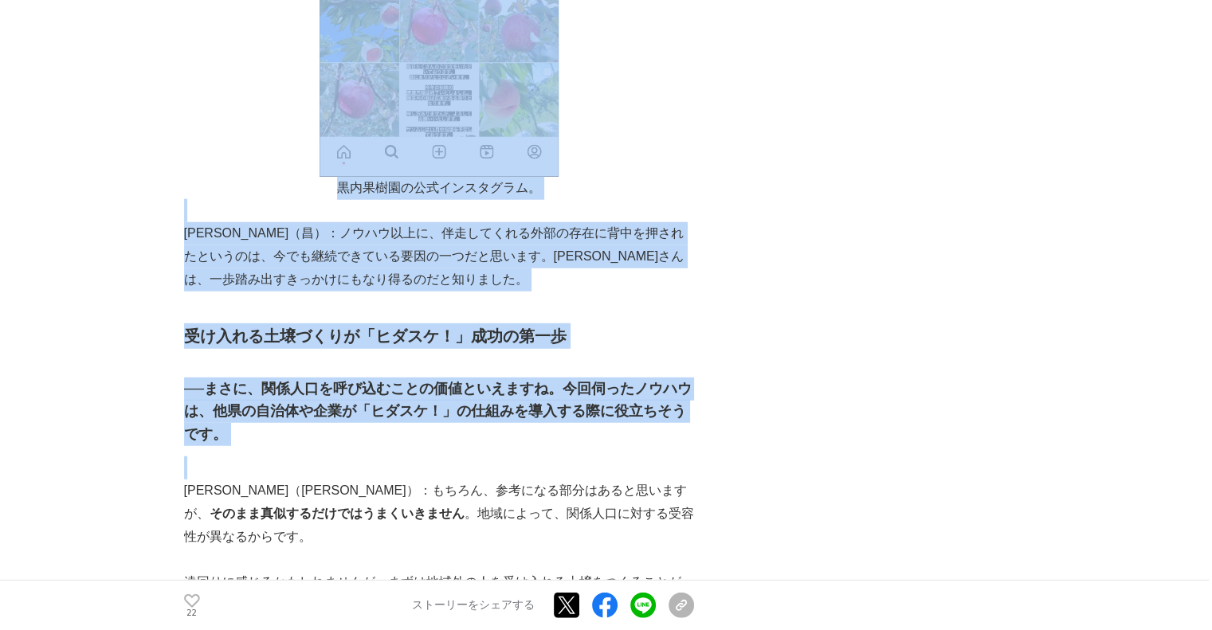
drag, startPoint x: 183, startPoint y: 172, endPoint x: 356, endPoint y: 251, distance: 190.8
click at [356, 457] on p at bounding box center [439, 468] width 510 height 23
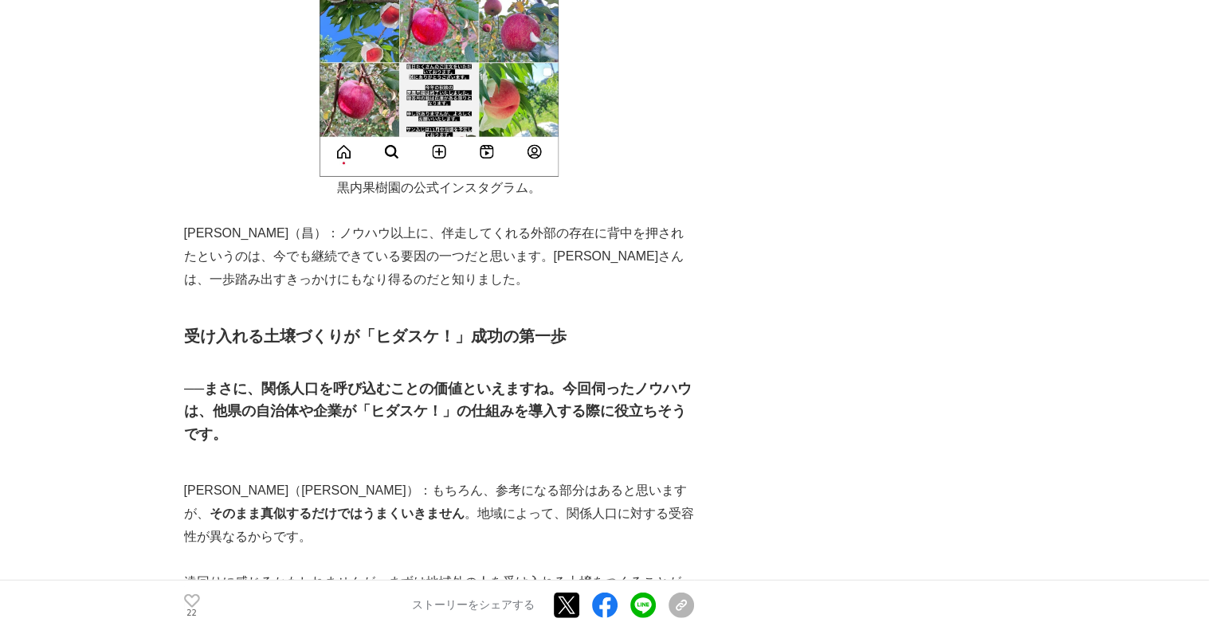
scroll to position [10361, 0]
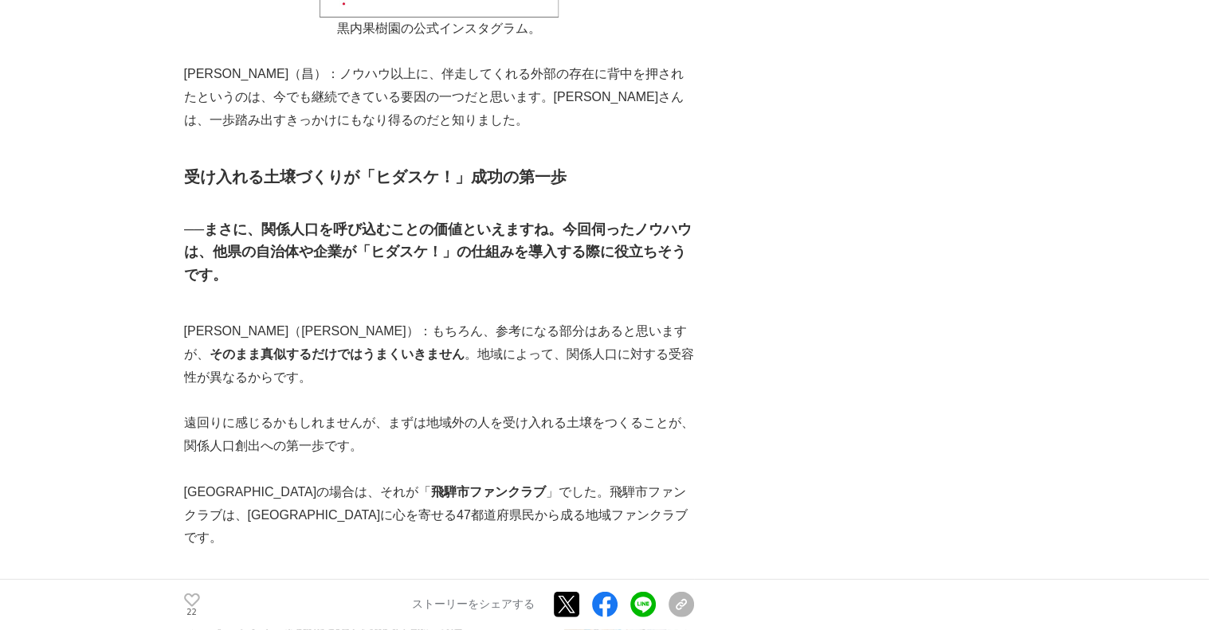
click at [520, 481] on p "飛騨市の場合は、それが「 飛騨市ファンクラブ 」でした。飛騨市ファンクラブは、飛騨市に心を寄せる47都道府県民から成る地域ファンクラブです。" at bounding box center [439, 515] width 510 height 69
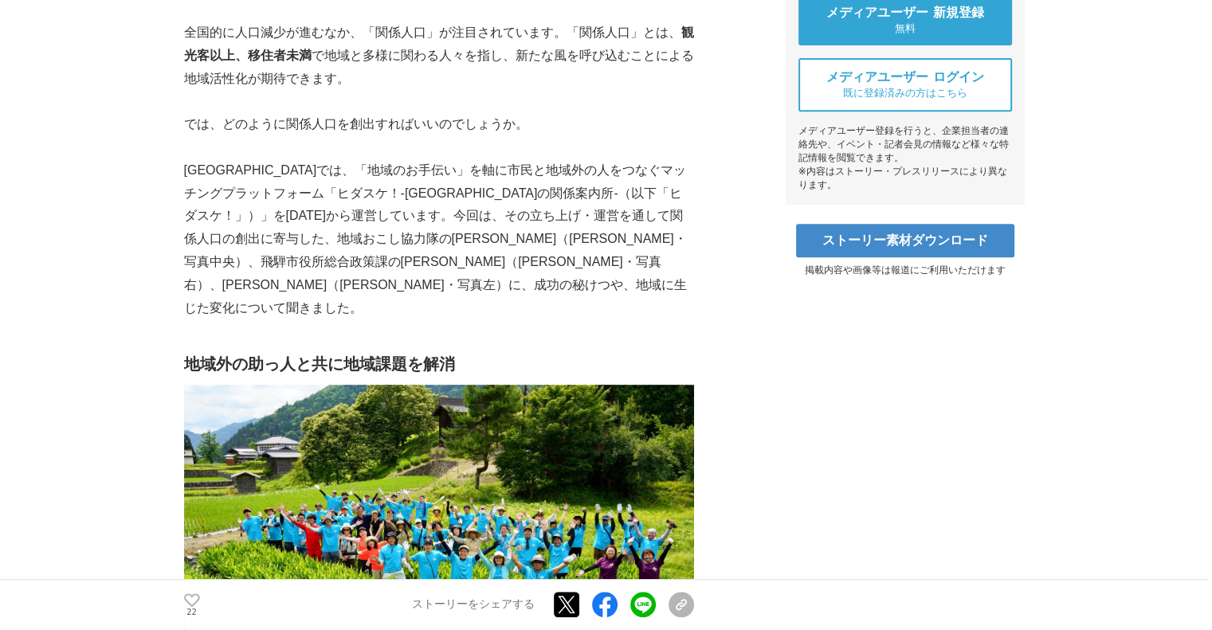
scroll to position [0, 0]
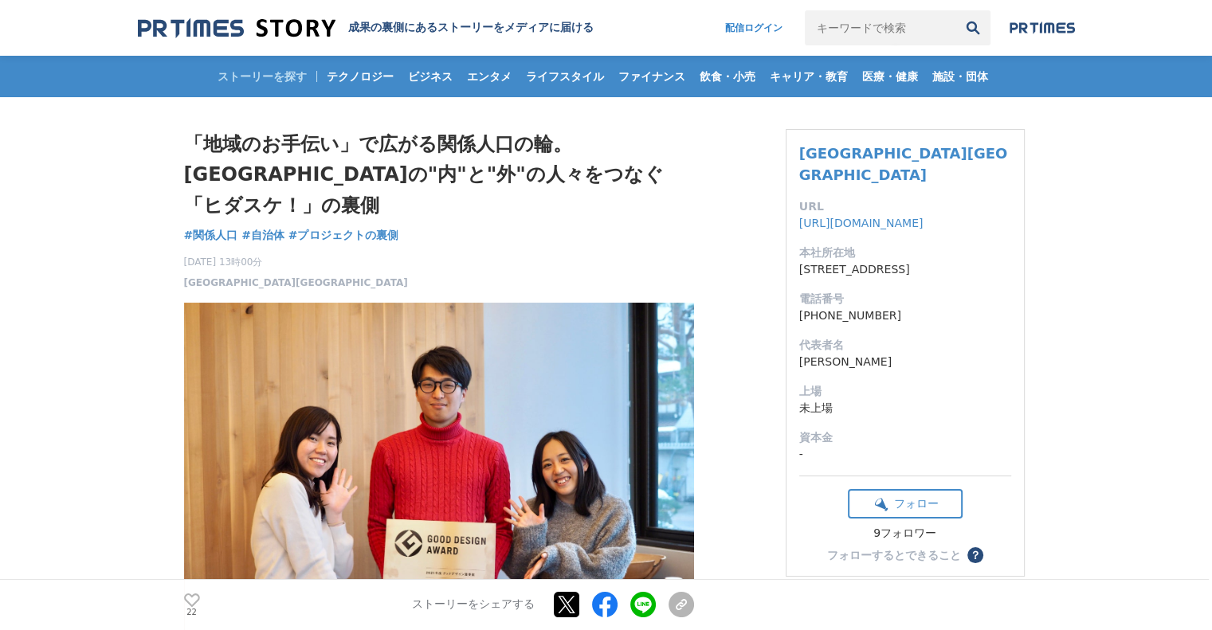
drag, startPoint x: 734, startPoint y: 351, endPoint x: 711, endPoint y: -66, distance: 418.3
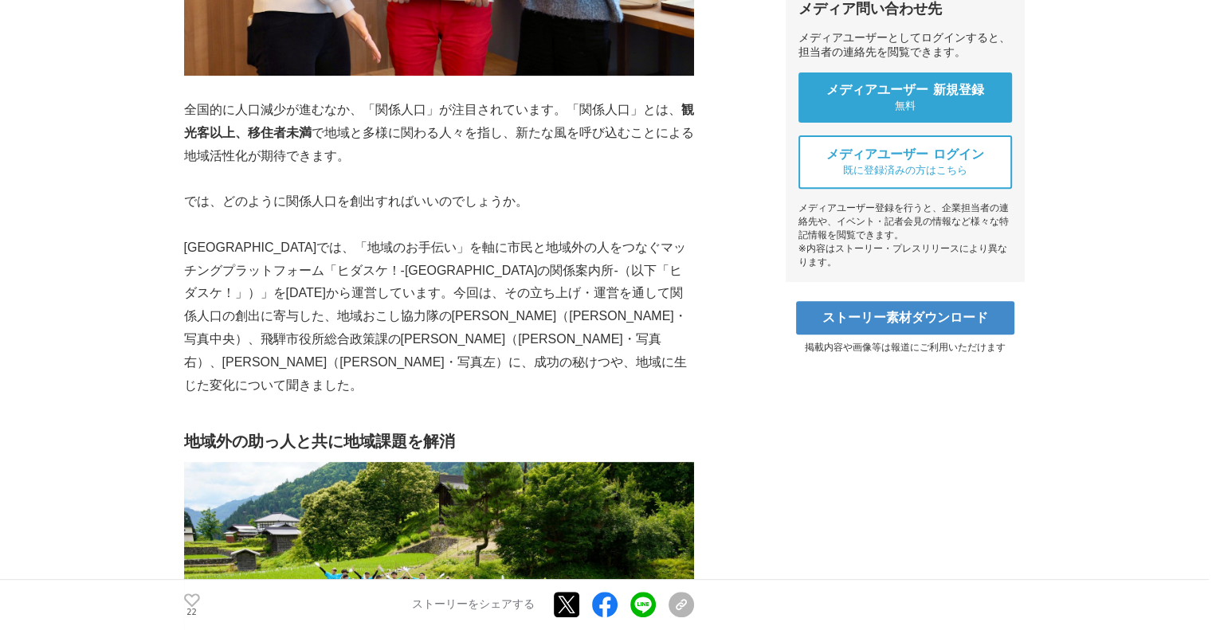
scroll to position [638, 0]
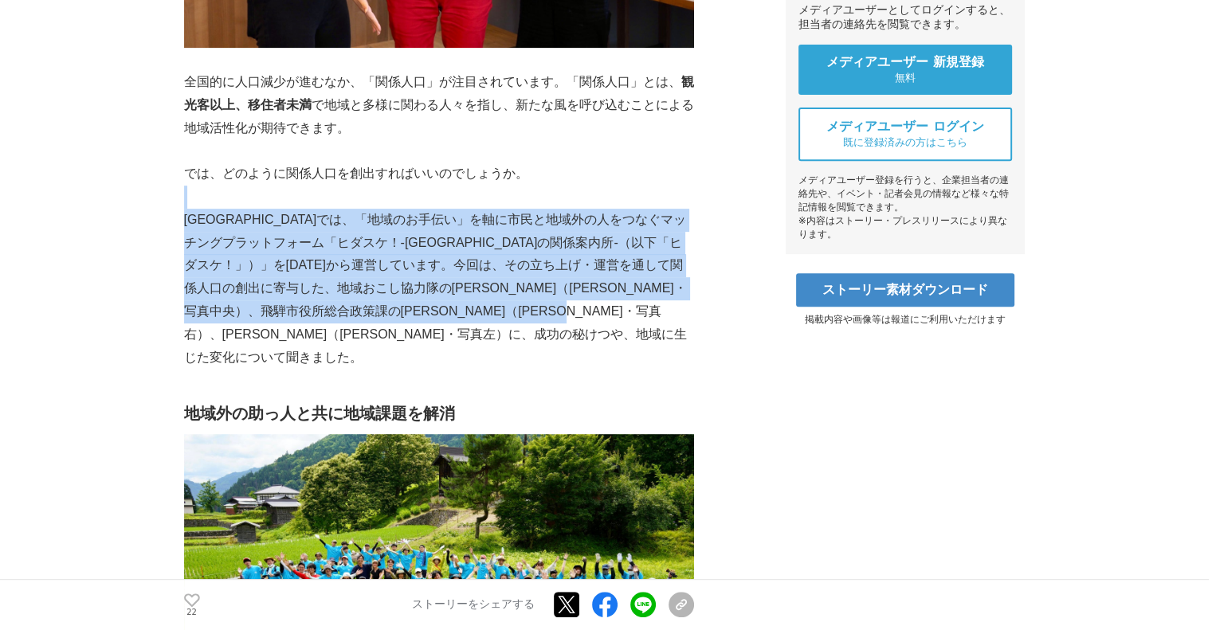
drag, startPoint x: 524, startPoint y: 320, endPoint x: 561, endPoint y: 156, distance: 167.5
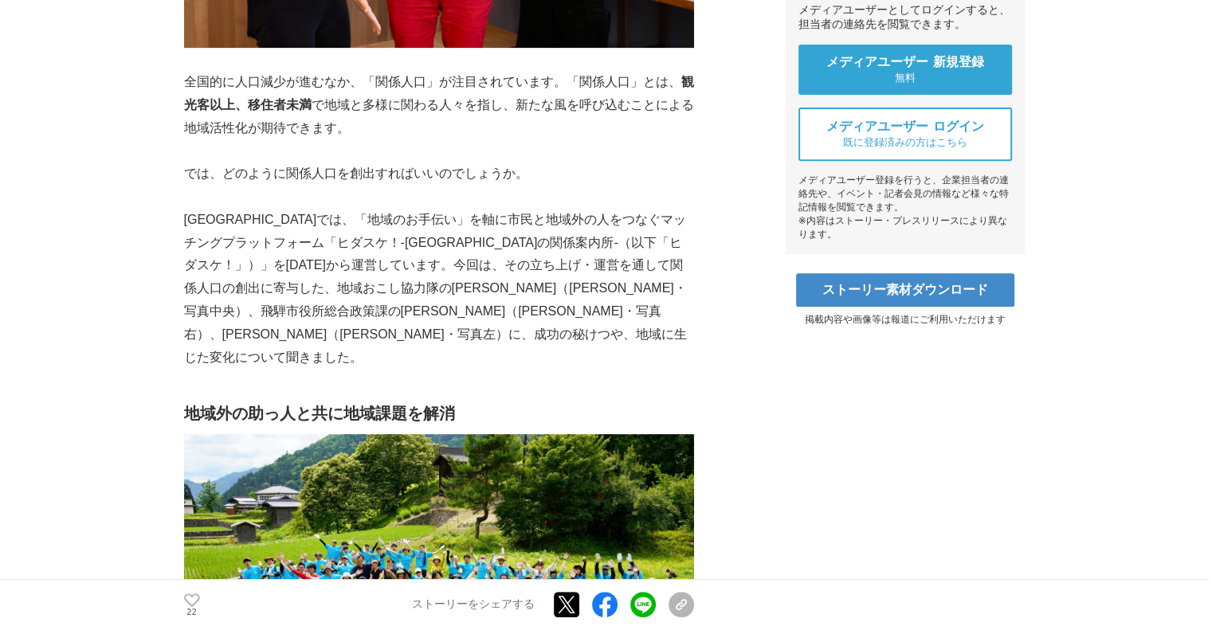
click at [562, 186] on p at bounding box center [439, 197] width 510 height 23
click at [526, 265] on p "飛騨市では、「地域のお手伝い」を軸に市民と地域外の人をつなぐマッチングプラットフォーム「ヒダスケ！-飛騨市の関係案内所-（以下「ヒダスケ！」）」を2020年4…" at bounding box center [439, 289] width 510 height 161
click at [493, 300] on p "飛騨市では、「地域のお手伝い」を軸に市民と地域外の人をつなぐマッチングプラットフォーム「ヒダスケ！-飛騨市の関係案内所-（以下「ヒダスケ！」）」を2020年4…" at bounding box center [439, 289] width 510 height 161
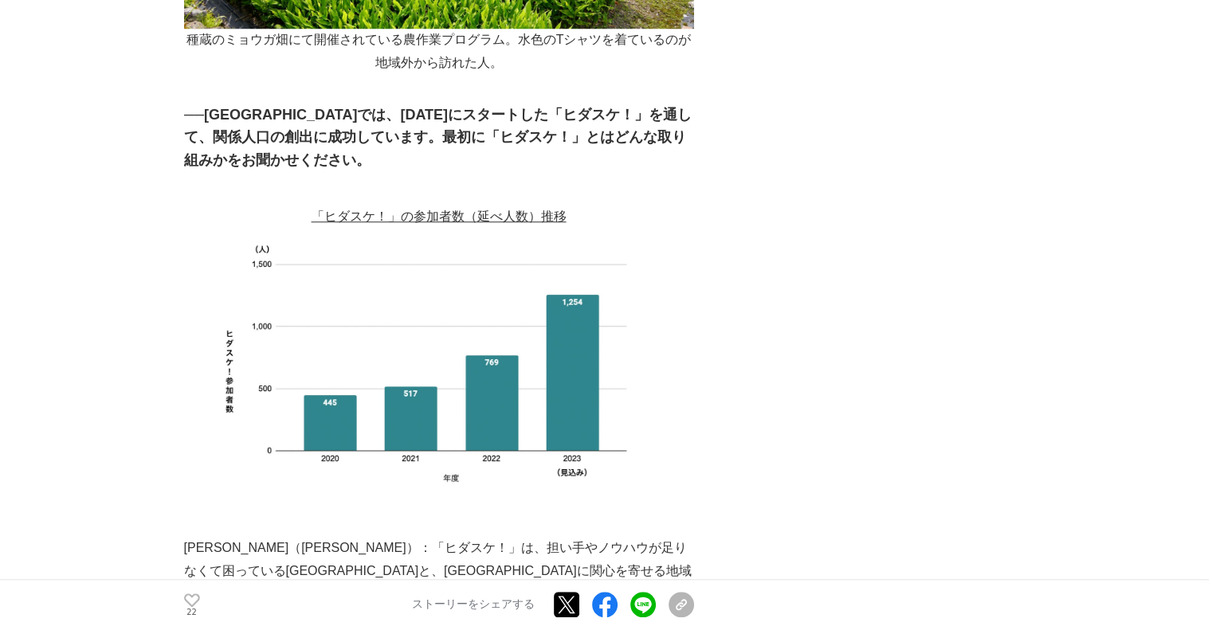
scroll to position [1594, 0]
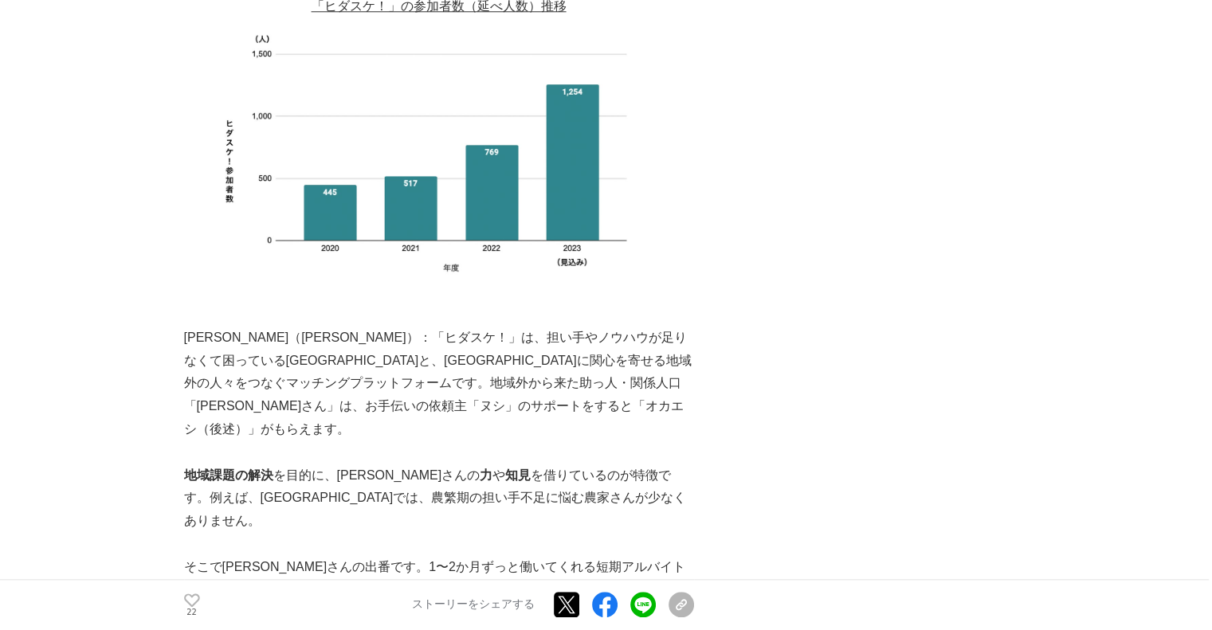
click at [517, 354] on p "上田（昌）：「ヒダスケ！」は、担い手やノウハウが足りなくて困っている飛騨市民と、飛騨市に関心を寄せる地域外の人々をつなぐマッチングプラットフォームです。地域外…" at bounding box center [439, 384] width 510 height 115
click at [644, 556] on p "そこでヒダスケさんの出番です。1〜2か月ずっと働いてくれる短期アルバイトは見つからなくても、半日だけお手伝いしてくれるヒダスケさんはいます。何人かのヒダスケさ…" at bounding box center [439, 590] width 510 height 69
click at [666, 533] on p at bounding box center [439, 544] width 510 height 23
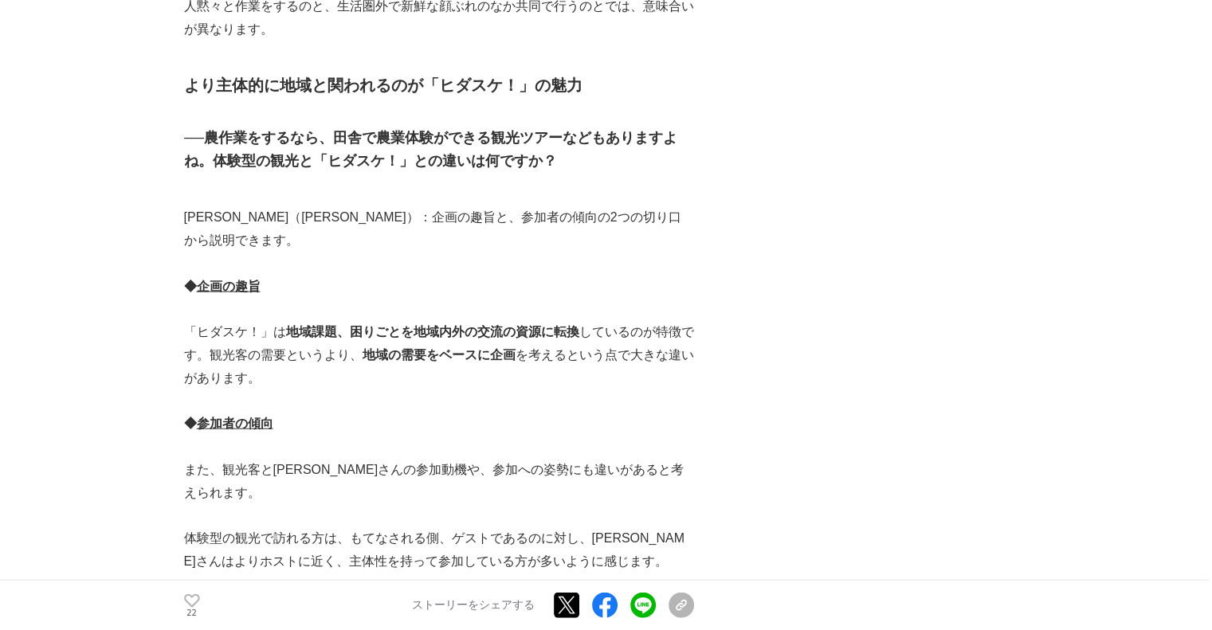
scroll to position [3666, 0]
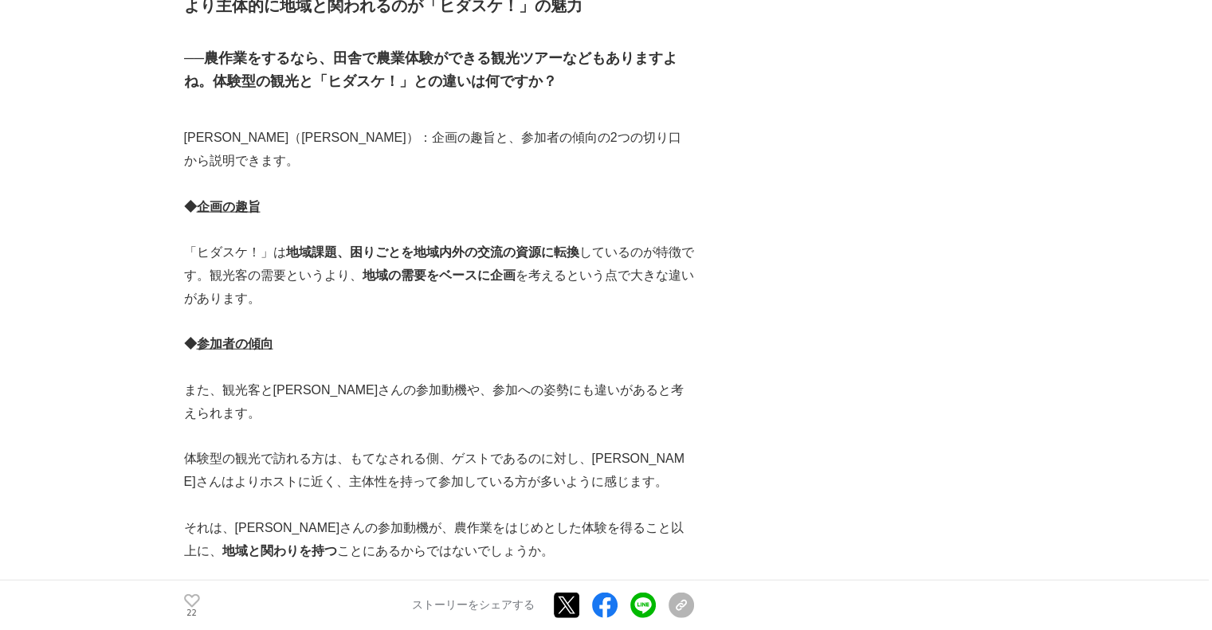
click at [634, 448] on p "体験型の観光で訪れる方は、もてなされる側、ゲストであるのに対し、ヒダスケさんはよりホストに近く、主体性を持って参加している方が多いように感じます。" at bounding box center [439, 471] width 510 height 46
click at [631, 517] on p "それは、ヒダスケさんの参加動機が、農作業をはじめとした体験を得ること以上に、 地域と関わりを持つ ことにあるからではないでしょうか。" at bounding box center [439, 540] width 510 height 46
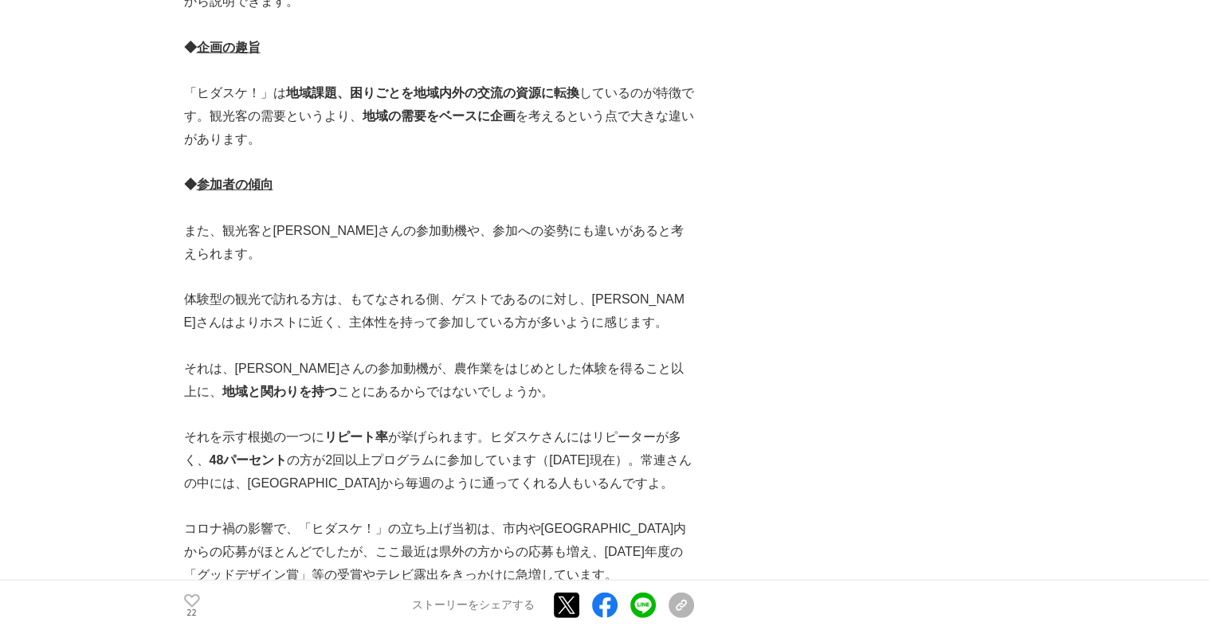
click at [634, 518] on p "コロナ禍の影響で、「ヒダスケ！」の立ち上げ当初は、市内や岐阜県内からの応募がほとんどでしたが、ここ最近は県外の方からの応募も増え、2021年度の「グッドデザイ…" at bounding box center [439, 552] width 510 height 69
click at [635, 518] on p "コロナ禍の影響で、「ヒダスケ！」の立ち上げ当初は、市内や岐阜県内からの応募がほとんどでしたが、ここ最近は県外の方からの応募も増え、2021年度の「グッドデザイ…" at bounding box center [439, 552] width 510 height 69
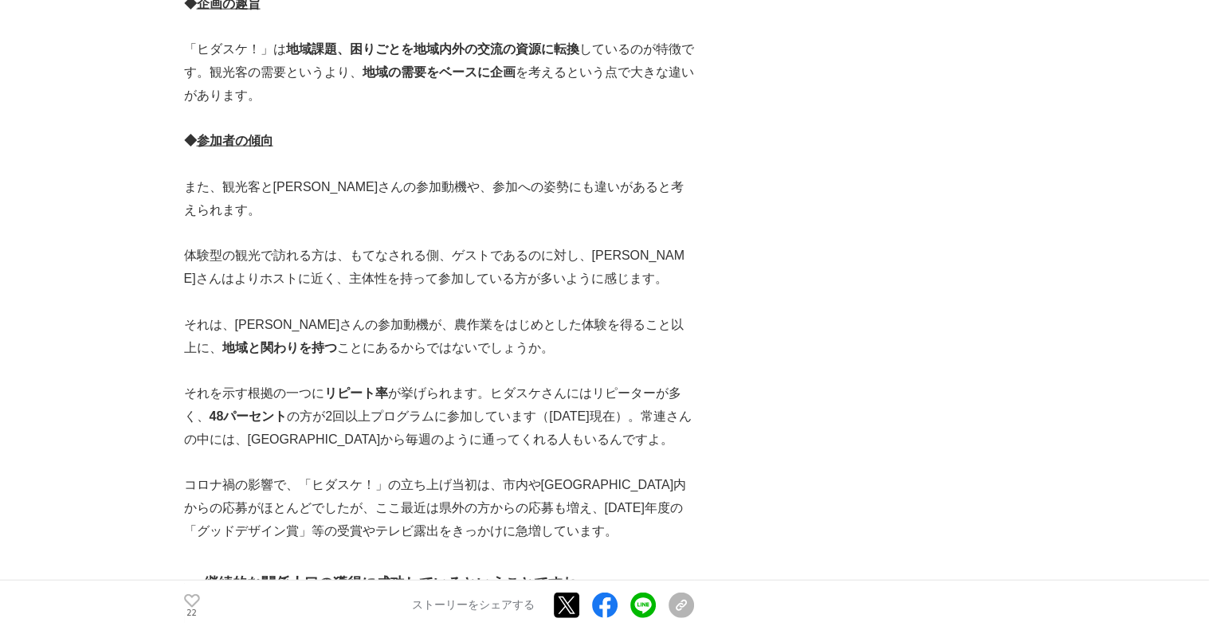
scroll to position [3905, 0]
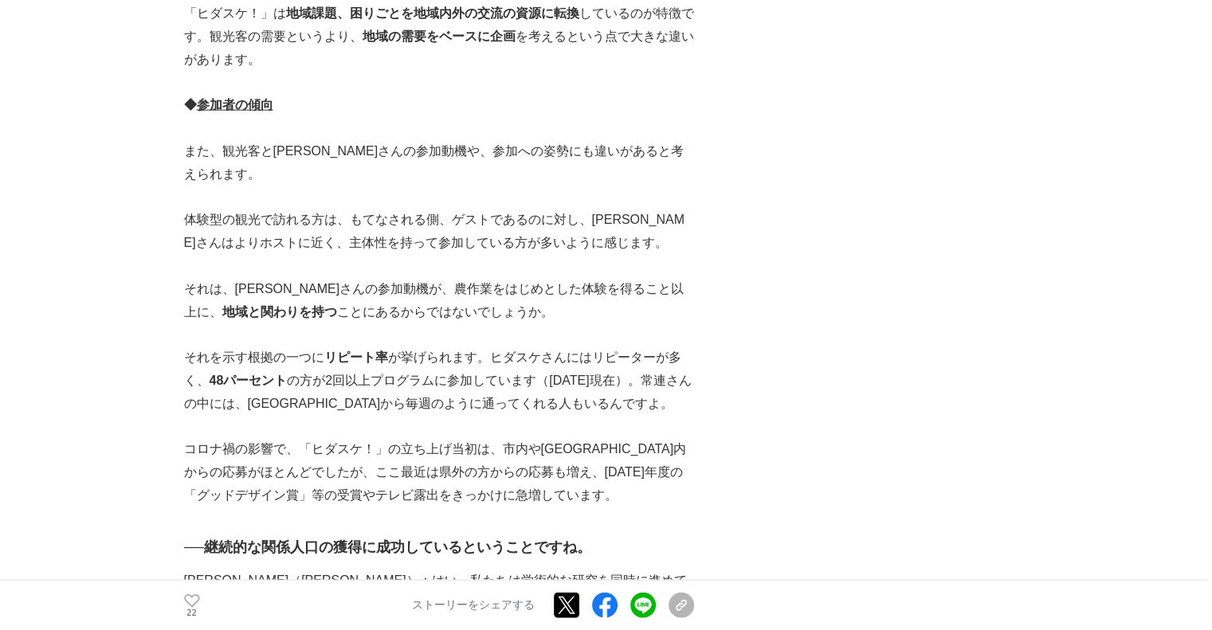
click at [641, 438] on p "コロナ禍の影響で、「ヒダスケ！」の立ち上げ当初は、市内や岐阜県内からの応募がほとんどでしたが、ここ最近は県外の方からの応募も増え、2021年度の「グッドデザイ…" at bounding box center [439, 472] width 510 height 69
click at [617, 536] on h3 "──継続的な関係人口の獲得に成功しているということですね。" at bounding box center [439, 547] width 510 height 23
click at [593, 438] on p "コロナ禍の影響で、「ヒダスケ！」の立ち上げ当初は、市内や岐阜県内からの応募がほとんどでしたが、ここ最近は県外の方からの応募も増え、2021年度の「グッドデザイ…" at bounding box center [439, 472] width 510 height 69
click at [617, 347] on p "それを示す根拠の一つに リピート率 が挙げられます。ヒダスケさんにはリピーターが多く、 48パーセント の方が2回以上プログラムに参加しています（2024年1…" at bounding box center [439, 381] width 510 height 69
click at [627, 347] on p "それを示す根拠の一つに リピート率 が挙げられます。ヒダスケさんにはリピーターが多く、 48パーセント の方が2回以上プログラムに参加しています（2024年1…" at bounding box center [439, 381] width 510 height 69
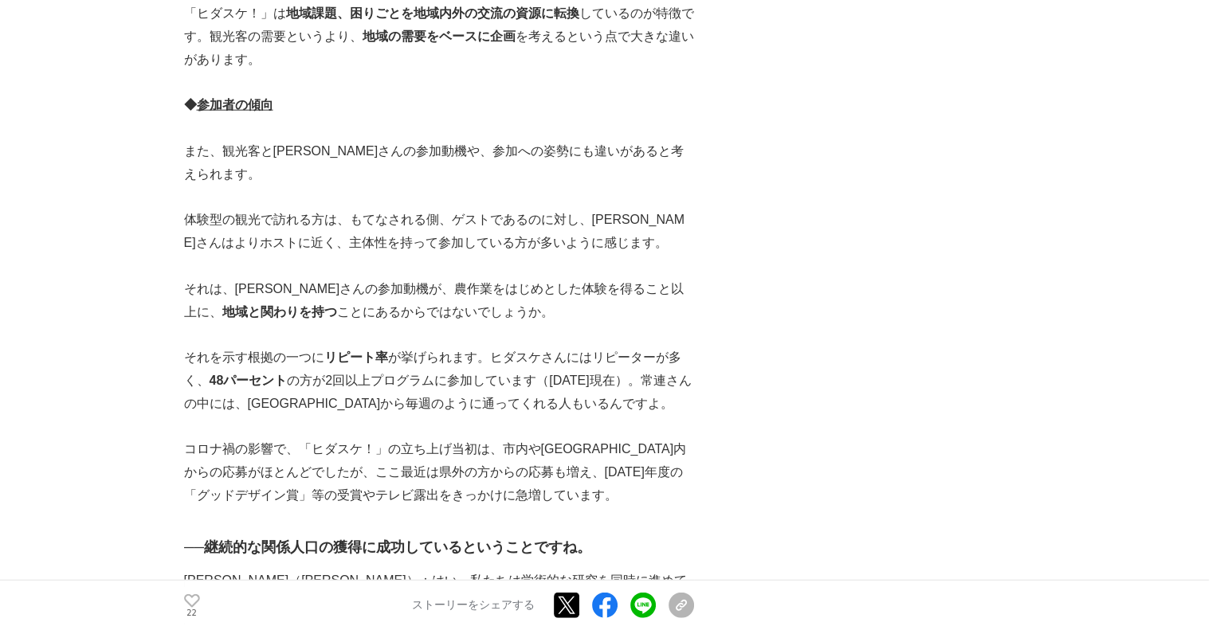
click at [634, 536] on h3 "──継続的な関係人口の獲得に成功しているということですね。" at bounding box center [439, 547] width 510 height 23
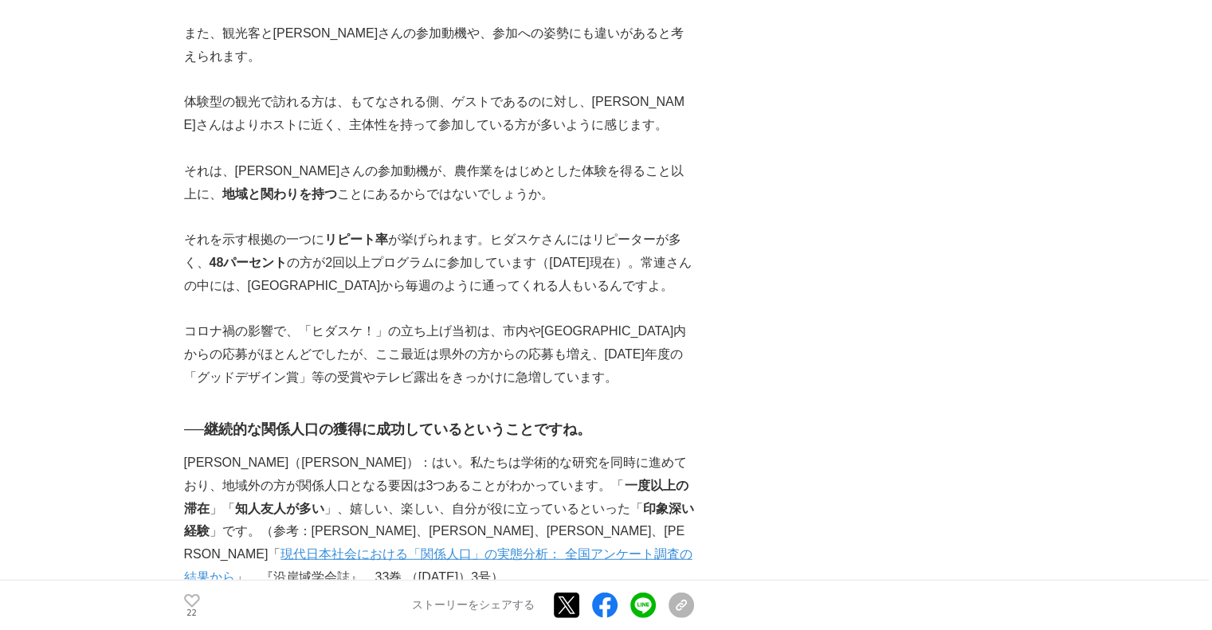
scroll to position [4065, 0]
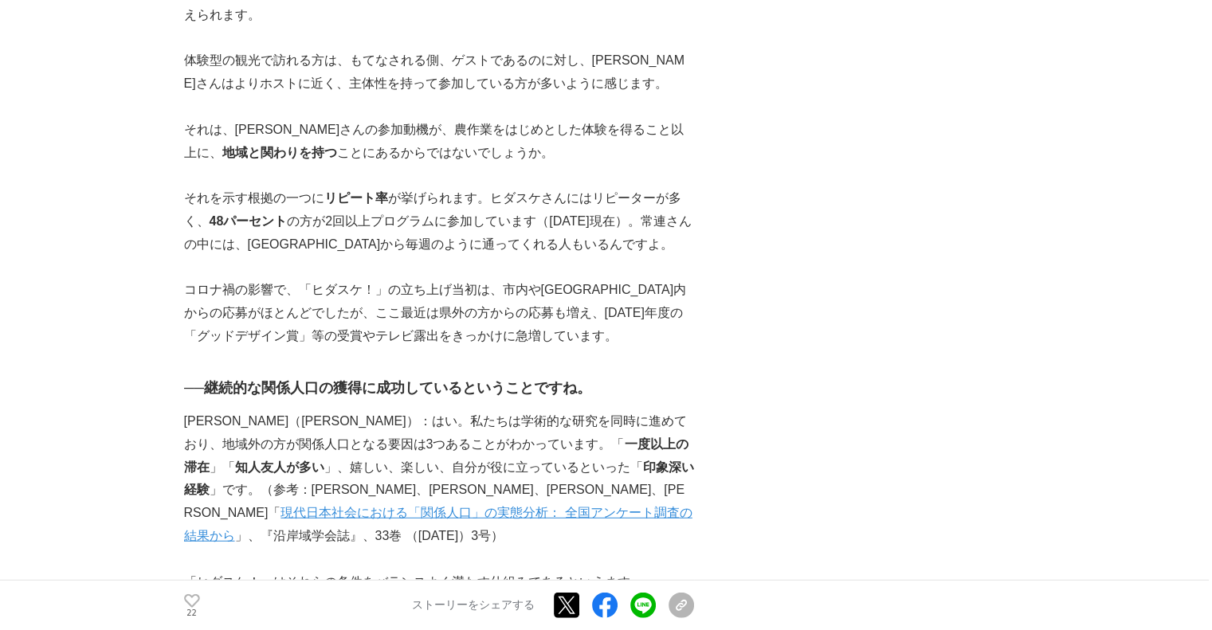
click at [649, 410] on p "上田（昌）：はい。私たちは学術的な研究を同時に進めており、地域外の方が関係人口となる要因は3つあることがわかっています。「 一度以上の滞在 」「 知人友人が多…" at bounding box center [439, 479] width 510 height 138
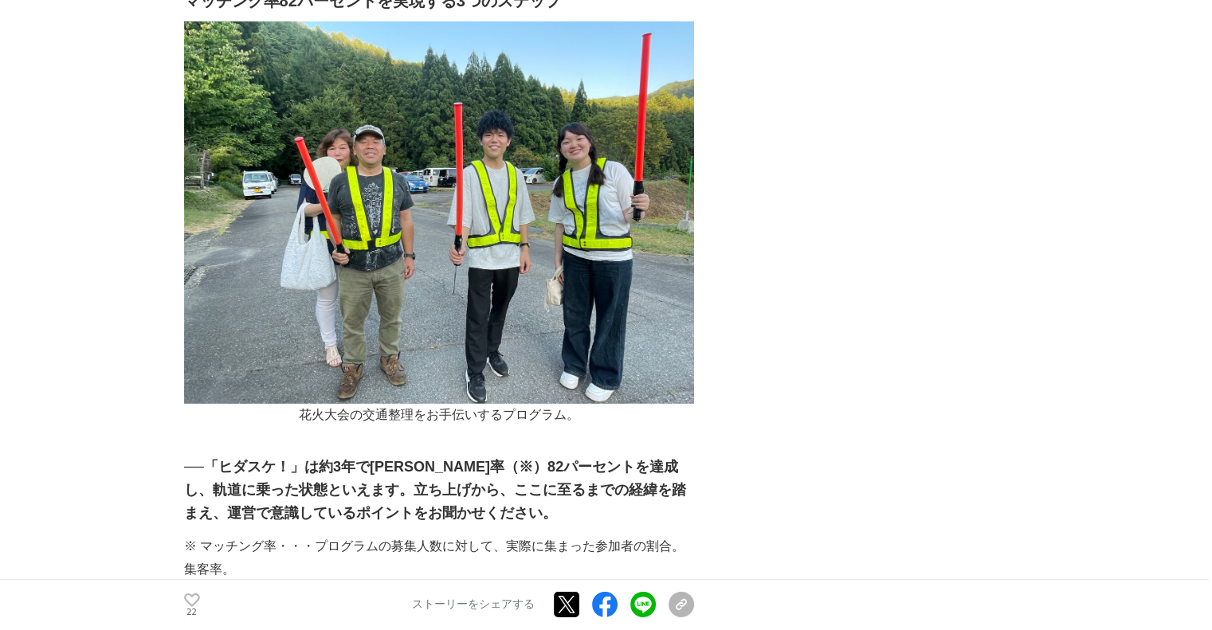
scroll to position [4862, 0]
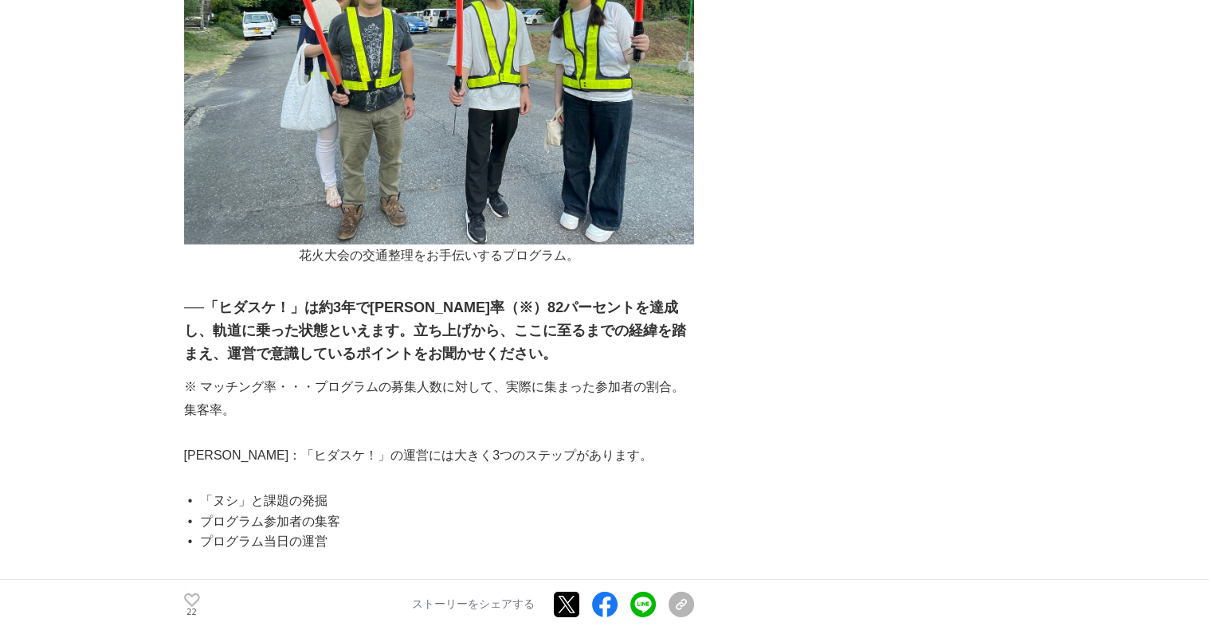
click at [510, 532] on li "プログラム当日の運営" at bounding box center [445, 542] width 497 height 21
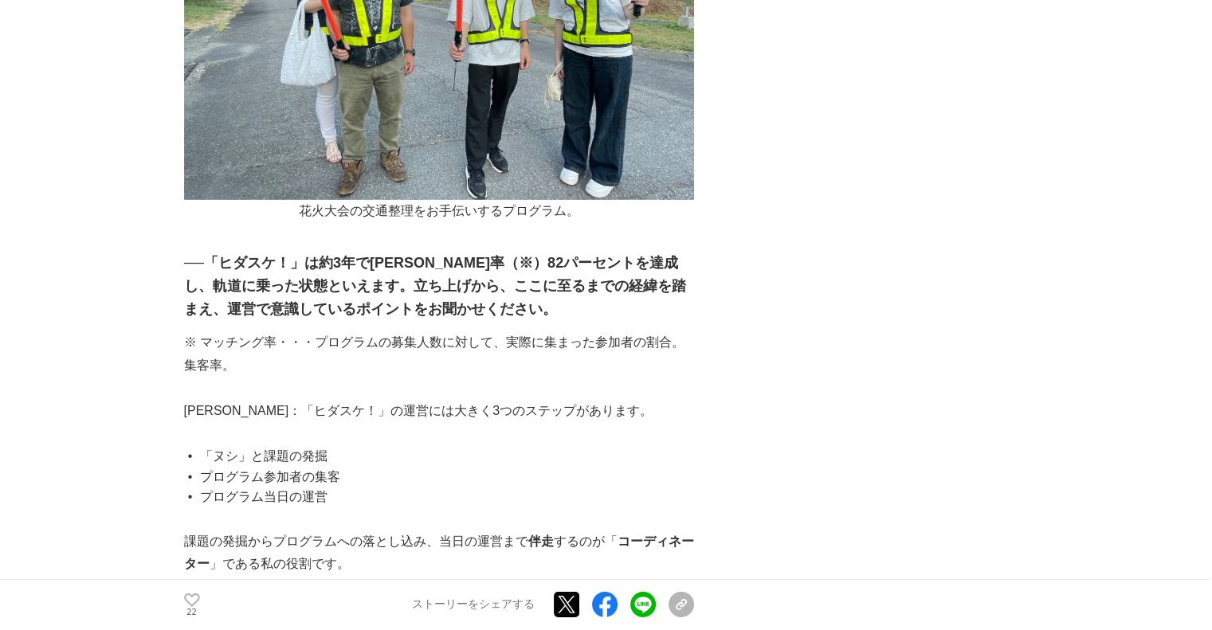
scroll to position [4942, 0]
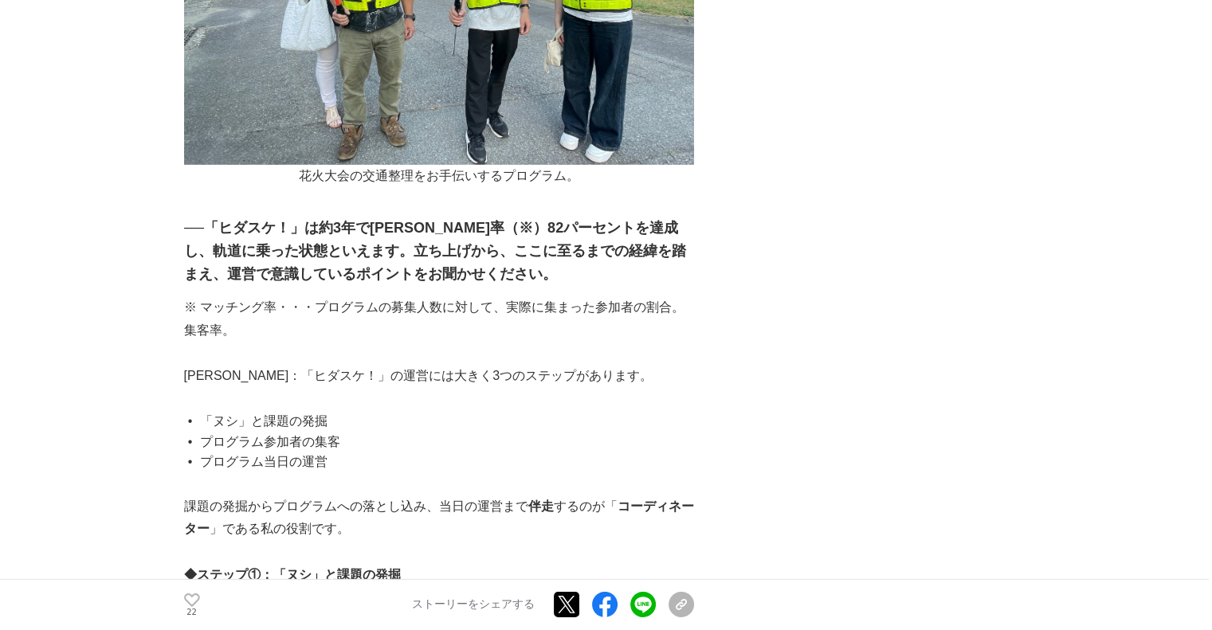
click at [548, 496] on p "課題の発掘からプログラムへの落とし込み、当日の運営まで 伴走 するのが「 コーディネーター 」である私の役割です。" at bounding box center [439, 519] width 510 height 46
click at [502, 541] on p at bounding box center [439, 552] width 510 height 23
click at [501, 564] on p "◆ ステップ①：「ヌシ」と課題の発掘" at bounding box center [439, 575] width 510 height 23
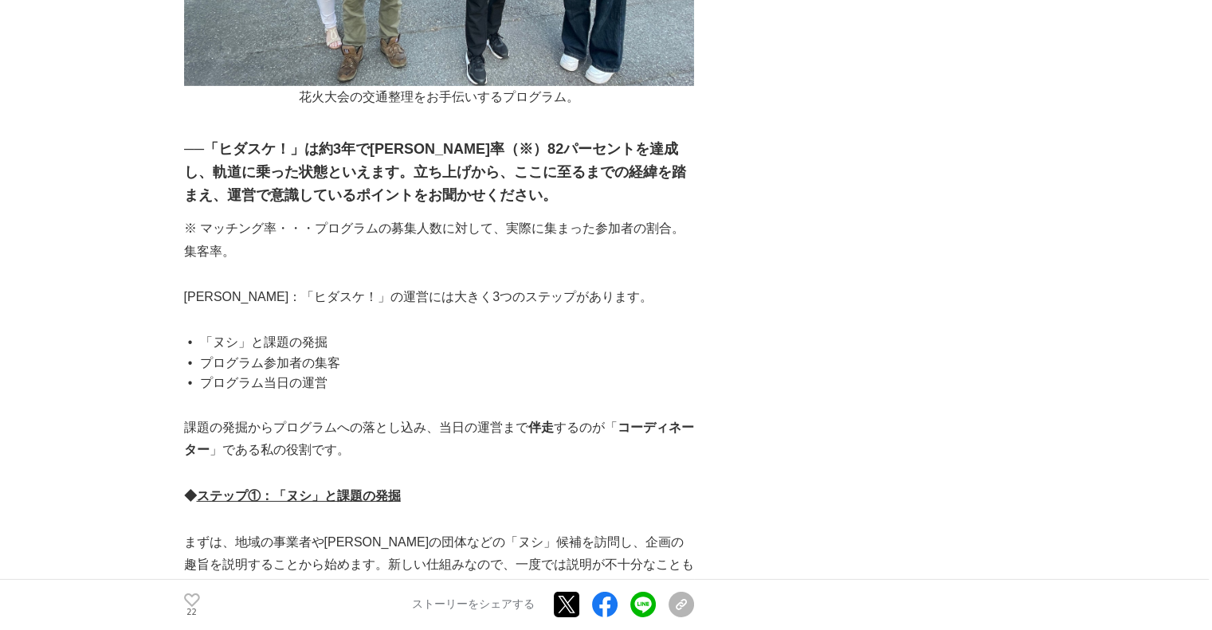
scroll to position [5021, 0]
click at [457, 531] on p "まずは、地域の事業者や有志の団体などの「ヌシ」候補を訪問し、企画の趣旨を説明することから始めます。新しい仕組みなので、一度では説明が不十分なこともあり、何度か…" at bounding box center [439, 565] width 510 height 69
click at [465, 485] on p "◆ ステップ①：「ヌシ」と課題の発掘" at bounding box center [439, 496] width 510 height 23
click at [476, 531] on p "まずは、地域の事業者や有志の団体などの「ヌシ」候補を訪問し、企画の趣旨を説明することから始めます。新しい仕組みなので、一度では説明が不十分なこともあり、何度か…" at bounding box center [439, 565] width 510 height 69
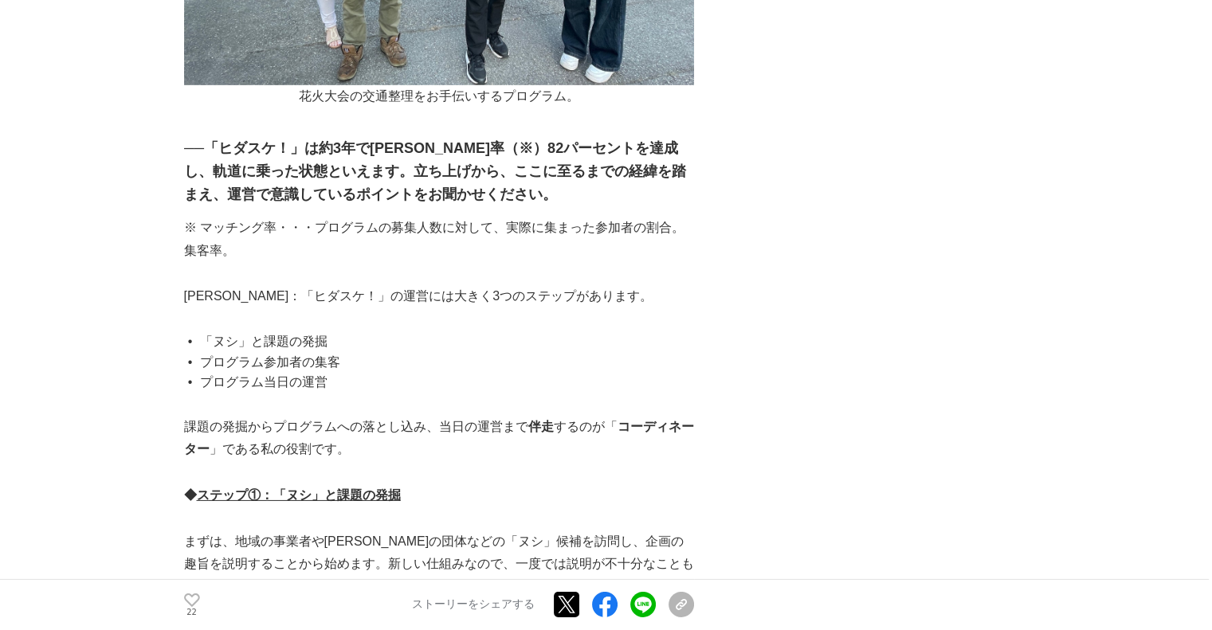
click at [479, 531] on p "まずは、地域の事業者や有志の団体などの「ヌシ」候補を訪問し、企画の趣旨を説明することから始めます。新しい仕組みなので、一度では説明が不十分なこともあり、何度か…" at bounding box center [439, 565] width 510 height 69
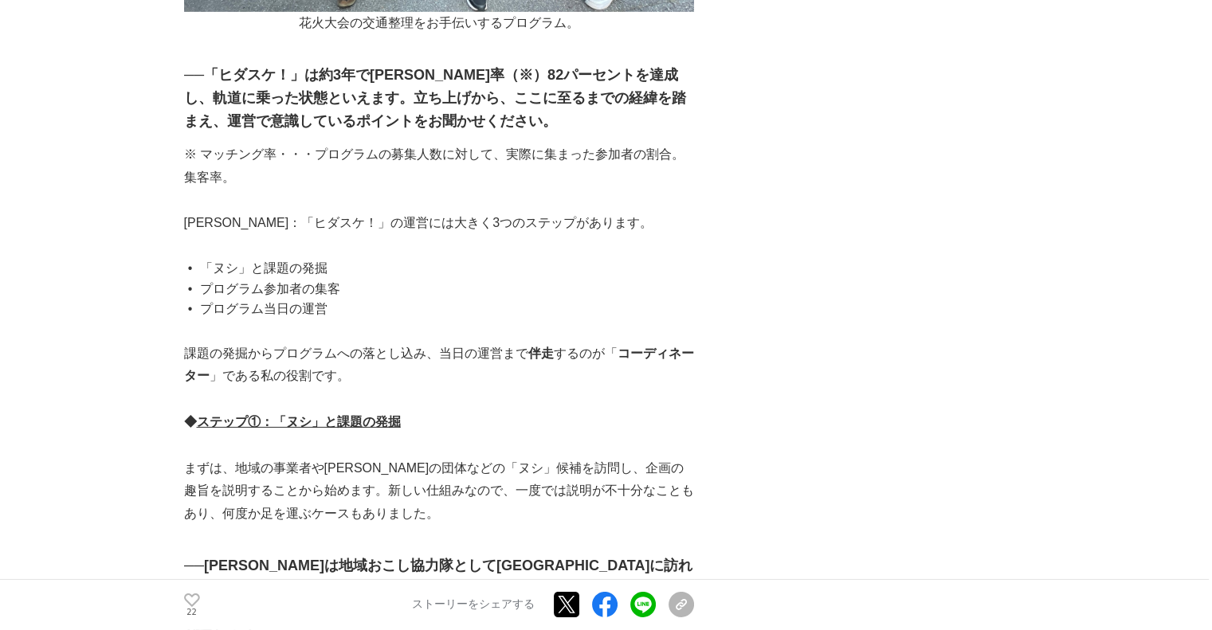
scroll to position [5181, 0]
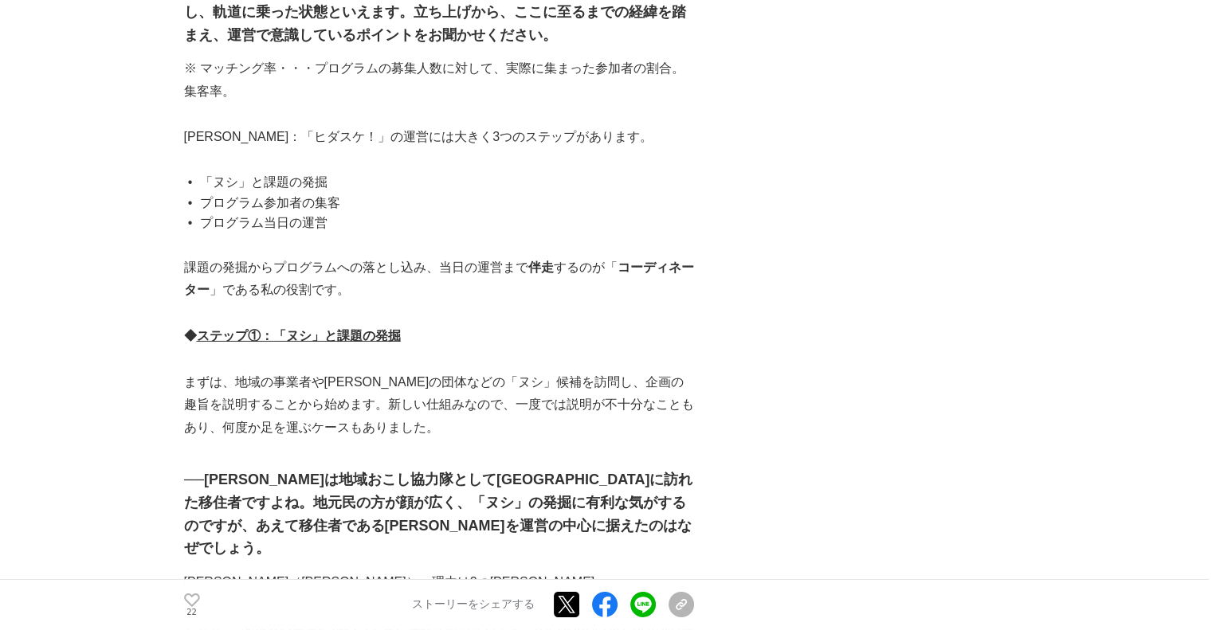
click at [520, 571] on p "上田（昌）：理由は2つあります。" at bounding box center [439, 582] width 510 height 23
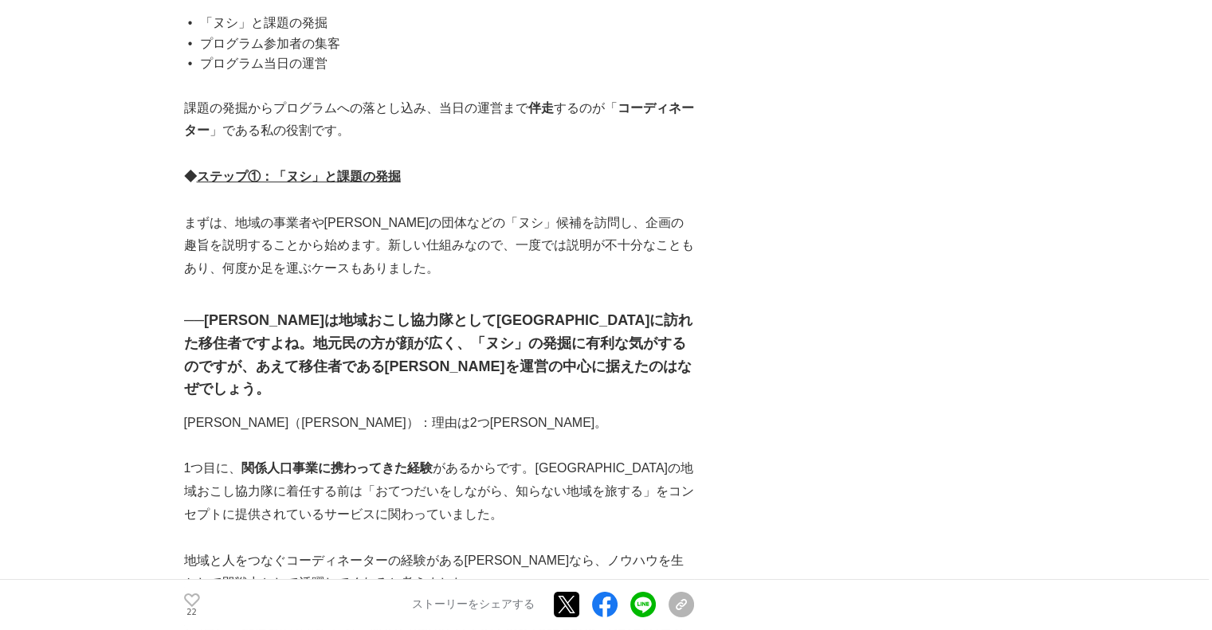
click at [513, 550] on p "地域と人をつなぐコーディネーターの経験がある永石さんなら、ノウハウを生かして即戦力として活躍してくれると考えました。" at bounding box center [439, 573] width 510 height 46
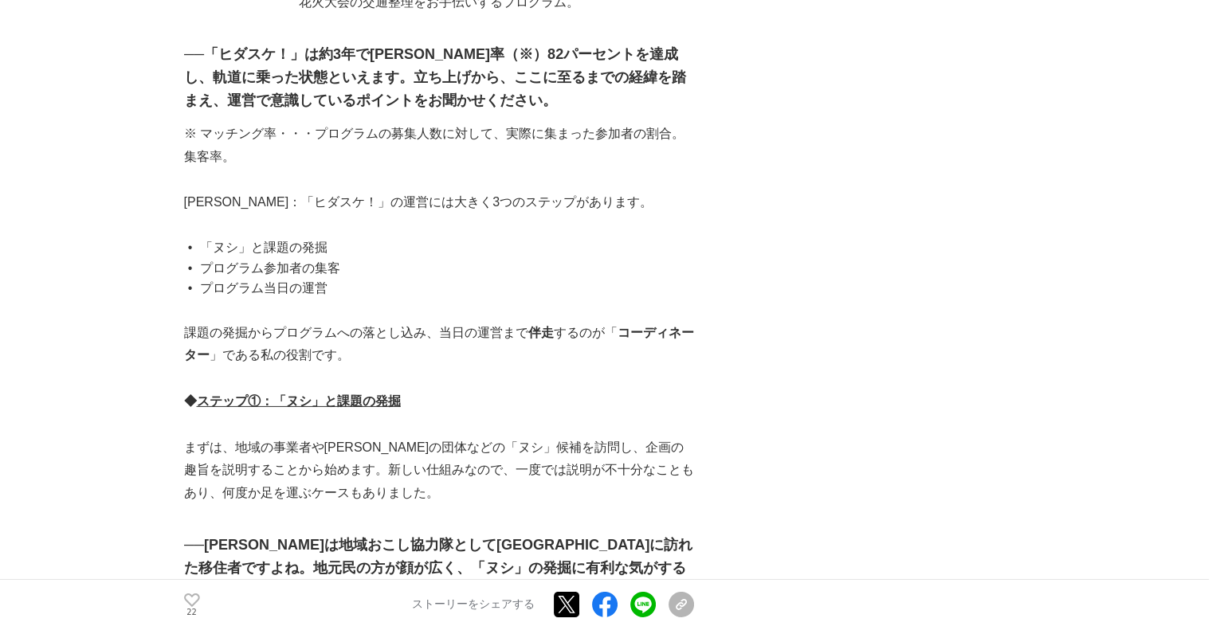
scroll to position [5021, 0]
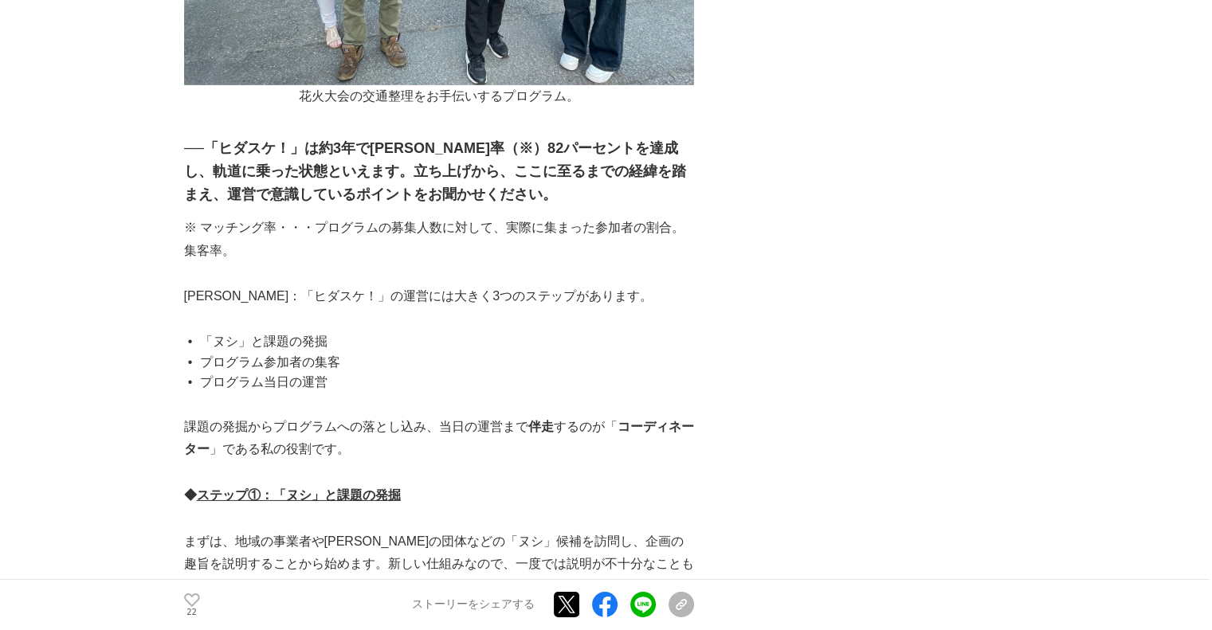
click at [558, 461] on p at bounding box center [439, 472] width 510 height 23
click at [548, 461] on p at bounding box center [439, 472] width 510 height 23
click at [548, 416] on p "課題の発掘からプログラムへの落とし込み、当日の運営まで 伴走 するのが「 コーディネーター 」である私の役割です。" at bounding box center [439, 439] width 510 height 46
click at [538, 485] on p "◆ ステップ①：「ヌシ」と課題の発掘" at bounding box center [439, 496] width 510 height 23
click at [536, 485] on p "◆ ステップ①：「ヌシ」と課題の発掘" at bounding box center [439, 496] width 510 height 23
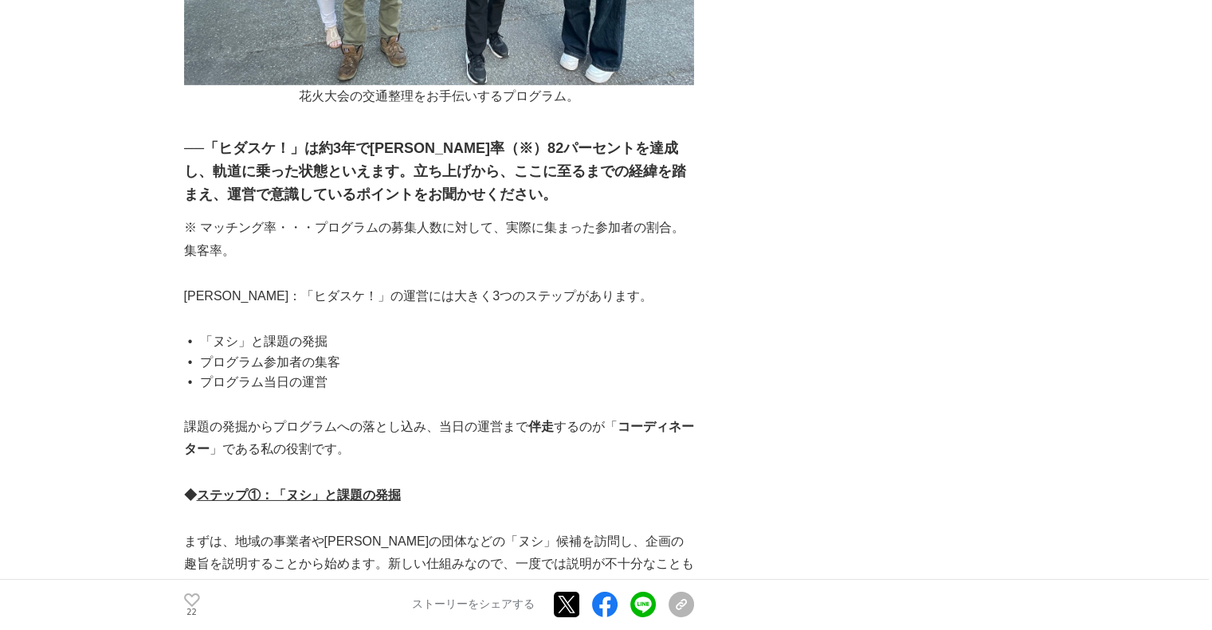
click at [528, 416] on p "課題の発掘からプログラムへの落とし込み、当日の運営まで 伴走 するのが「 コーディネーター 」である私の役割です。" at bounding box center [439, 439] width 510 height 46
click at [536, 485] on p "◆ ステップ①：「ヌシ」と課題の発掘" at bounding box center [439, 496] width 510 height 23
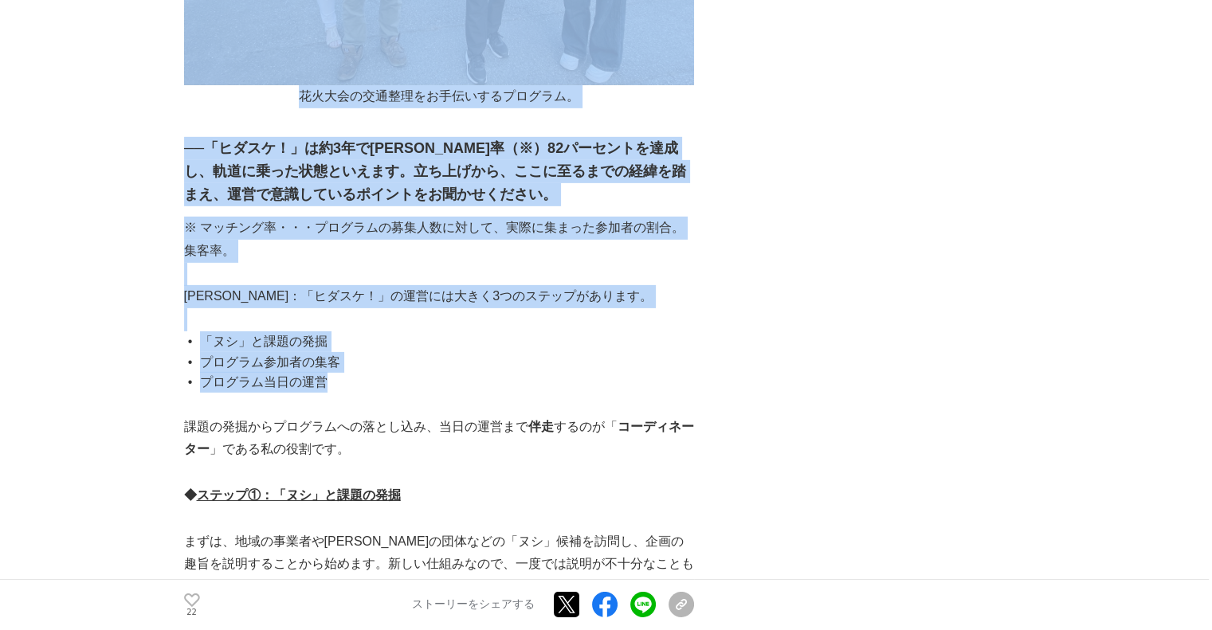
drag, startPoint x: 340, startPoint y: 216, endPoint x: 183, endPoint y: 171, distance: 163.2
click at [450, 352] on li "プログラム参加者の集客" at bounding box center [445, 362] width 497 height 21
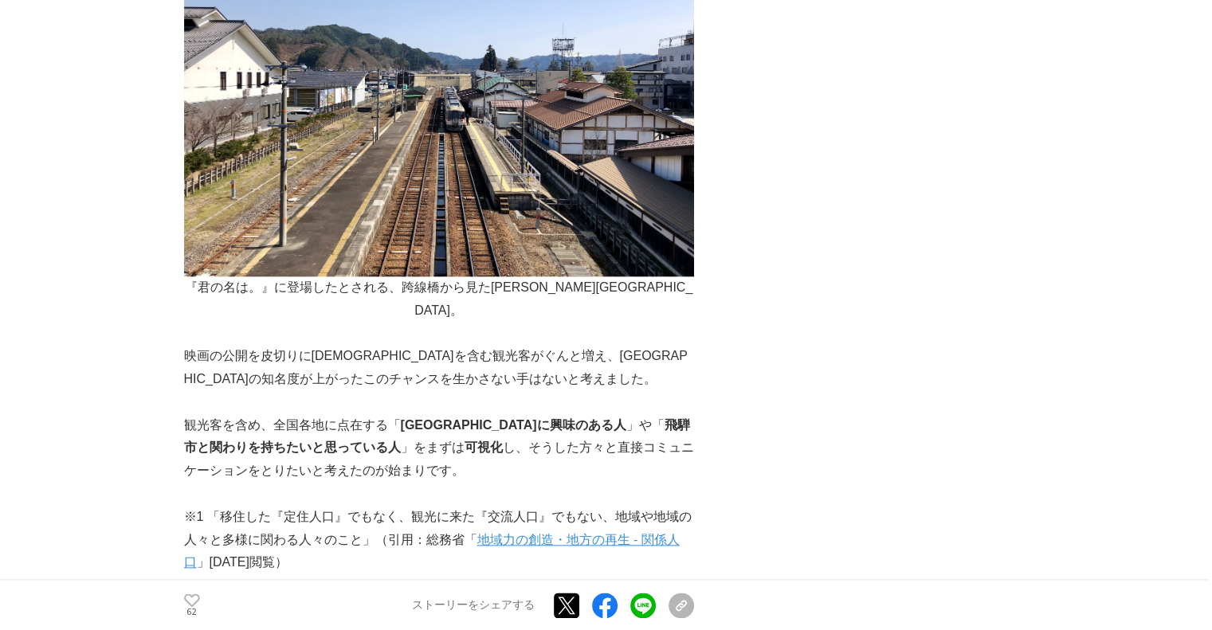
scroll to position [1833, 0]
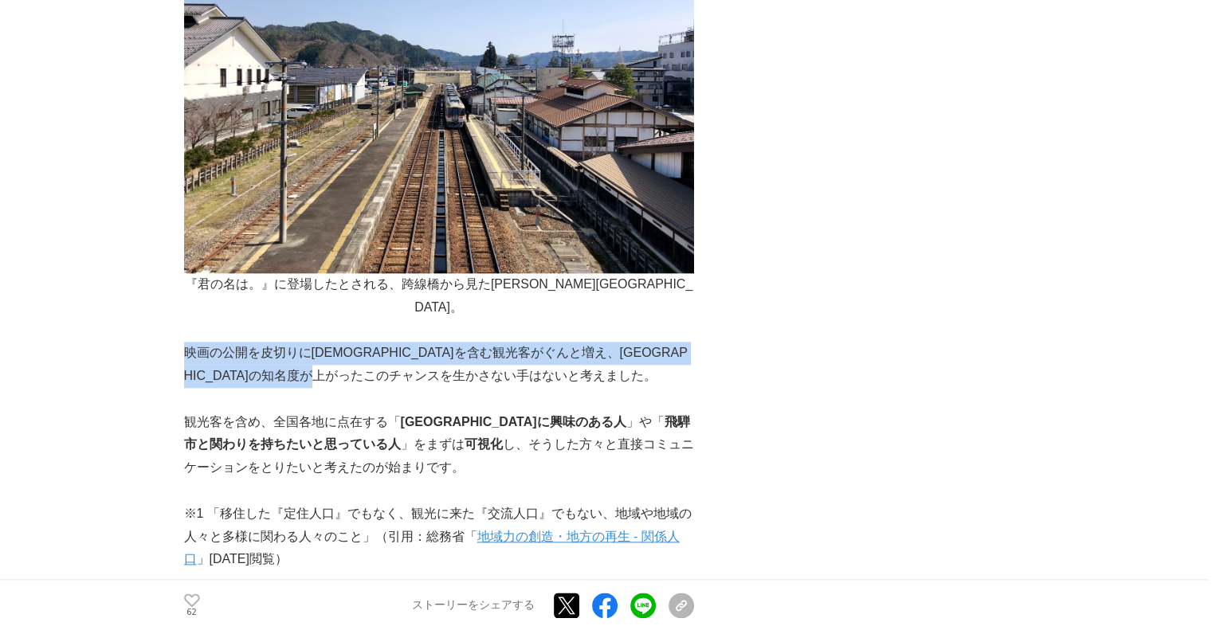
drag, startPoint x: 501, startPoint y: 277, endPoint x: 187, endPoint y: 268, distance: 314.2
click at [187, 342] on p "映画の公開を皮切りに[DEMOGRAPHIC_DATA]を含む観光客がぐんと増え、[GEOGRAPHIC_DATA]の知名度が上がったこのチャンスを生かさない…" at bounding box center [439, 365] width 510 height 46
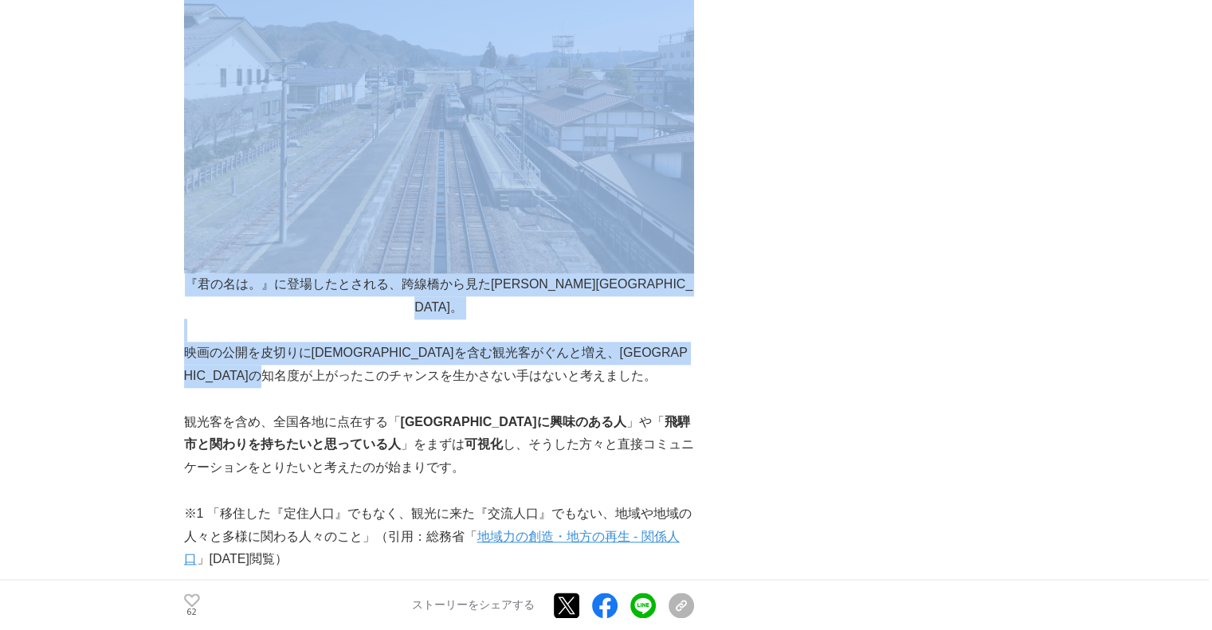
drag, startPoint x: 175, startPoint y: 268, endPoint x: 423, endPoint y: 283, distance: 248.3
click at [423, 342] on p "映画の公開を皮切りに[DEMOGRAPHIC_DATA]を含む観光客がぐんと増え、[GEOGRAPHIC_DATA]の知名度が上がったこのチャンスを生かさない…" at bounding box center [439, 365] width 510 height 46
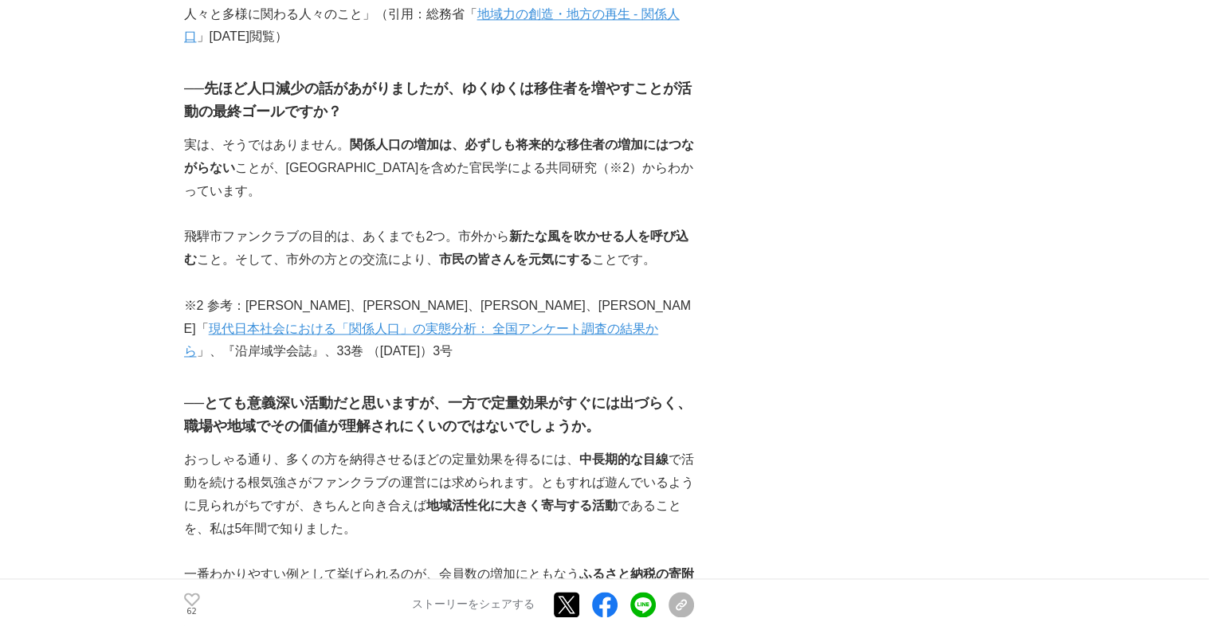
scroll to position [2391, 0]
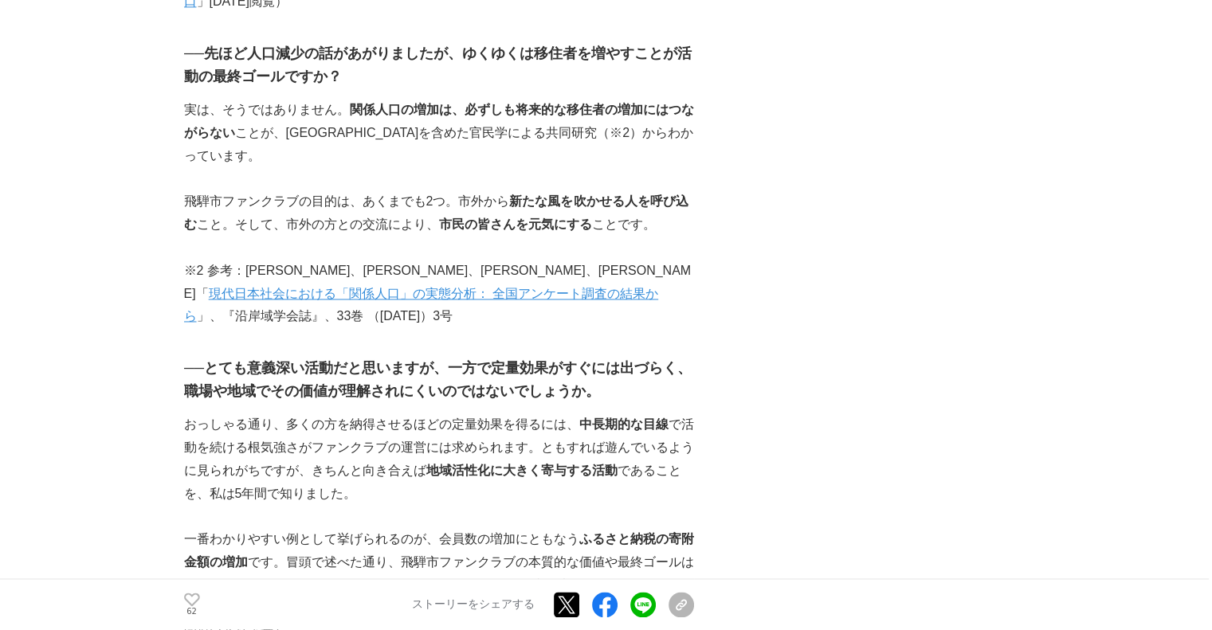
click at [378, 414] on p "おっしゃる通り、多くの方を納得させるほどの定量効果を得るには、 中長期的な目線 で活動を続ける根気強さがファンクラブの運営には求められます。ともすれば遊んでい…" at bounding box center [439, 460] width 510 height 92
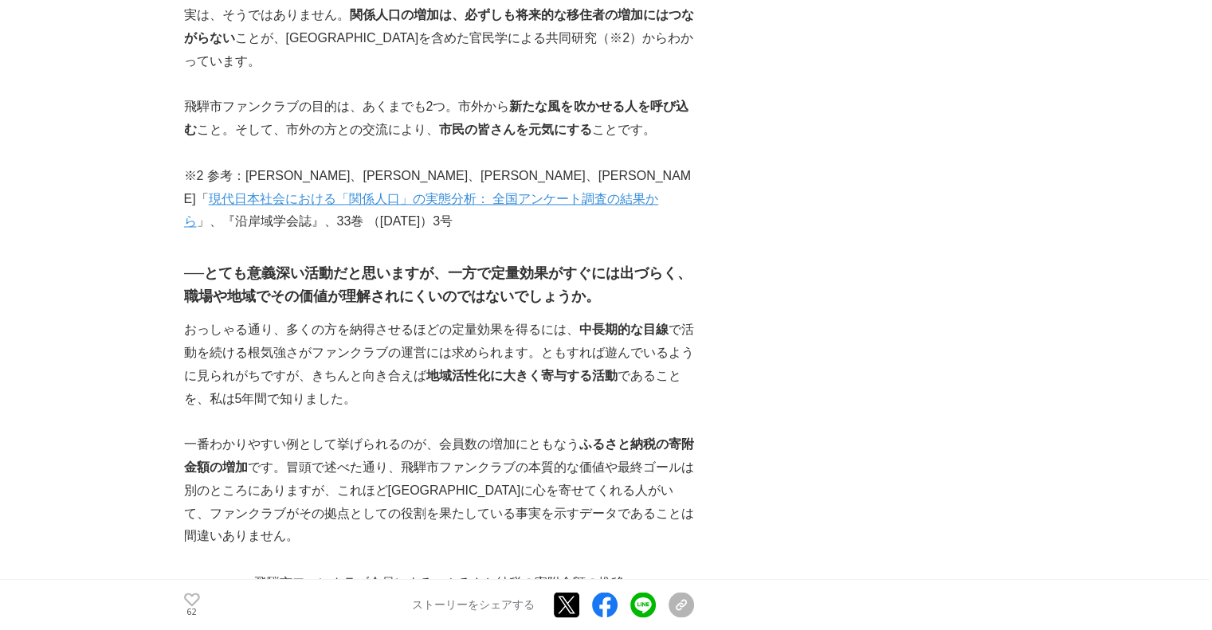
scroll to position [2550, 0]
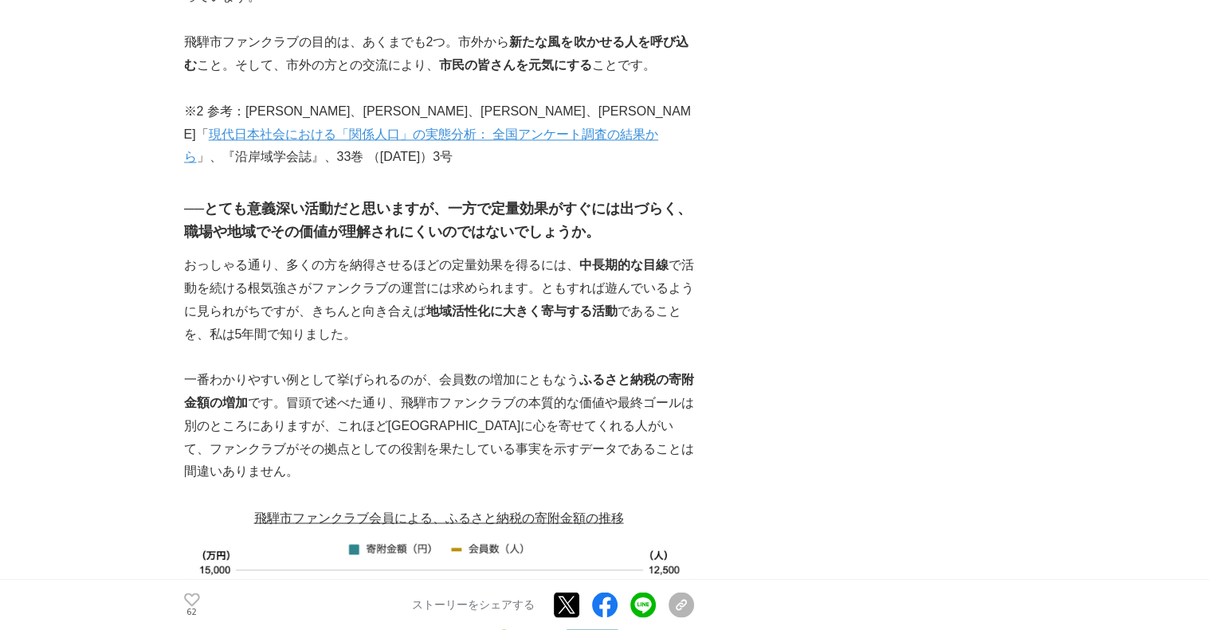
click at [689, 369] on p "一番わかりやすい例として挙げられるのが、会員数の増加にともなう ふるさと納税の寄附金額の増加 です。冒頭で述べた通り、飛騨市ファンクラブの本質的な価値や最終ゴ…" at bounding box center [439, 426] width 510 height 115
click at [690, 369] on p "一番わかりやすい例として挙げられるのが、会員数の増加にともなう ふるさと納税の寄附金額の増加 です。冒頭で述べた通り、飛騨市ファンクラブの本質的な価値や最終ゴ…" at bounding box center [439, 426] width 510 height 115
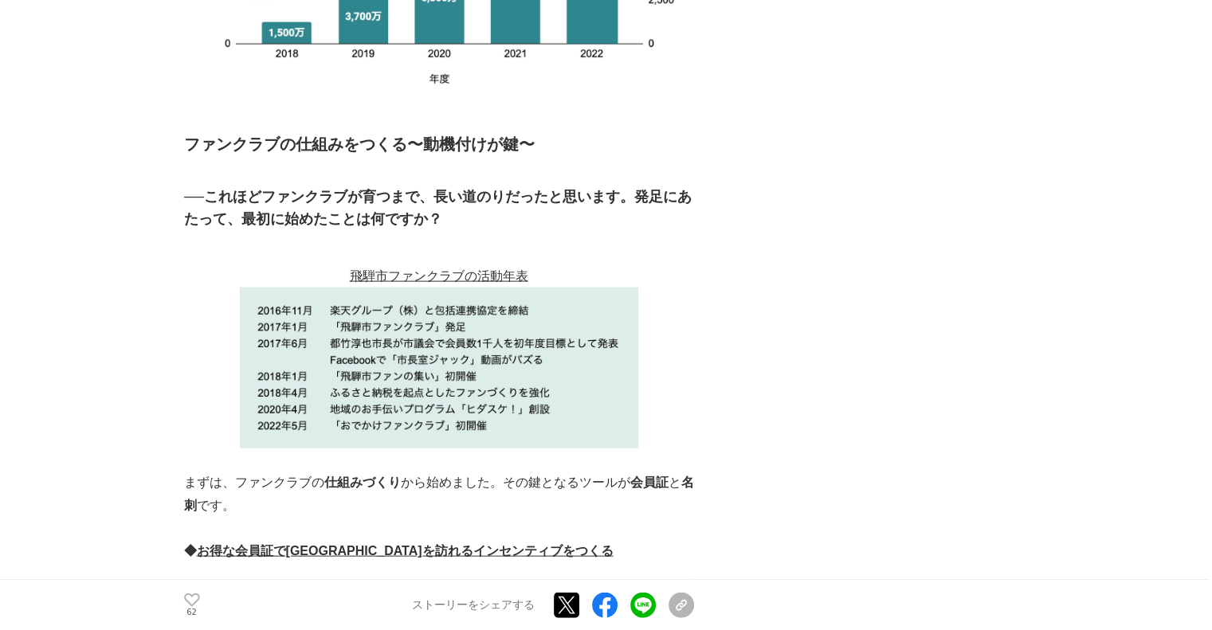
scroll to position [3268, 0]
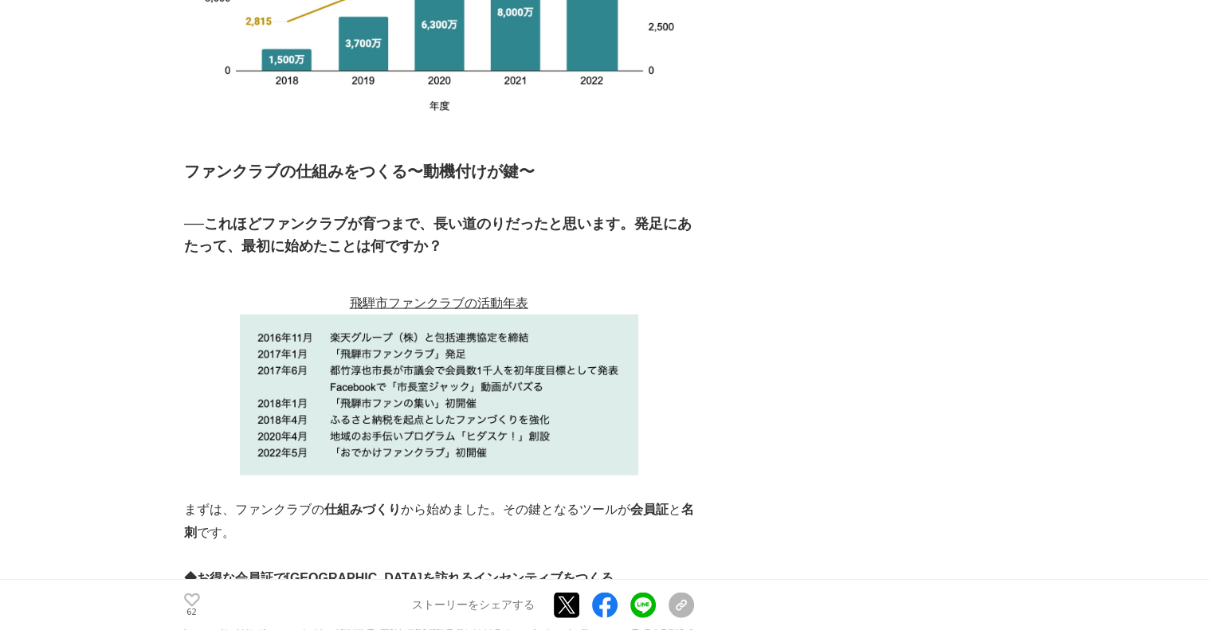
click at [575, 499] on p "まずは、ファンクラブの 仕組みづくり から始めました。その鍵となるツールが 会員証 と 名刺 です。" at bounding box center [439, 522] width 510 height 46
click at [572, 499] on p "まずは、ファンクラブの 仕組みづくり から始めました。その鍵となるツールが 会員証 と 名刺 です。" at bounding box center [439, 522] width 510 height 46
click at [572, 544] on p at bounding box center [439, 555] width 510 height 23
click at [574, 544] on p at bounding box center [439, 555] width 510 height 23
click at [553, 567] on p "◆ お得な会員証で[GEOGRAPHIC_DATA]を訪れるインセンティブをつくる" at bounding box center [439, 578] width 510 height 23
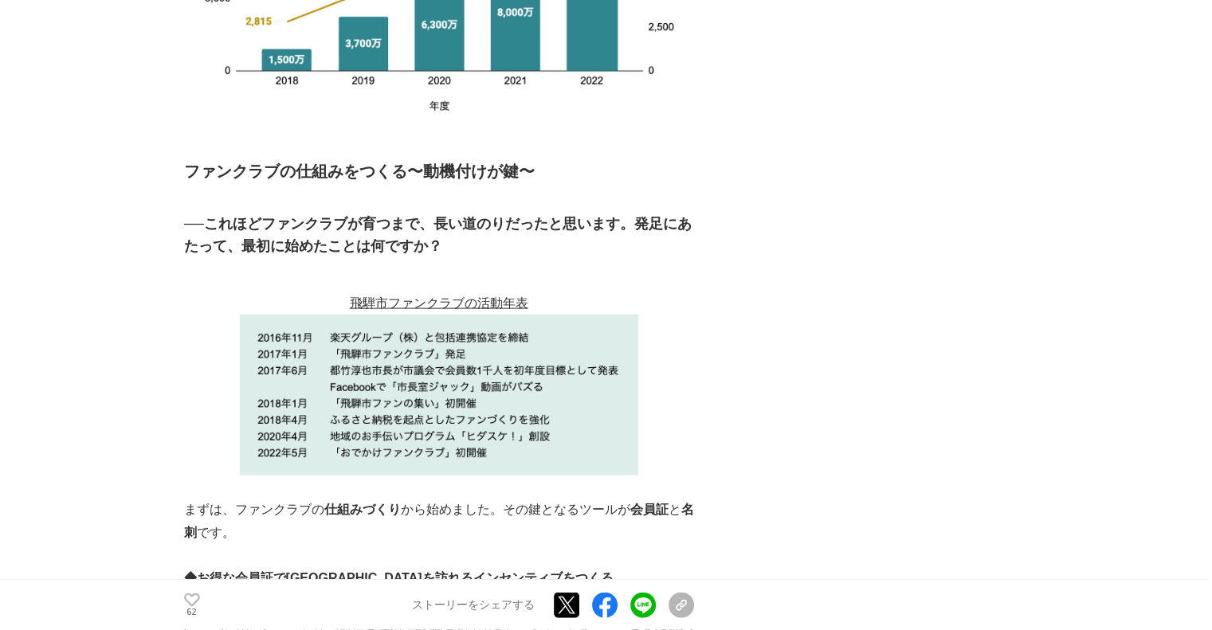
click at [536, 591] on p at bounding box center [439, 602] width 510 height 23
click at [563, 567] on p "◆ お得な会員証で[GEOGRAPHIC_DATA]を訪れるインセンティブをつくる" at bounding box center [439, 578] width 510 height 23
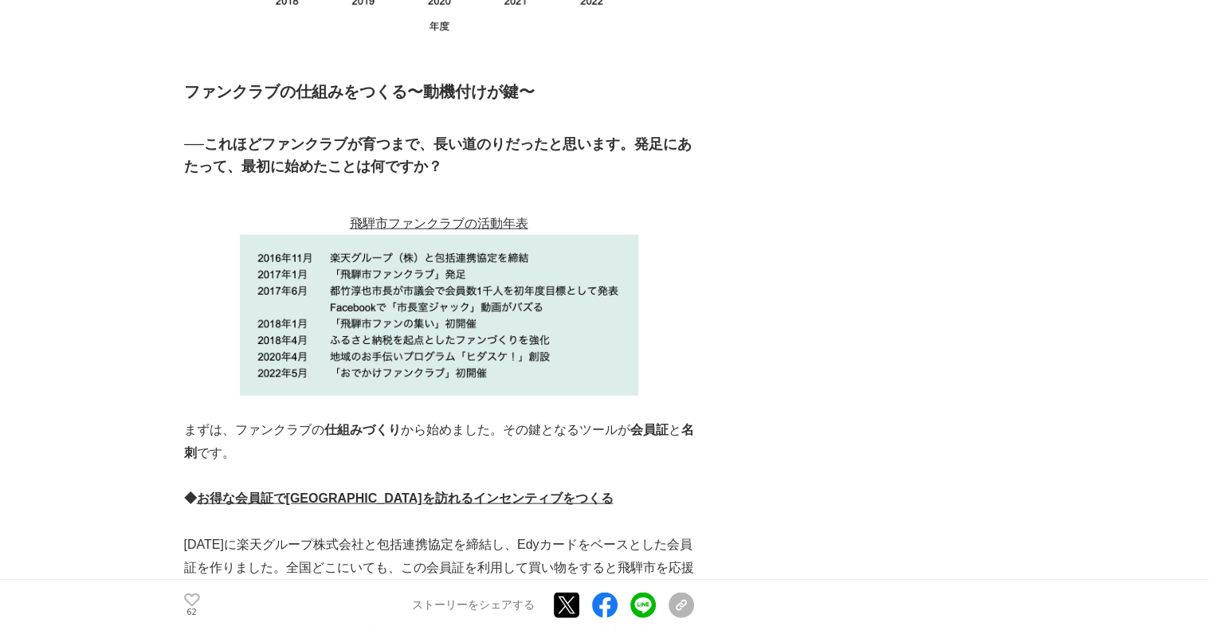
click at [563, 534] on p "[DATE]に楽天グループ株式会社と包括連携協定を締結し、Edyカードをベースとした会員証を作りました。全国どこにいても、この会員証を利用して買い物をすると飛…" at bounding box center [439, 568] width 510 height 69
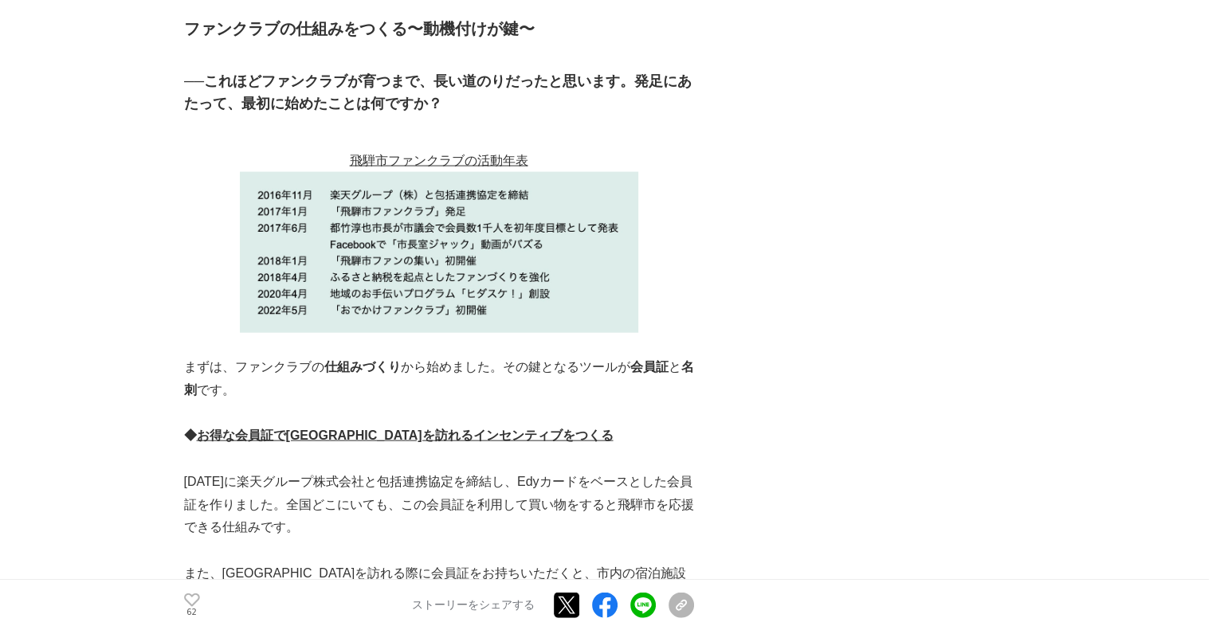
scroll to position [3507, 0]
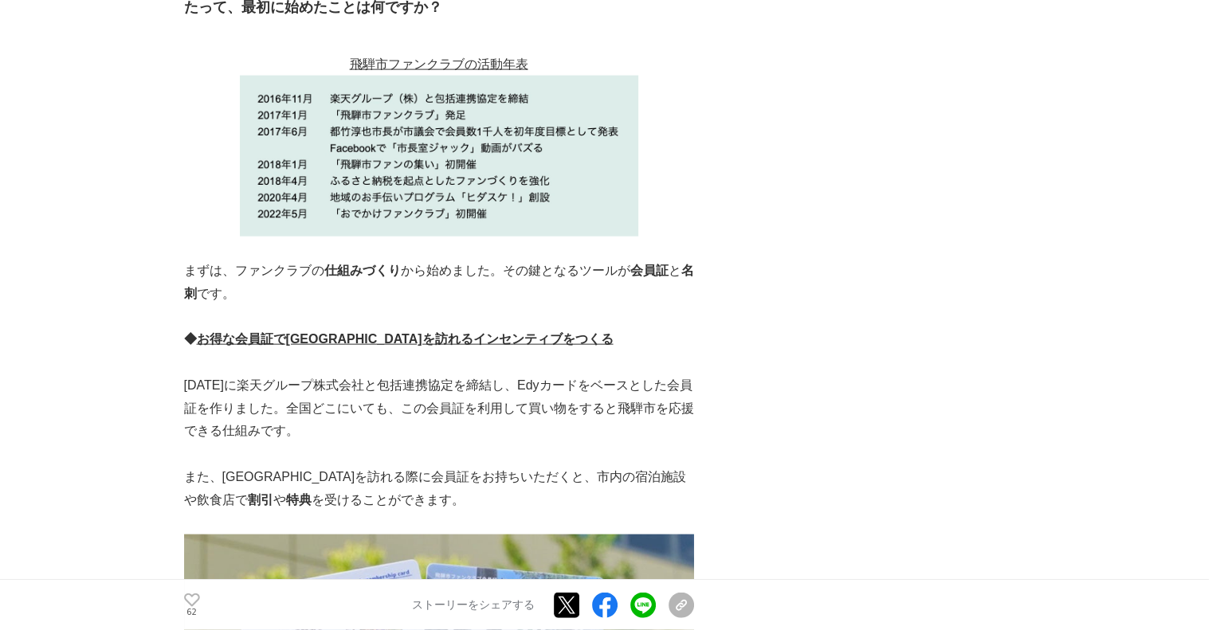
click at [583, 466] on p "また、[GEOGRAPHIC_DATA]を訪れる際に会員証をお持ちいただくと、市内の宿泊施設や飲食店で 割引 や 特典 を受けることができます。" at bounding box center [439, 489] width 510 height 46
click at [552, 443] on p at bounding box center [439, 454] width 510 height 23
click at [561, 375] on p "[DATE]に楽天グループ株式会社と包括連携協定を締結し、Edyカードをベースとした会員証を作りました。全国どこにいても、この会員証を利用して買い物をすると飛…" at bounding box center [439, 409] width 510 height 69
click at [545, 466] on p "また、[GEOGRAPHIC_DATA]を訪れる際に会員証をお持ちいただくと、市内の宿泊施設や飲食店で 割引 や 特典 を受けることができます。" at bounding box center [439, 489] width 510 height 46
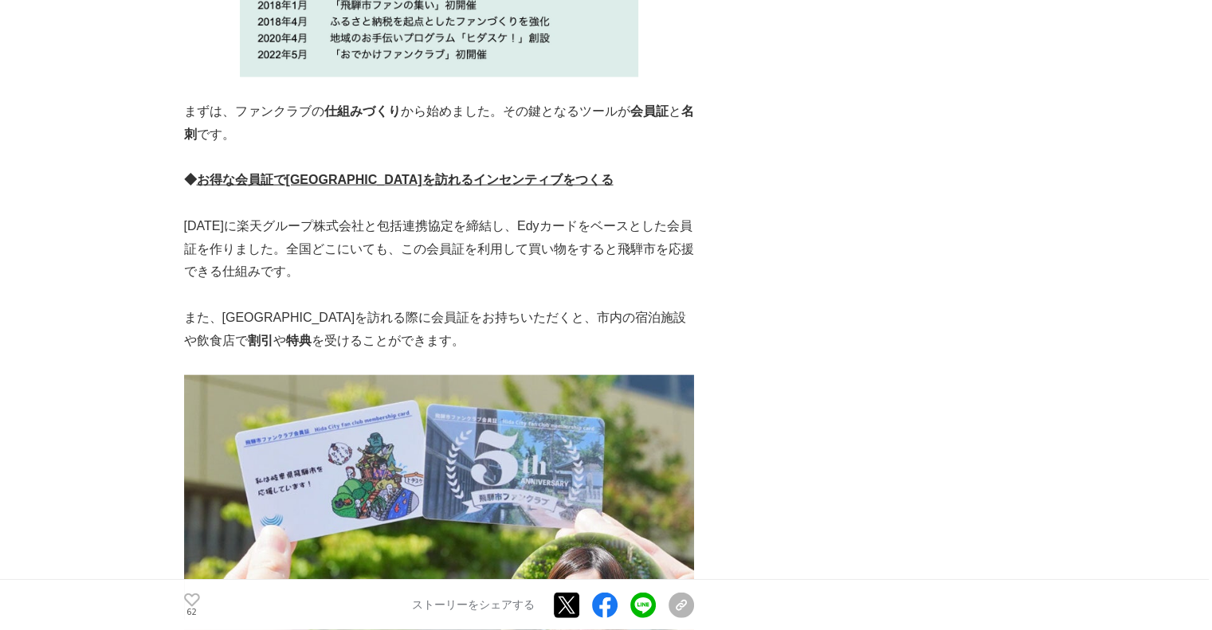
scroll to position [4065, 0]
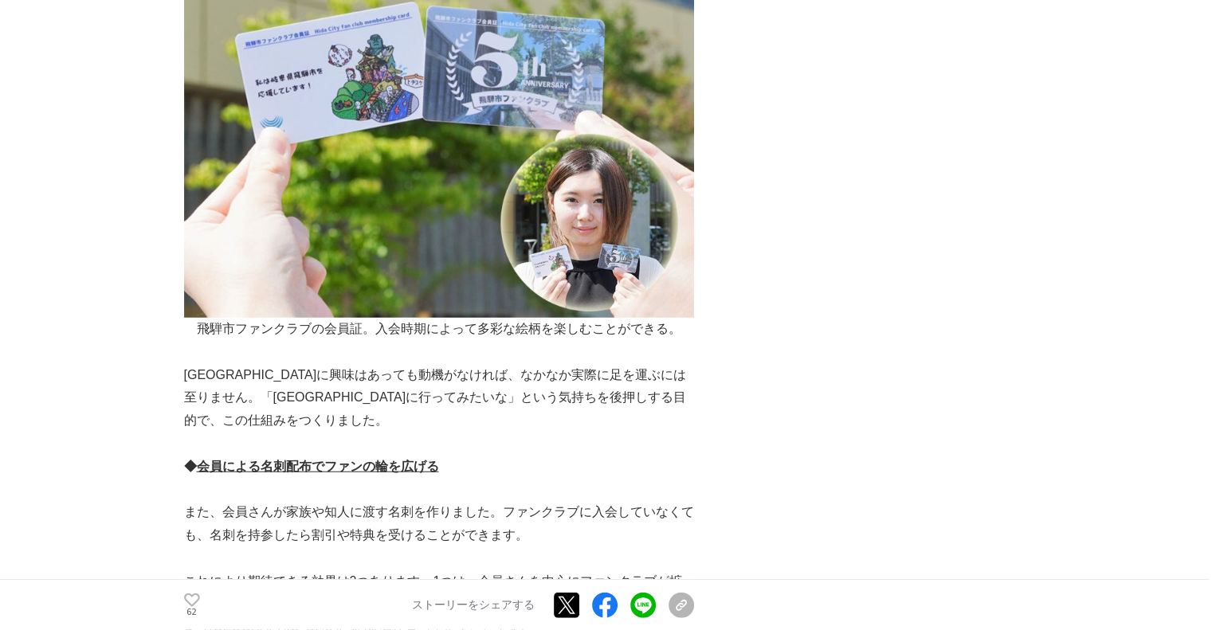
click at [640, 433] on p at bounding box center [439, 444] width 510 height 23
click at [606, 479] on p at bounding box center [439, 490] width 510 height 23
click at [606, 456] on p "◆ 会員による名刺配布でファンの輪を広げる" at bounding box center [439, 467] width 510 height 23
click at [603, 479] on p at bounding box center [439, 490] width 510 height 23
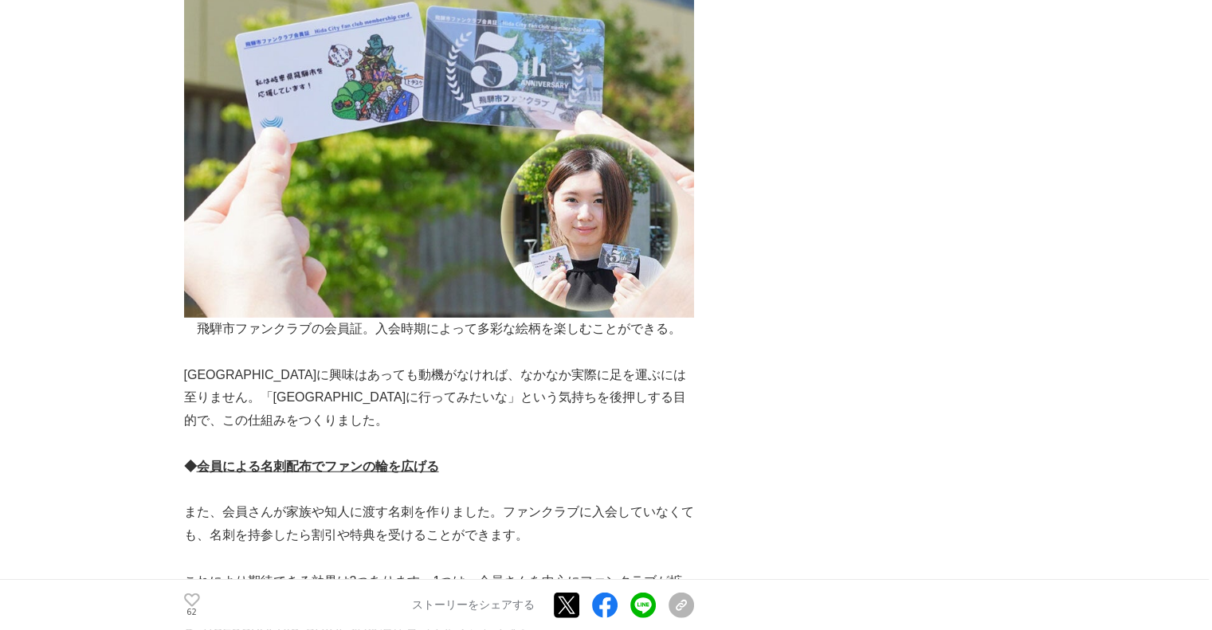
click at [599, 501] on p "また、会員さんが家族や知人に渡す名刺を作りました。ファンクラブに入会していなくても、名刺を持参したら割引や特典を受けることができます。" at bounding box center [439, 524] width 510 height 46
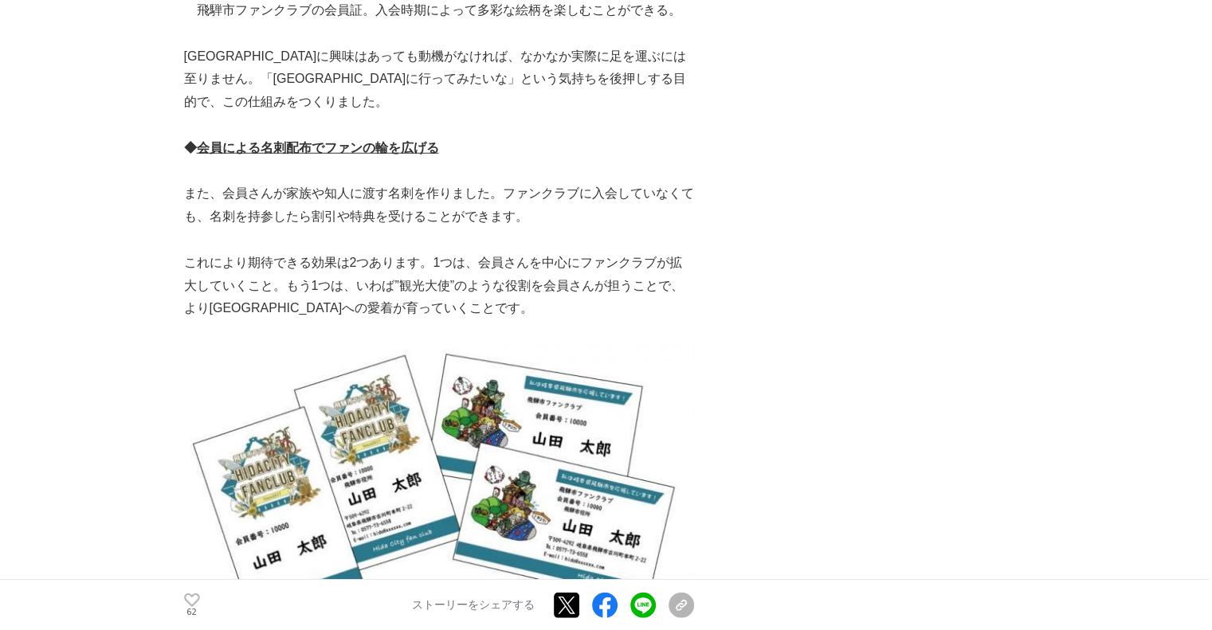
scroll to position [4702, 0]
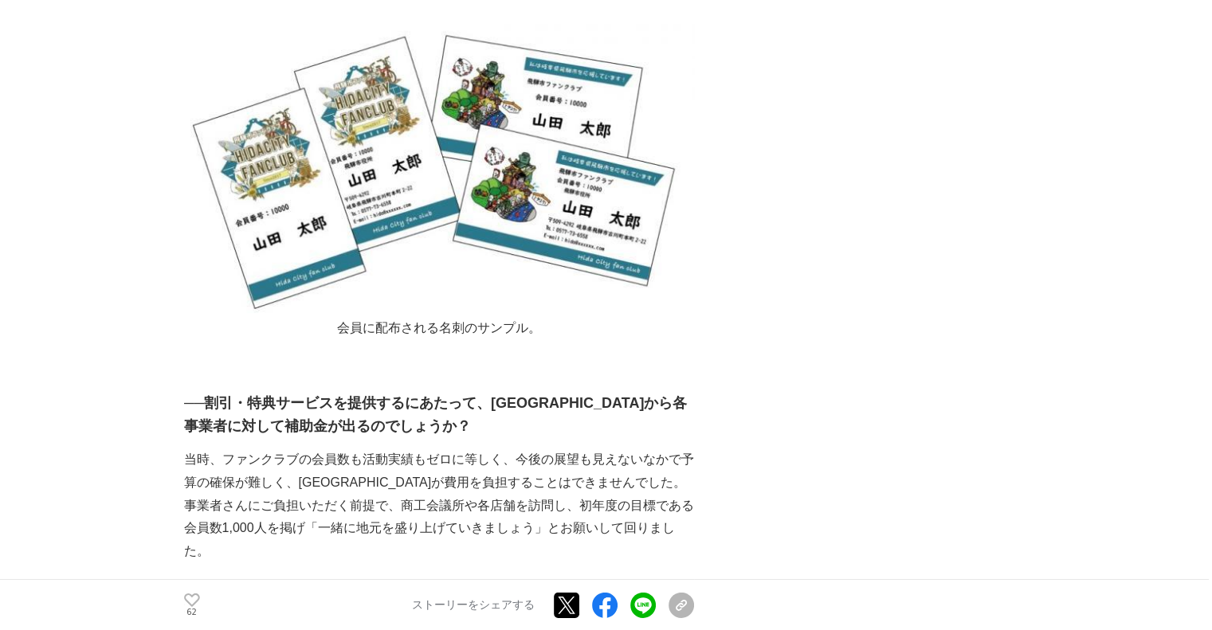
click at [599, 392] on h3 "──割引・特典サービスを提供するにあたって、[GEOGRAPHIC_DATA]から各事業者に対して補助金が出るのでしょうか？" at bounding box center [439, 415] width 510 height 46
click at [605, 449] on p "当時、ファンクラブの会員数も活動実績もゼロに等しく、今後の展望も見えないなかで予算の確保が難しく、[GEOGRAPHIC_DATA]が費用を負担することはでき…" at bounding box center [439, 506] width 510 height 115
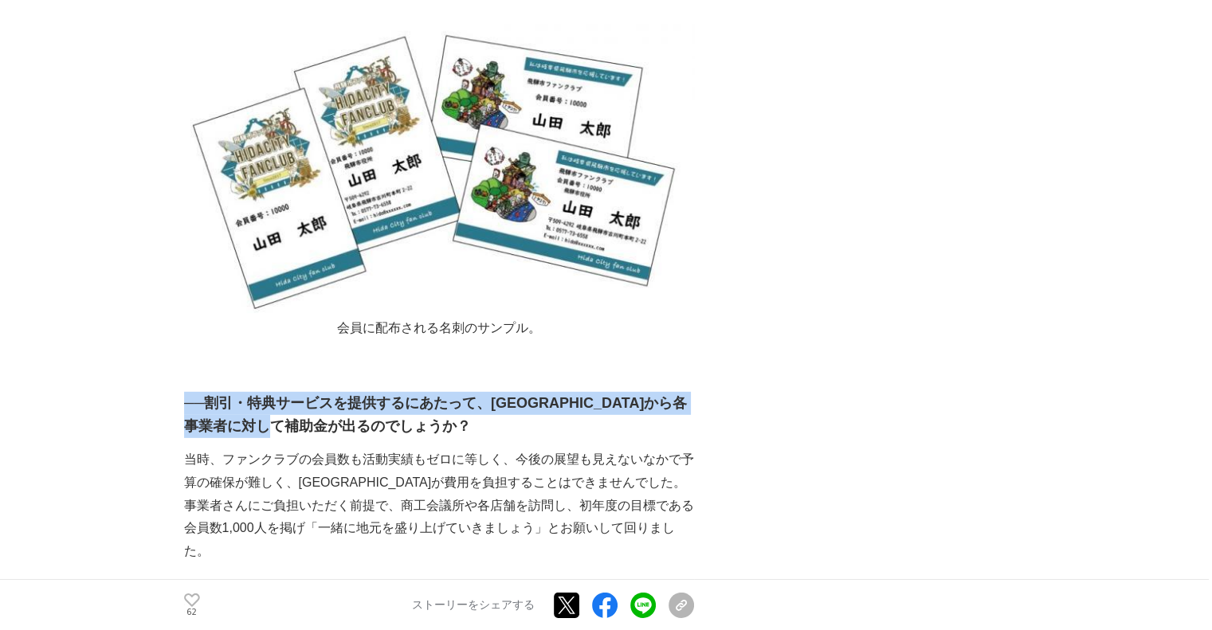
drag, startPoint x: 591, startPoint y: 272, endPoint x: 189, endPoint y: 248, distance: 402.4
click at [189, 392] on h3 "──割引・特典サービスを提供するにあたって、[GEOGRAPHIC_DATA]から各事業者に対して補助金が出るのでしょうか？" at bounding box center [439, 415] width 510 height 46
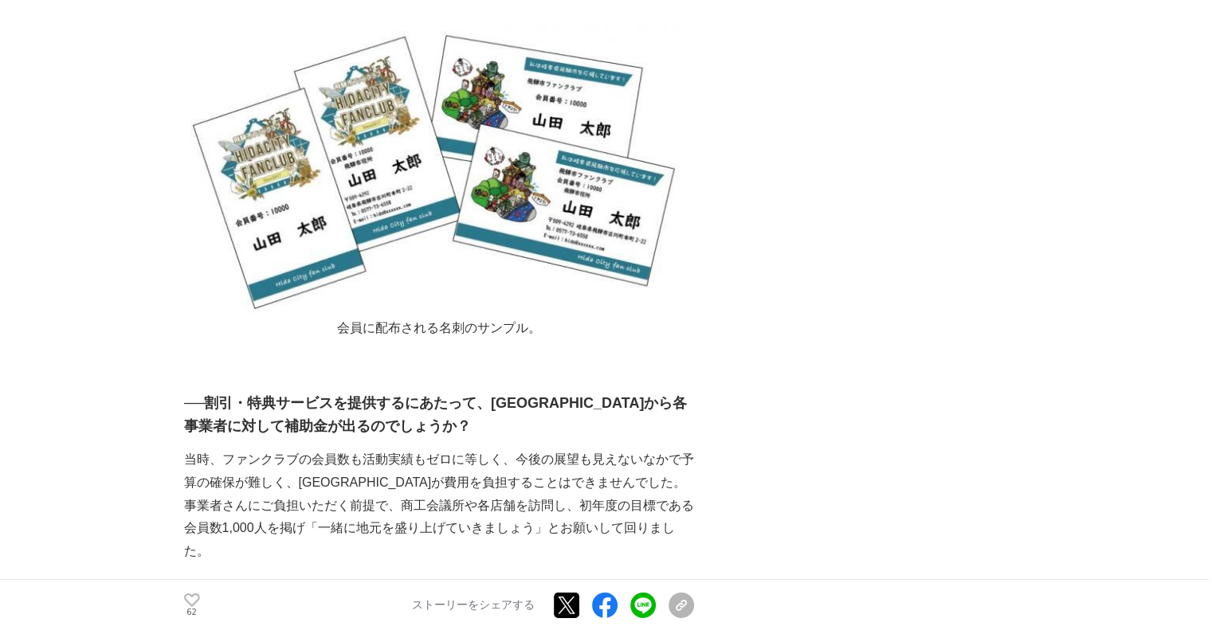
click at [593, 449] on p "当時、ファンクラブの会員数も活動実績もゼロに等しく、今後の展望も見えないなかで予算の確保が難しく、[GEOGRAPHIC_DATA]が費用を負担することはでき…" at bounding box center [439, 506] width 510 height 115
click at [592, 449] on p "当時、ファンクラブの会員数も活動実績もゼロに等しく、今後の展望も見えないなかで予算の確保が難しく、[GEOGRAPHIC_DATA]が費用を負担することはでき…" at bounding box center [439, 506] width 510 height 115
click at [599, 449] on p "当時、ファンクラブの会員数も活動実績もゼロに等しく、今後の展望も見えないなかで予算の確保が難しく、[GEOGRAPHIC_DATA]が費用を負担することはでき…" at bounding box center [439, 506] width 510 height 115
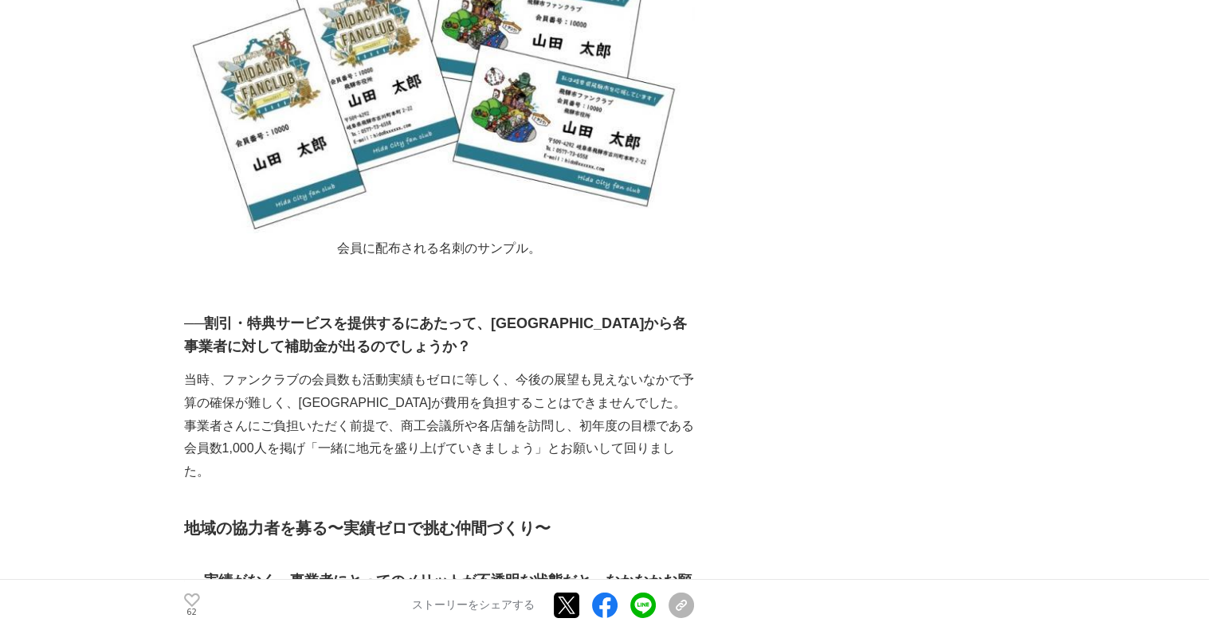
click at [600, 516] on h2 "地域の協力者を募る〜実績ゼロで挑む仲間づくり〜" at bounding box center [439, 529] width 510 height 26
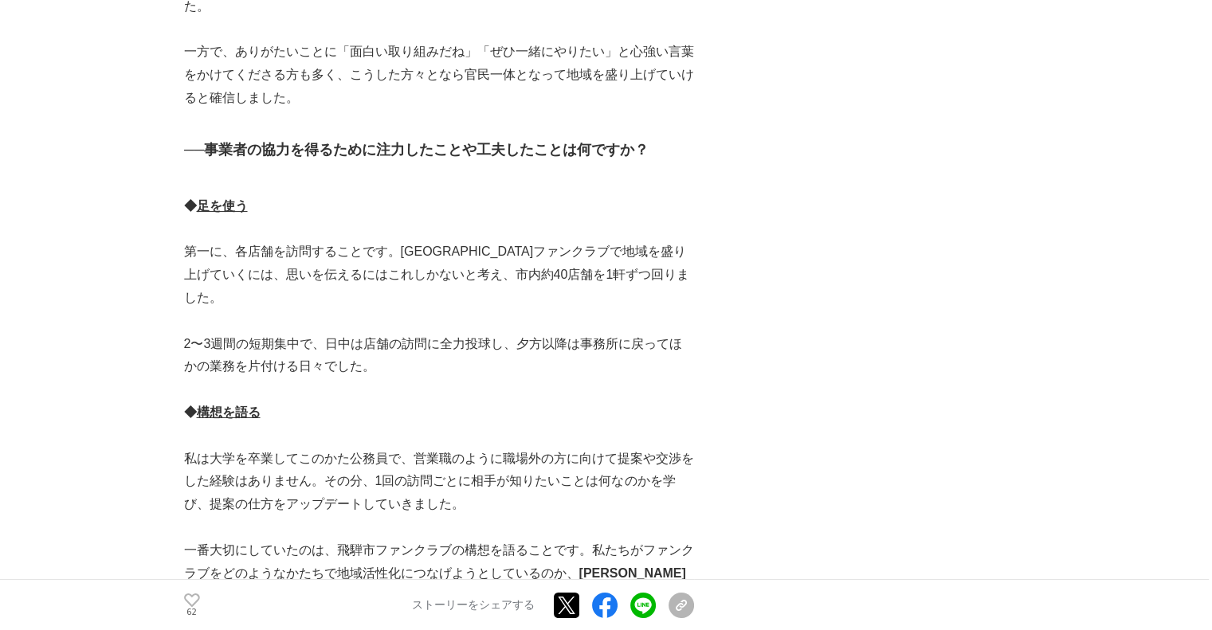
scroll to position [5579, 0]
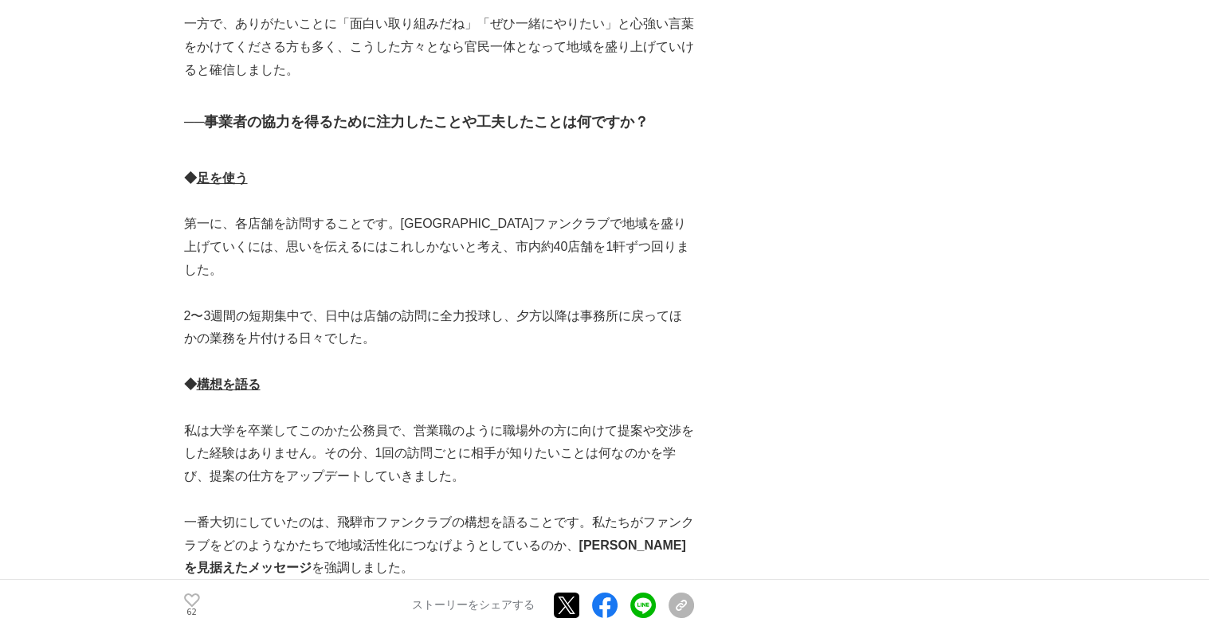
click at [600, 512] on p "一番大切にしていたのは、飛騨市ファンクラブの構想を語ることです。私たちがファンクラブをどのようなかたちで地域活性化につなげようとしているのか、 [PERSON…" at bounding box center [439, 546] width 510 height 69
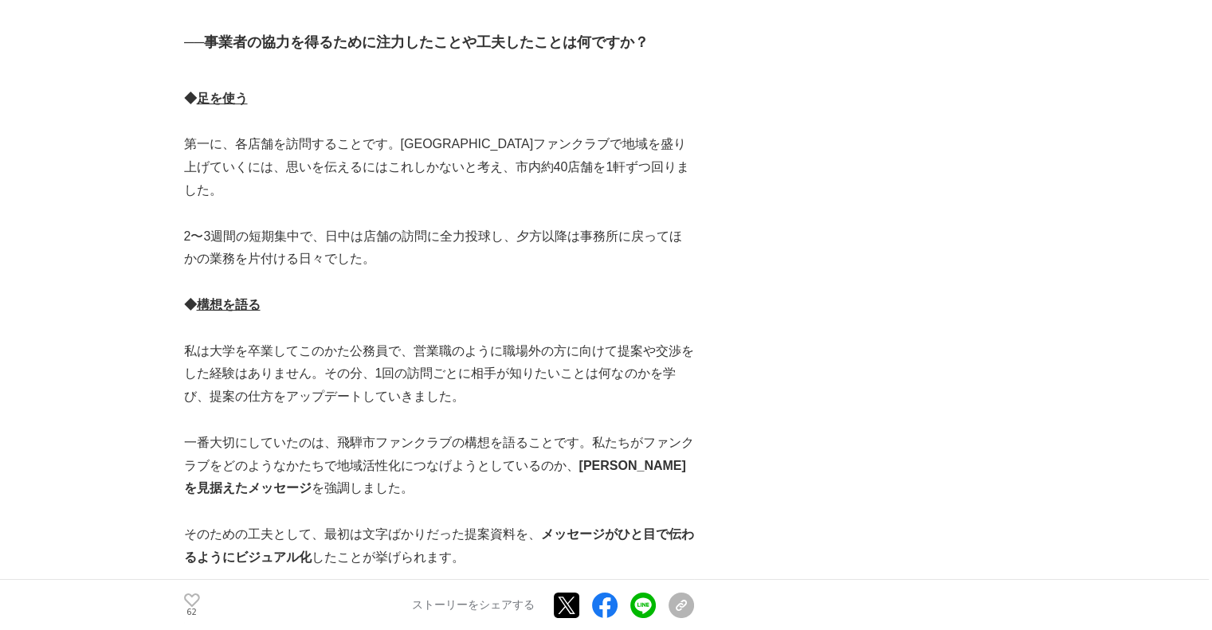
click at [600, 524] on p "そのための工夫として、最初は文字ばかりだった提案資料を、 メッセージがひと目で伝わるようにビジュアル化 したことが挙げられます。" at bounding box center [439, 547] width 510 height 46
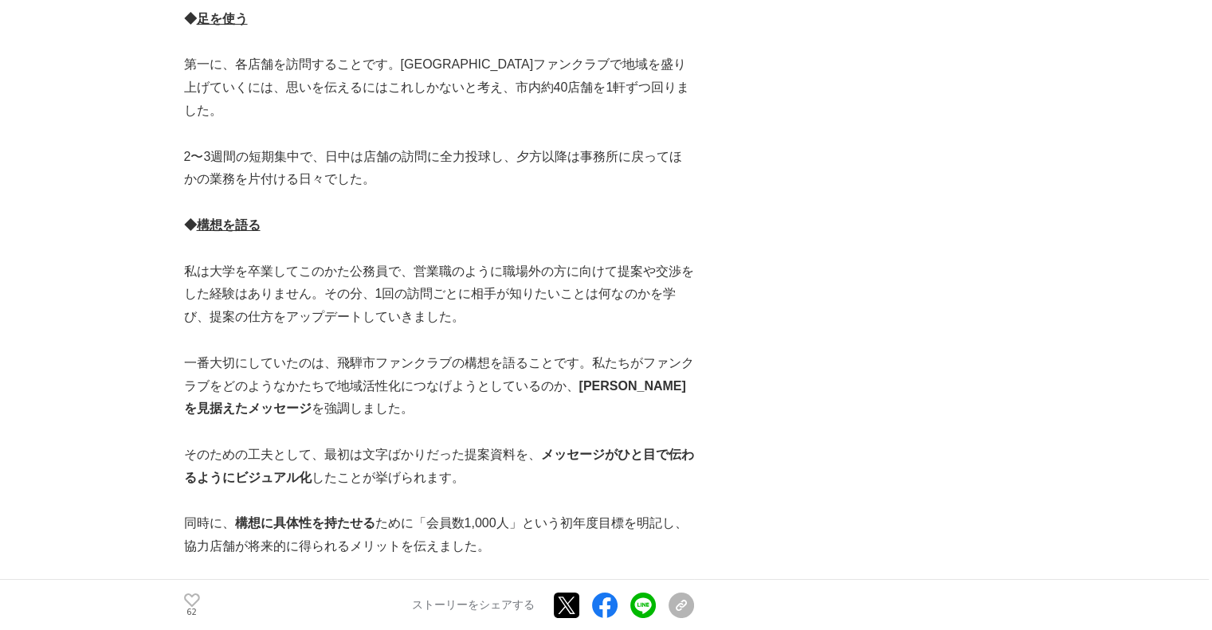
click at [600, 559] on p at bounding box center [439, 570] width 510 height 23
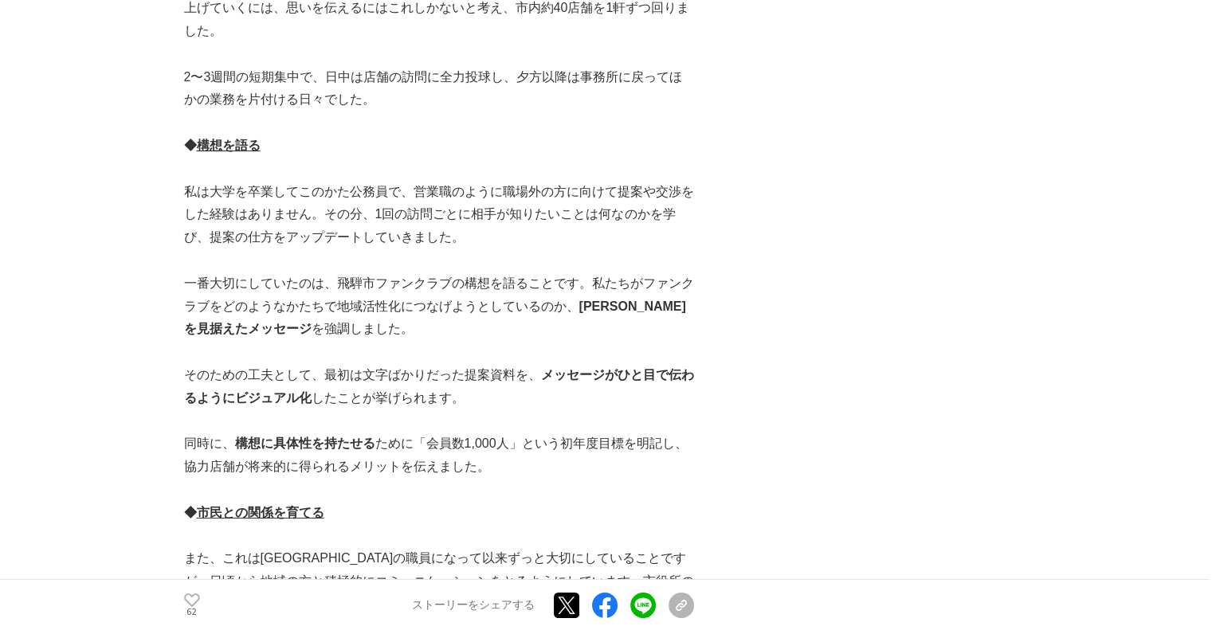
click at [600, 548] on p "また、これは[GEOGRAPHIC_DATA]の職員になって以来ずっと大切にしていることですが、日頃から地域の方と積極的にコミュニケーションをとるようにしてい…" at bounding box center [439, 594] width 510 height 92
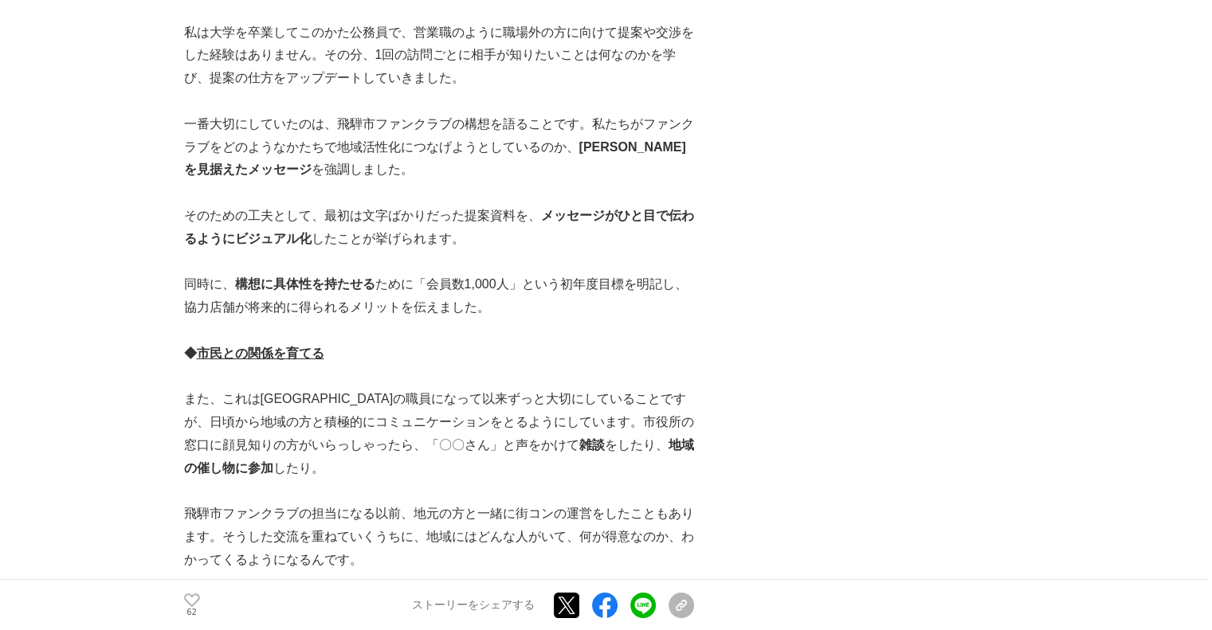
click at [600, 503] on p "飛騨市ファンクラブの担当になる以前、地元の方と一緒に街コンの運営をしたこともあります。そうした交流を重ねていくうちに、地域にはどんな人がいて、何が得意なのか、…" at bounding box center [439, 537] width 510 height 69
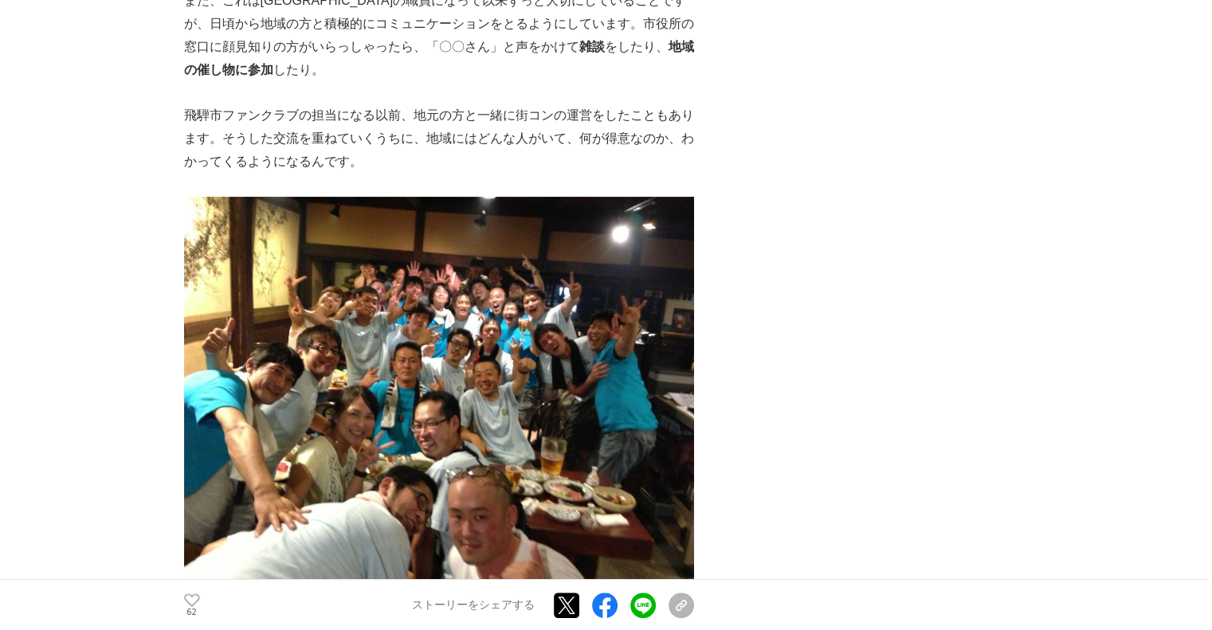
scroll to position [6775, 0]
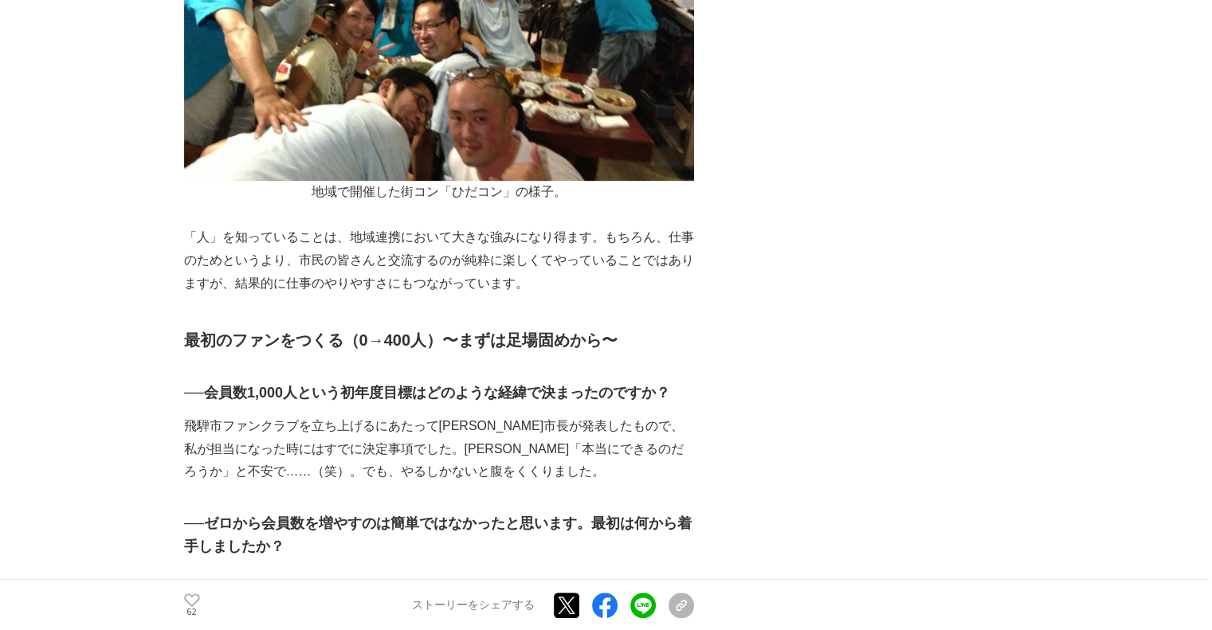
click at [548, 415] on p "飛騨市ファンクラブを立ち上げるにあたって[PERSON_NAME]市長が発表したもので、私が担当になった時にはすでに決定事項でした。[PERSON_NAME]…" at bounding box center [439, 449] width 510 height 69
click at [524, 512] on h3 "──ゼロから会員数を増やすのは簡単ではなかったと思います。最初は何から着手しましたか？" at bounding box center [439, 535] width 510 height 46
click at [549, 615] on p at bounding box center [439, 626] width 510 height 23
click at [551, 592] on p "◆ 口コミで身内からファンの輪を広げる" at bounding box center [439, 603] width 510 height 23
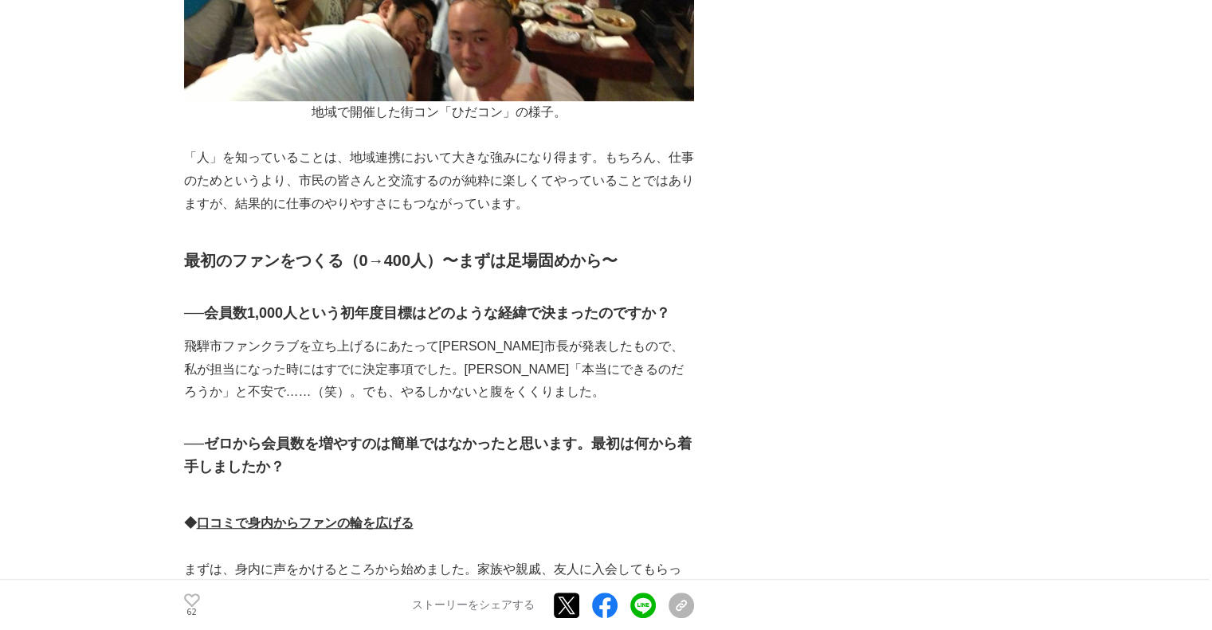
click at [551, 604] on p at bounding box center [439, 615] width 510 height 23
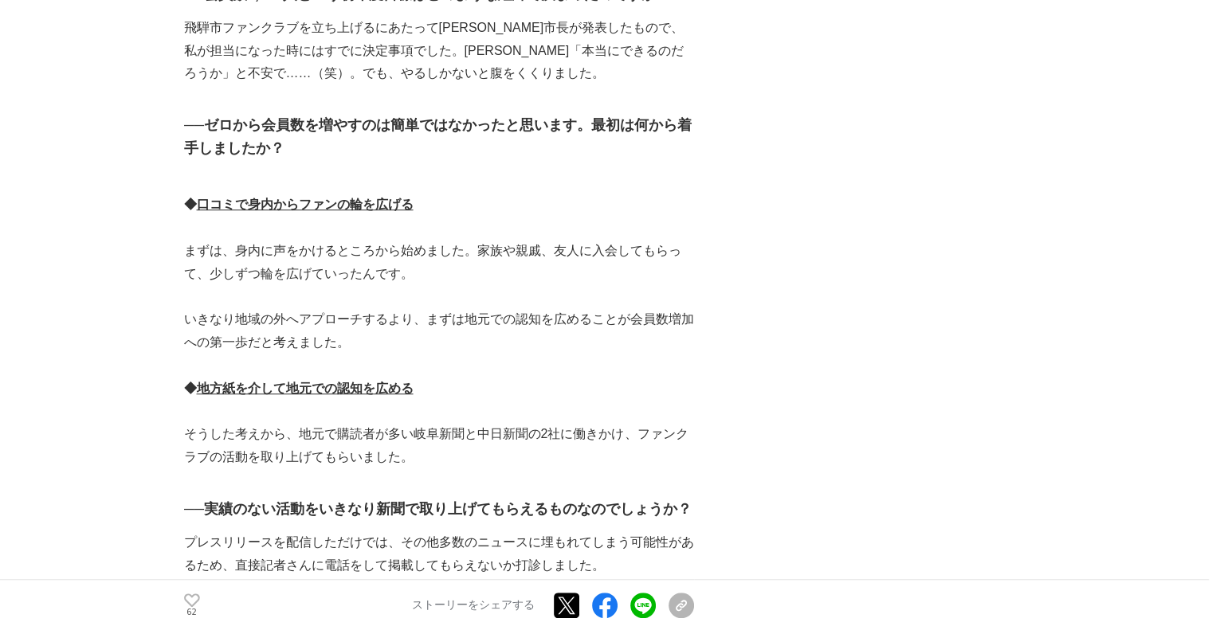
click at [551, 578] on p at bounding box center [439, 589] width 510 height 23
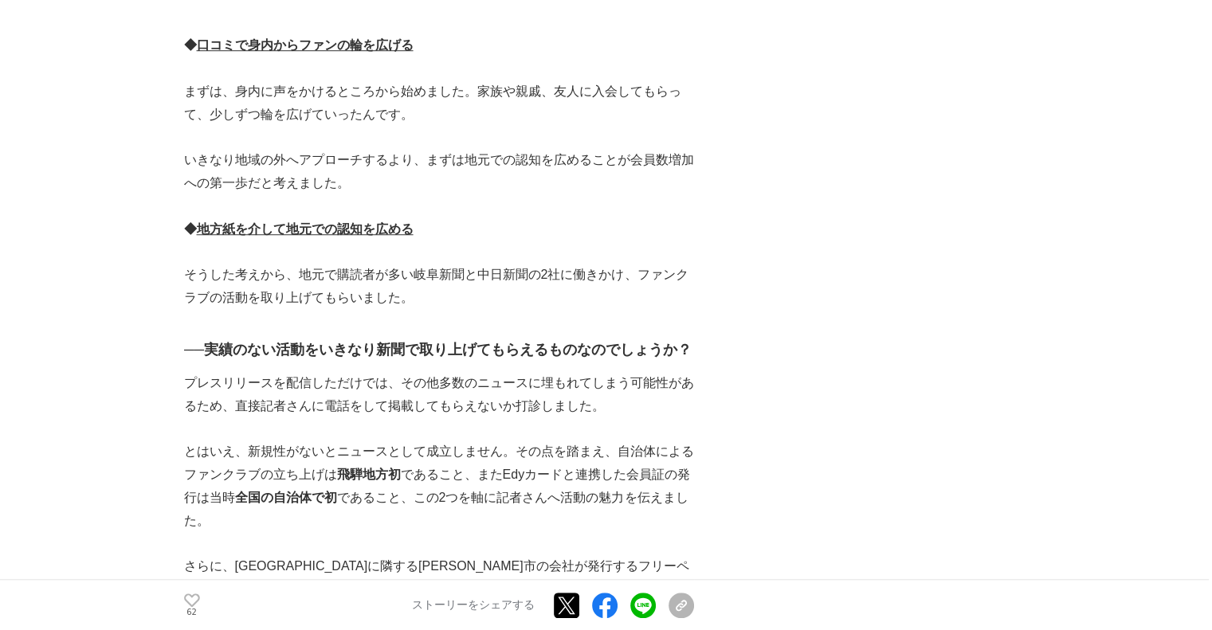
scroll to position [7412, 0]
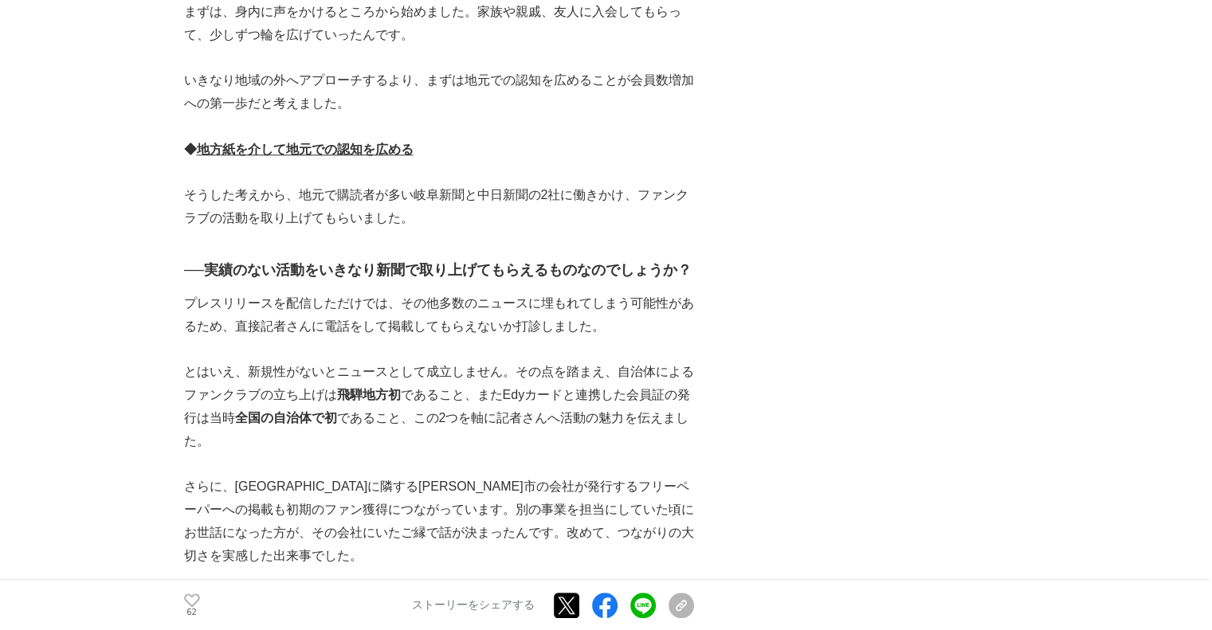
click at [551, 600] on h2 "さらなるファンを増やす（400→1,000人）〜SNSのバズを利用〜" at bounding box center [439, 613] width 510 height 26
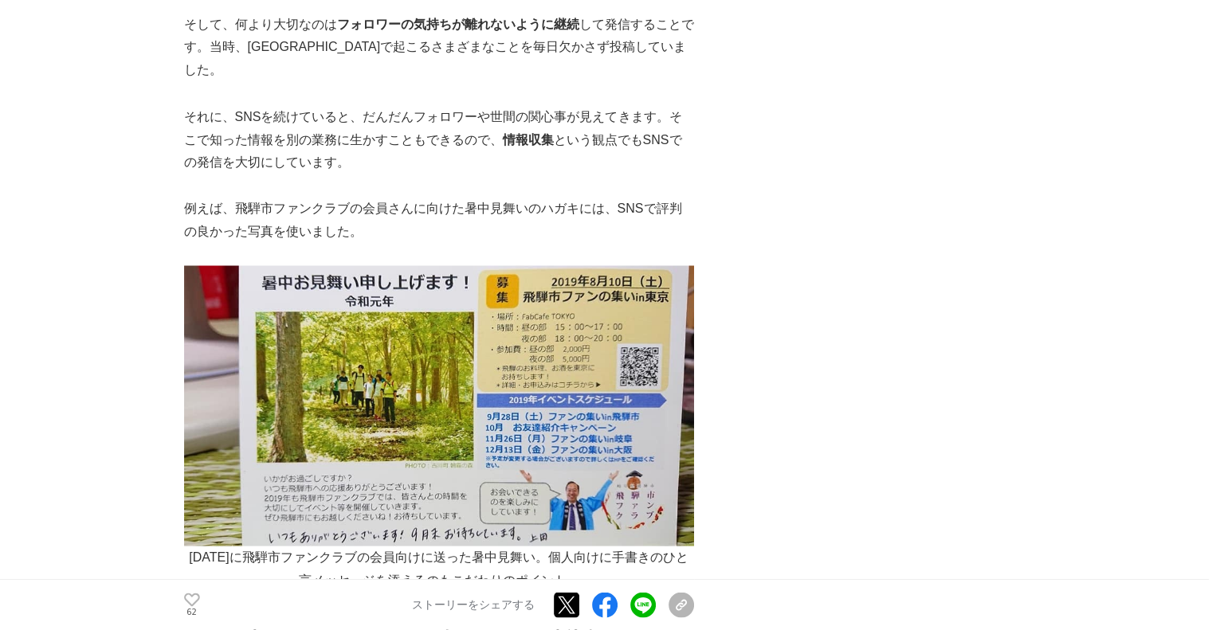
scroll to position [9086, 0]
